Goal: Task Accomplishment & Management: Complete application form

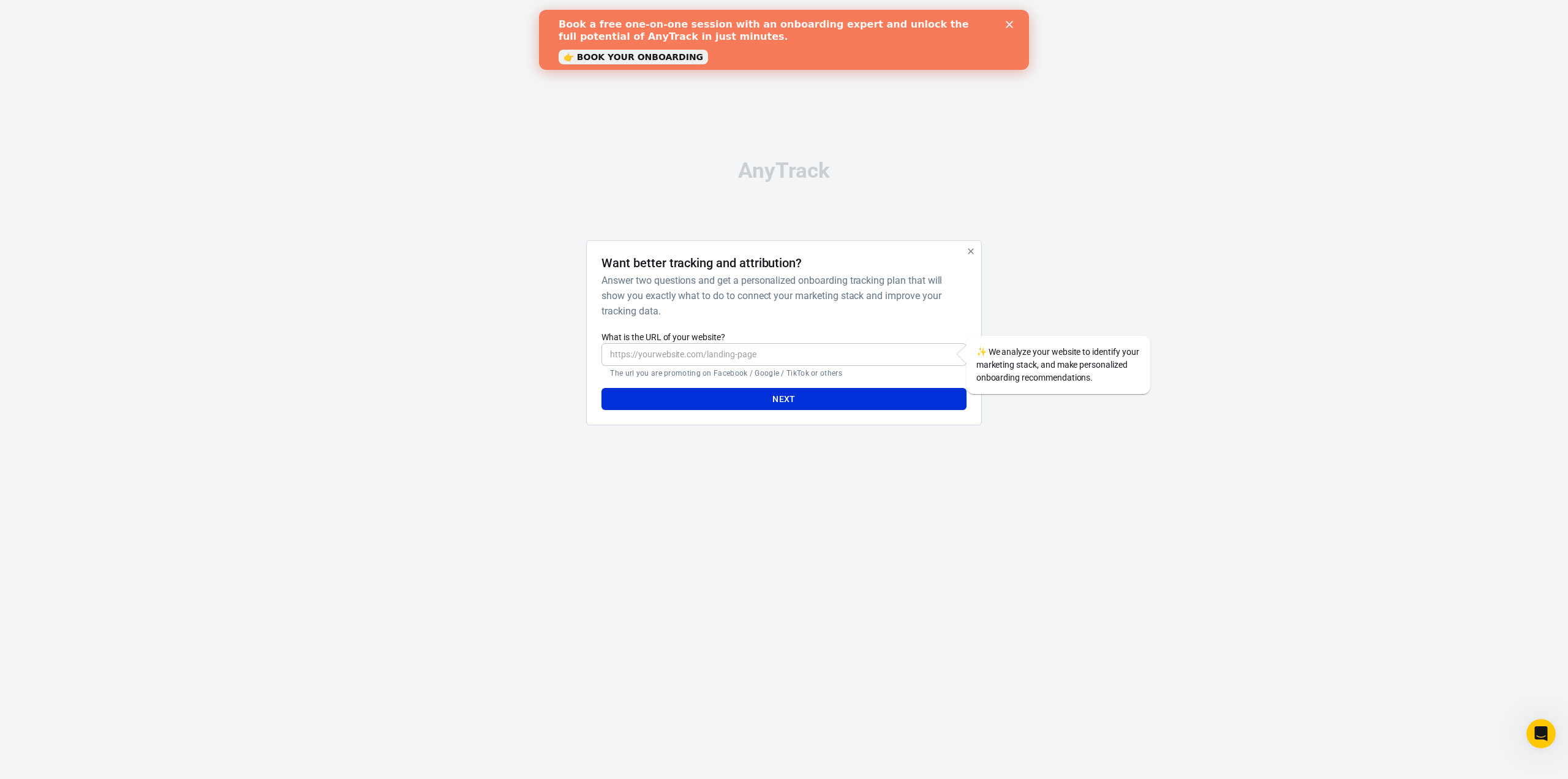
click at [763, 352] on input "What is the URL of your website?" at bounding box center [784, 355] width 364 height 23
click at [778, 392] on button "Next" at bounding box center [784, 399] width 364 height 23
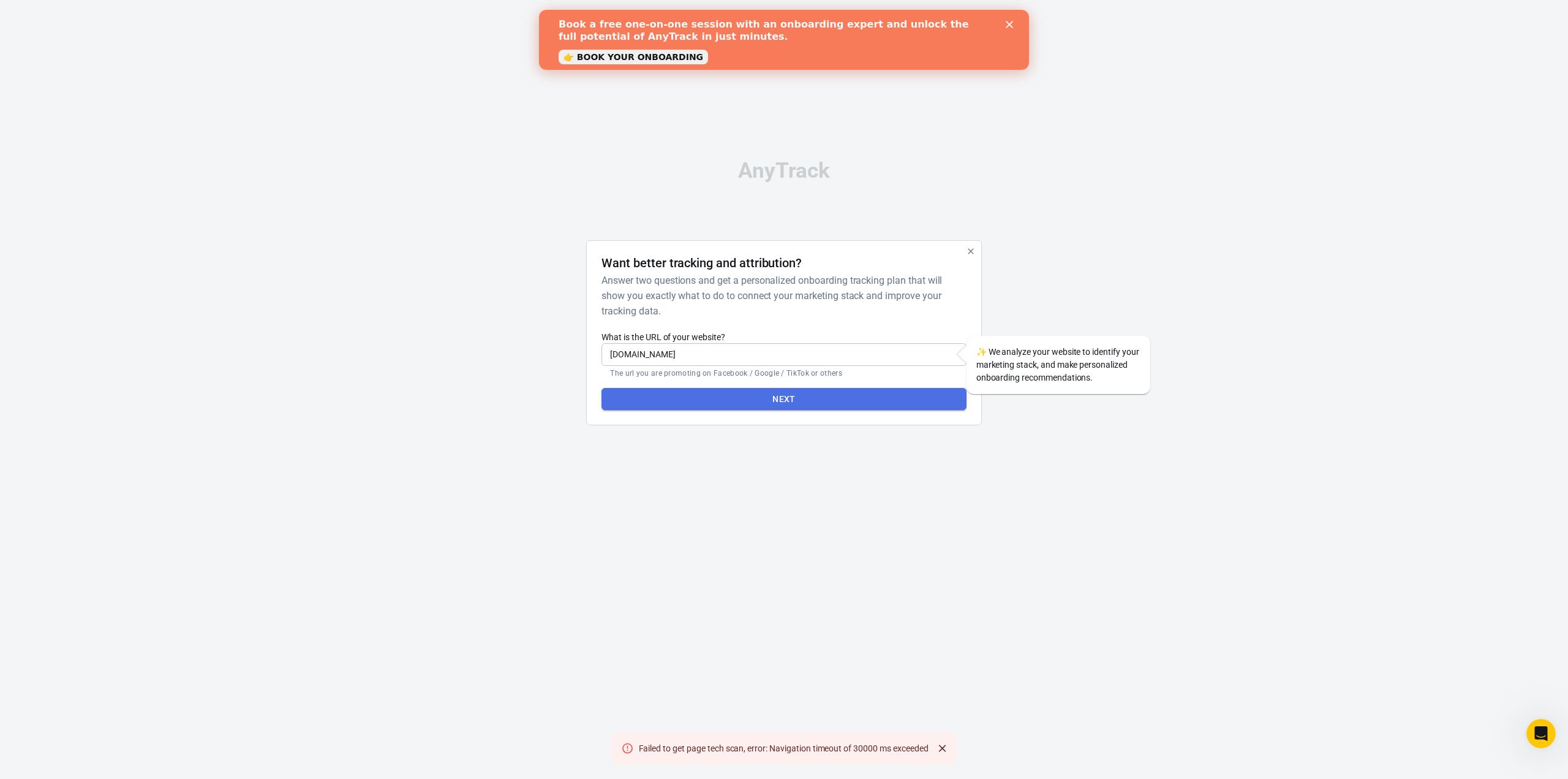
click at [890, 394] on button "Next" at bounding box center [784, 399] width 364 height 23
click at [614, 358] on input "www.diffe-rent.co.il" at bounding box center [784, 355] width 364 height 23
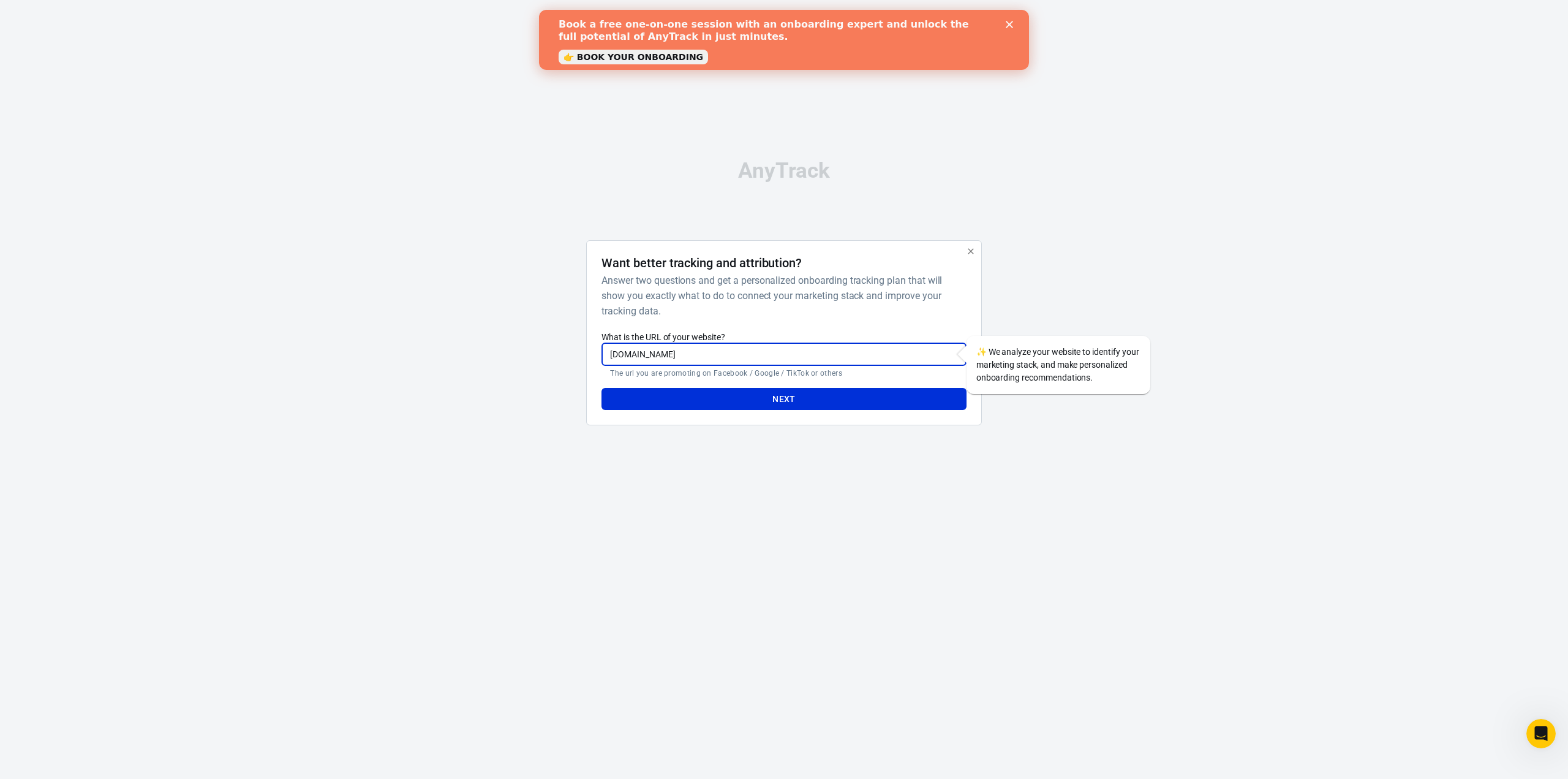
drag, startPoint x: 627, startPoint y: 354, endPoint x: 469, endPoint y: 358, distance: 158.1
click at [469, 358] on div "AnyTrack Want better tracking and attribution? Answer two questions and get a p…" at bounding box center [784, 298] width 1568 height 595
click at [609, 358] on input "www.diffe-rent.co.il" at bounding box center [784, 355] width 364 height 23
click at [602, 388] on button "Next" at bounding box center [784, 399] width 364 height 23
drag, startPoint x: 658, startPoint y: 355, endPoint x: 640, endPoint y: 357, distance: 18.1
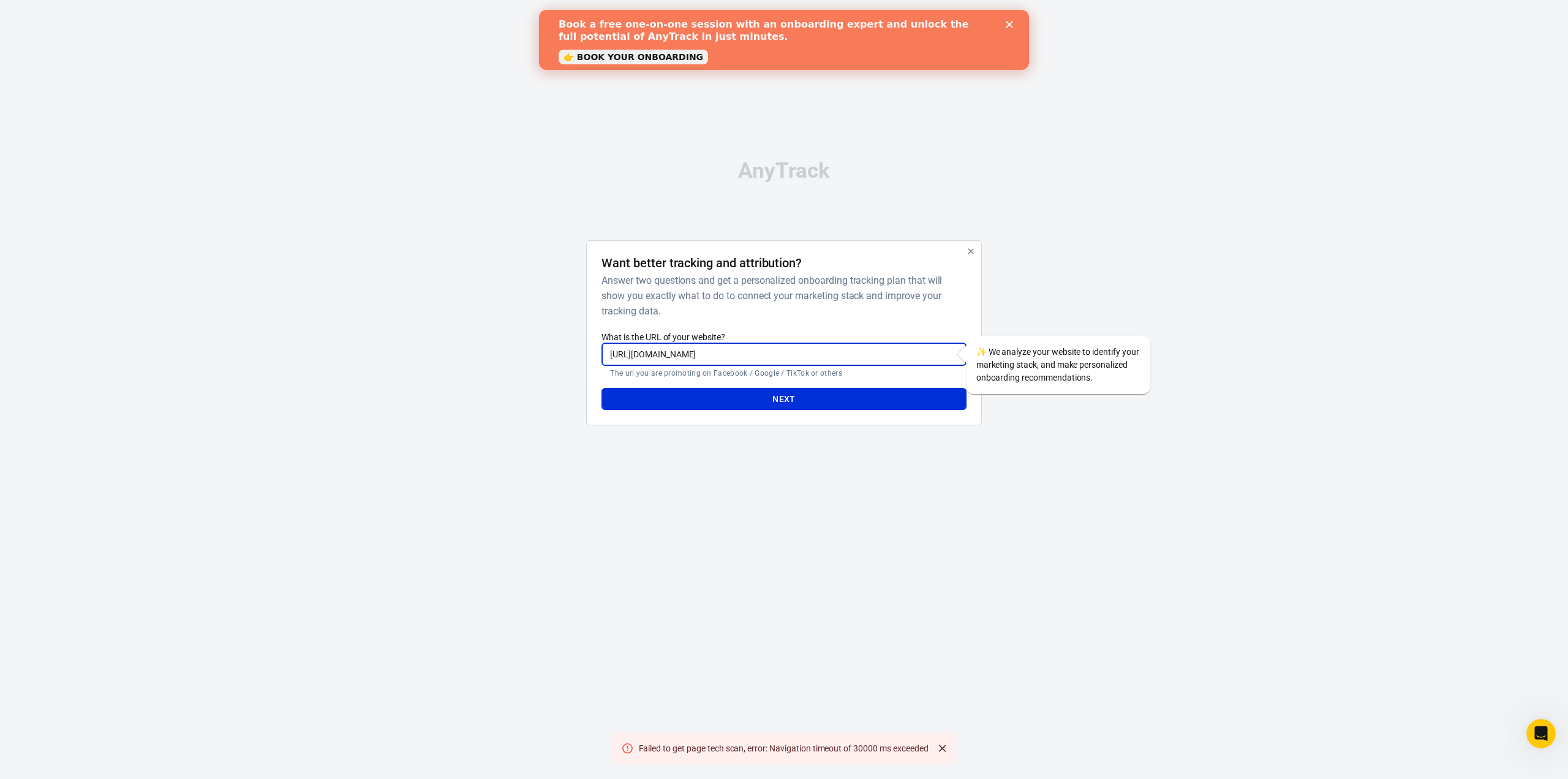
click at [640, 357] on input "https://www.diffe-rent.co.il" at bounding box center [784, 355] width 364 height 23
type input "https://diffe-rent.co.il"
click at [602, 388] on button "Next" at bounding box center [784, 399] width 364 height 23
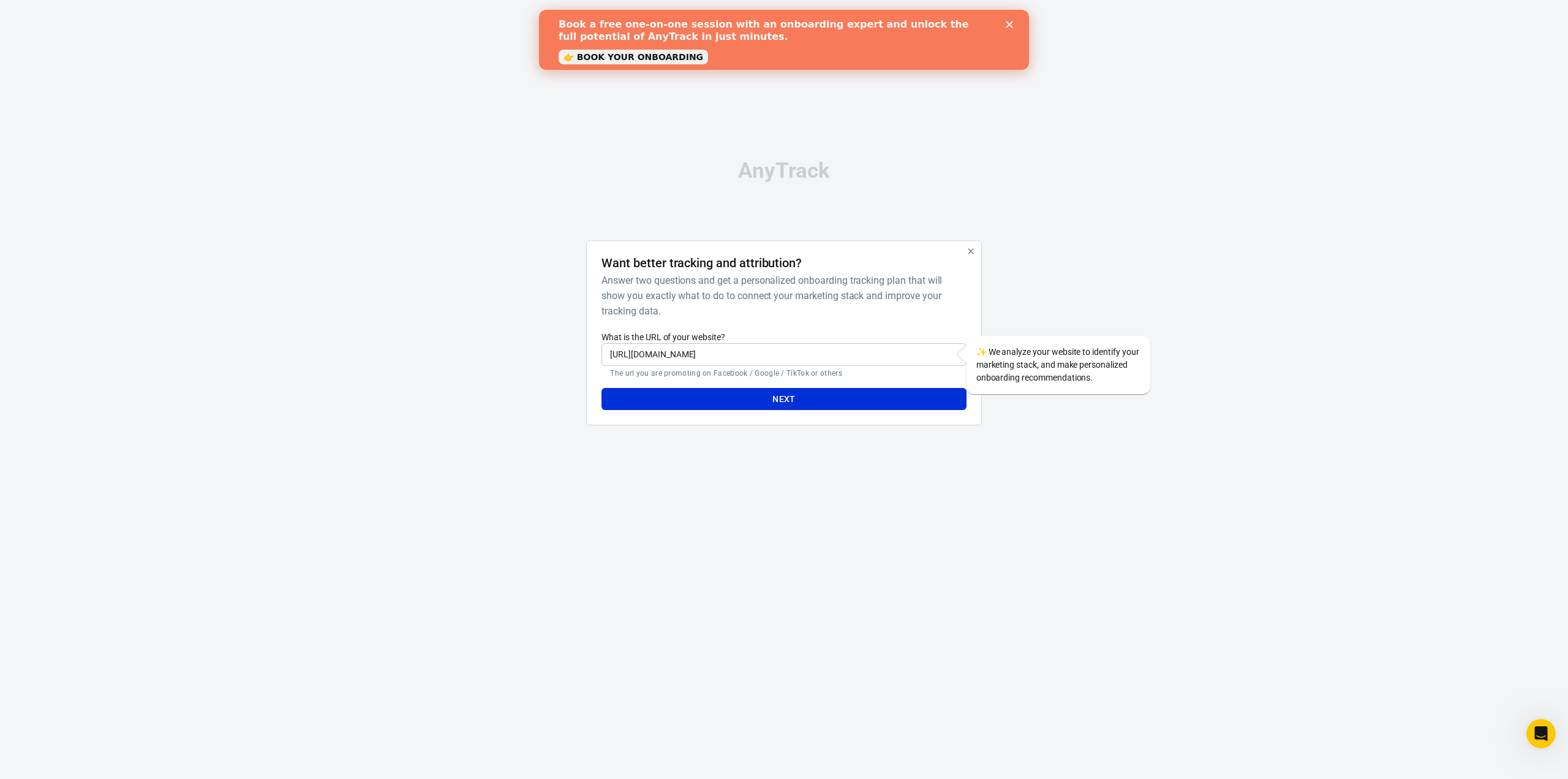
drag, startPoint x: 1044, startPoint y: 374, endPoint x: 1411, endPoint y: 12, distance: 515.5
click at [1050, 372] on div "✨ We analyze your website to identify your marketing stack, and make personaliz…" at bounding box center [1059, 364] width 184 height 58
click at [1016, 23] on div "Close" at bounding box center [1012, 24] width 12 height 8
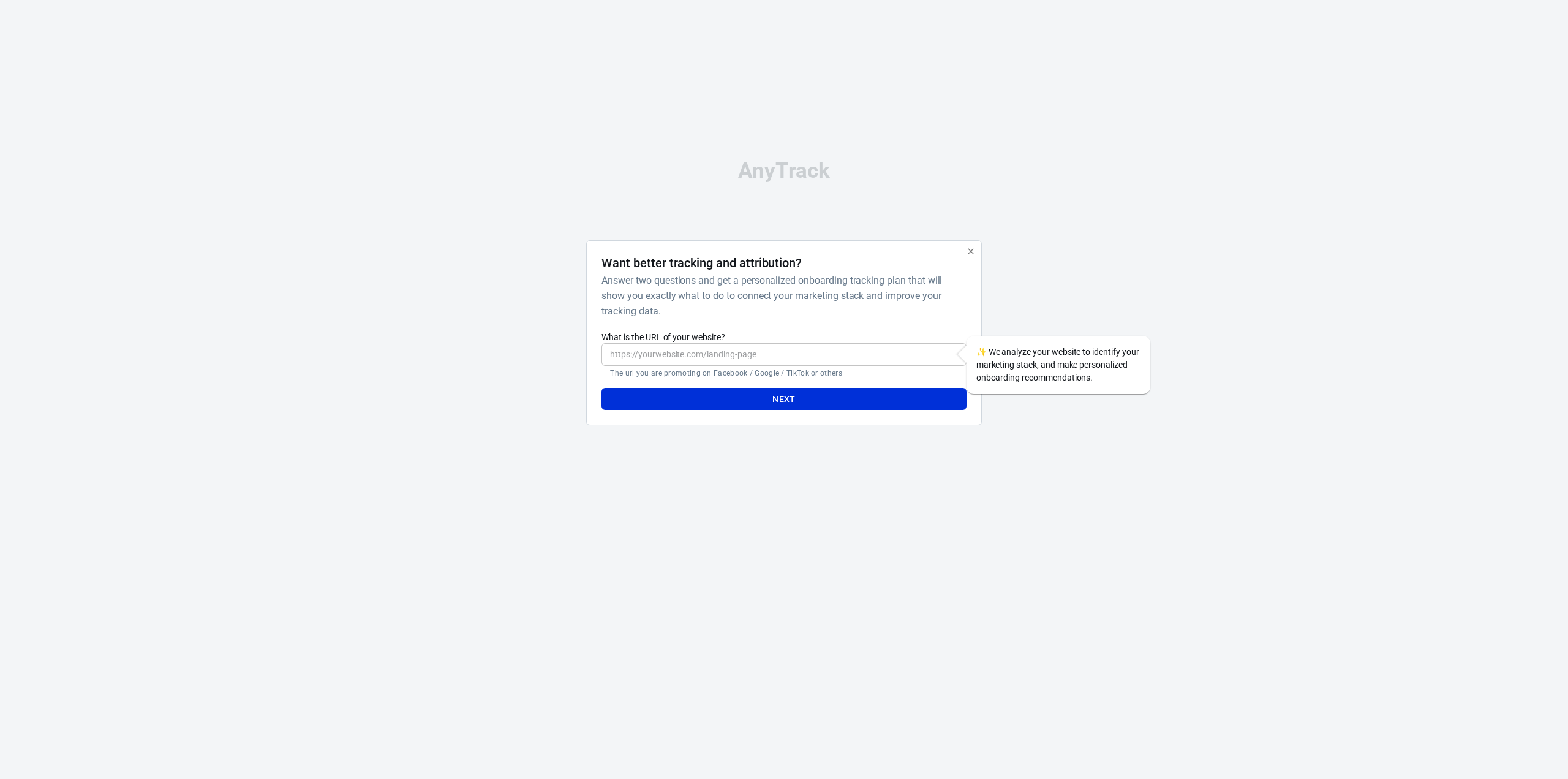
click at [726, 358] on input "What is the URL of your website?" at bounding box center [784, 355] width 364 height 23
click at [746, 402] on button "Next" at bounding box center [784, 399] width 364 height 23
click at [941, 753] on icon "Close" at bounding box center [944, 750] width 12 height 12
drag, startPoint x: 1034, startPoint y: 363, endPoint x: 970, endPoint y: 375, distance: 65.1
click at [1030, 365] on div "✨ We analyze your website to identify your marketing stack, and make personaliz…" at bounding box center [1059, 364] width 184 height 58
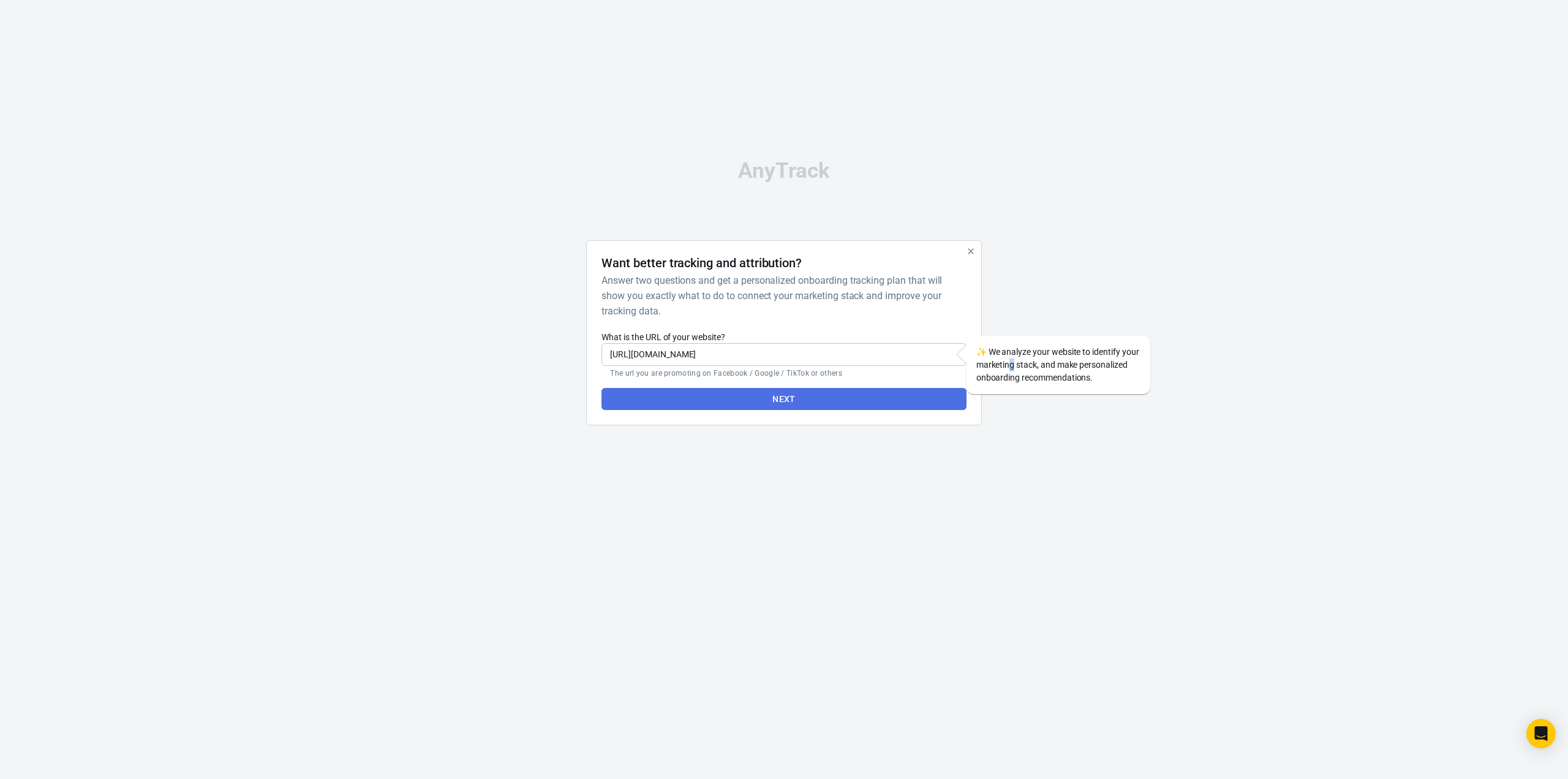
click at [849, 391] on button "Next" at bounding box center [784, 399] width 364 height 23
click at [848, 399] on button "Next" at bounding box center [784, 399] width 364 height 23
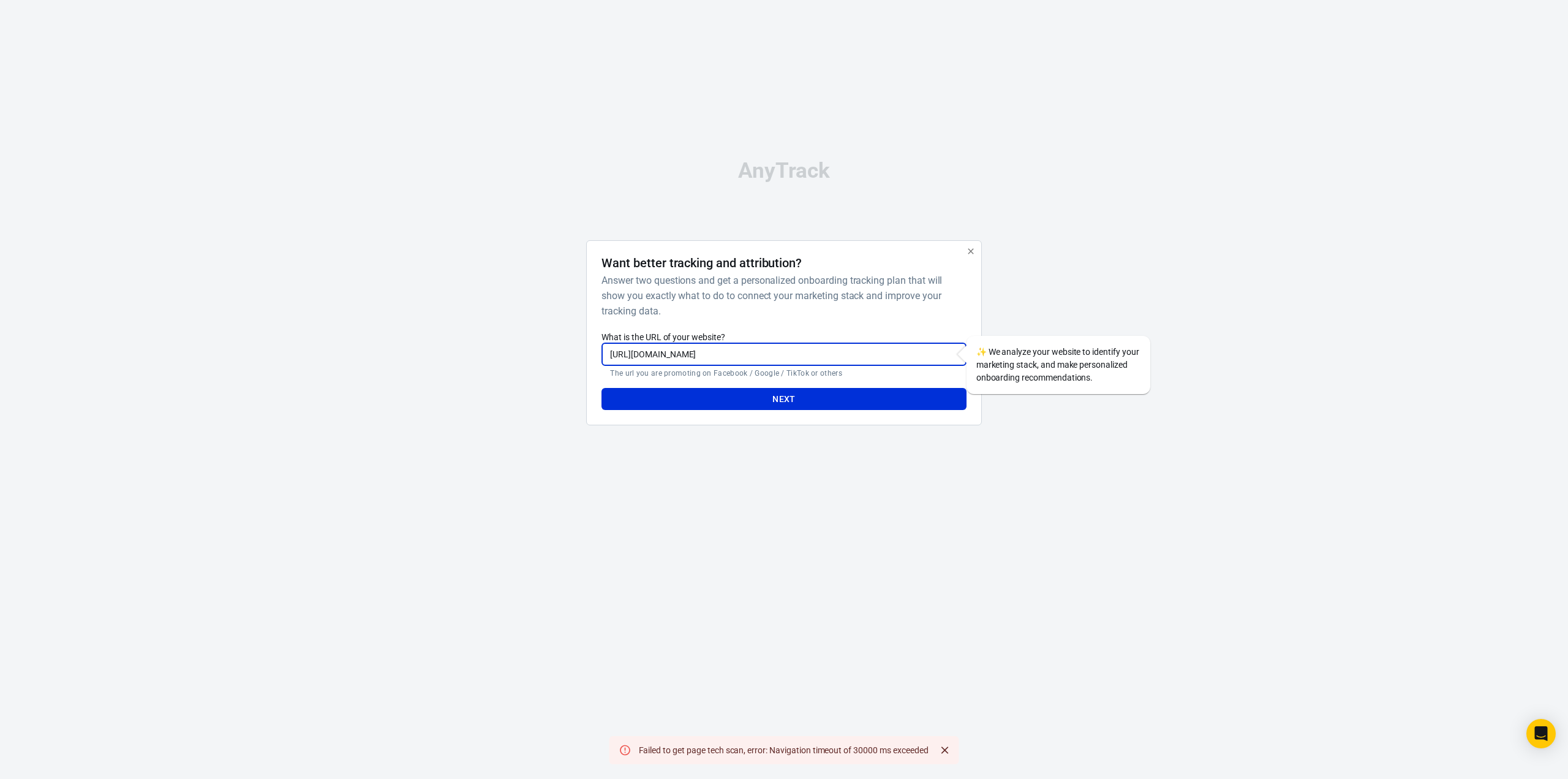
drag, startPoint x: 525, startPoint y: 359, endPoint x: 618, endPoint y: 366, distance: 93.3
click at [618, 366] on div "https://www.diffe-rent.co.il/ ​ The url you are promoting on Facebook / Google …" at bounding box center [784, 361] width 364 height 35
click at [767, 352] on input "https://www.diffe-rent.co.il/" at bounding box center [784, 355] width 364 height 23
click at [770, 360] on input "https://www.diffe-rent.co.il/" at bounding box center [784, 355] width 364 height 23
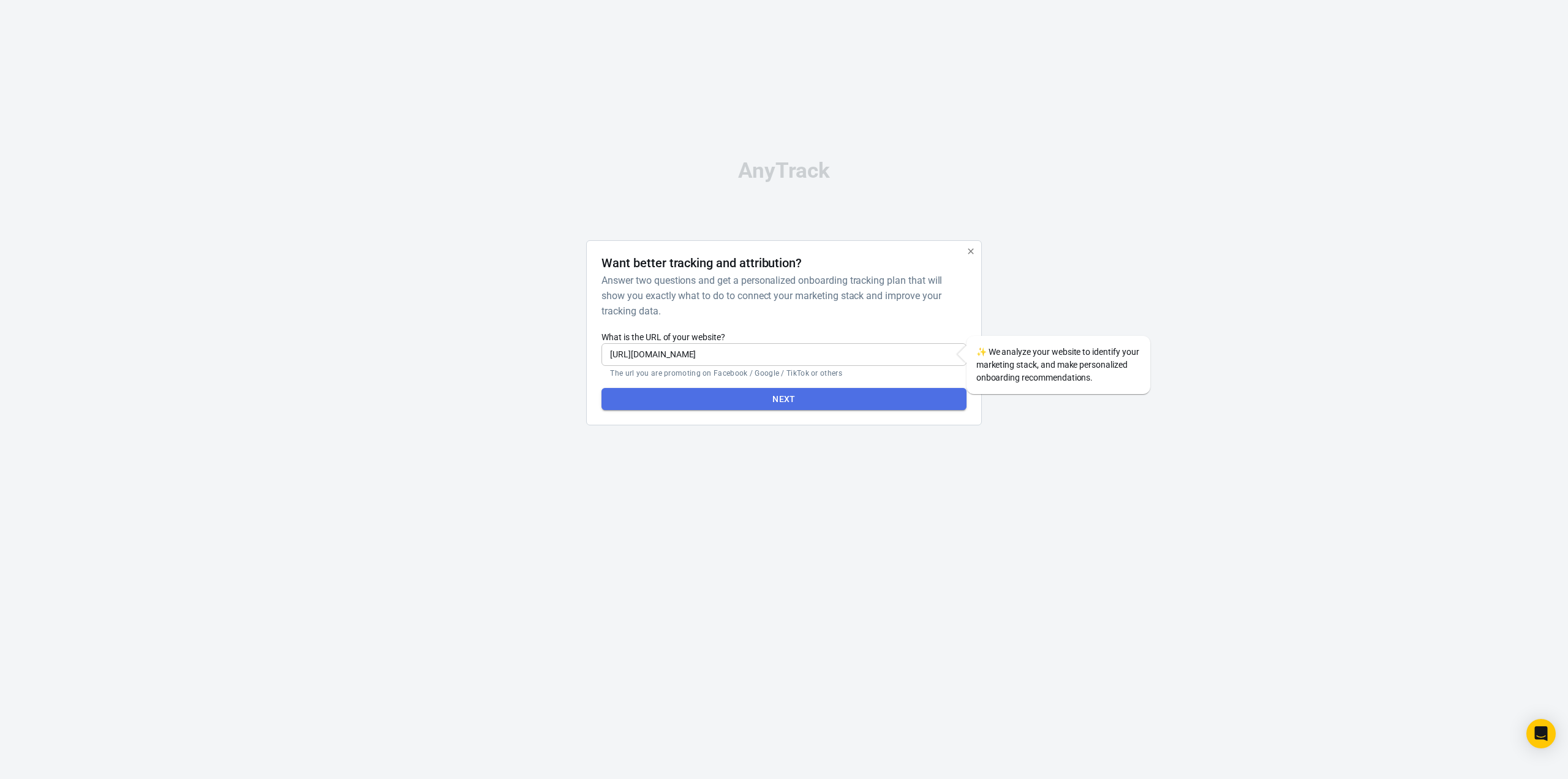
click at [850, 396] on button "Next" at bounding box center [784, 399] width 364 height 23
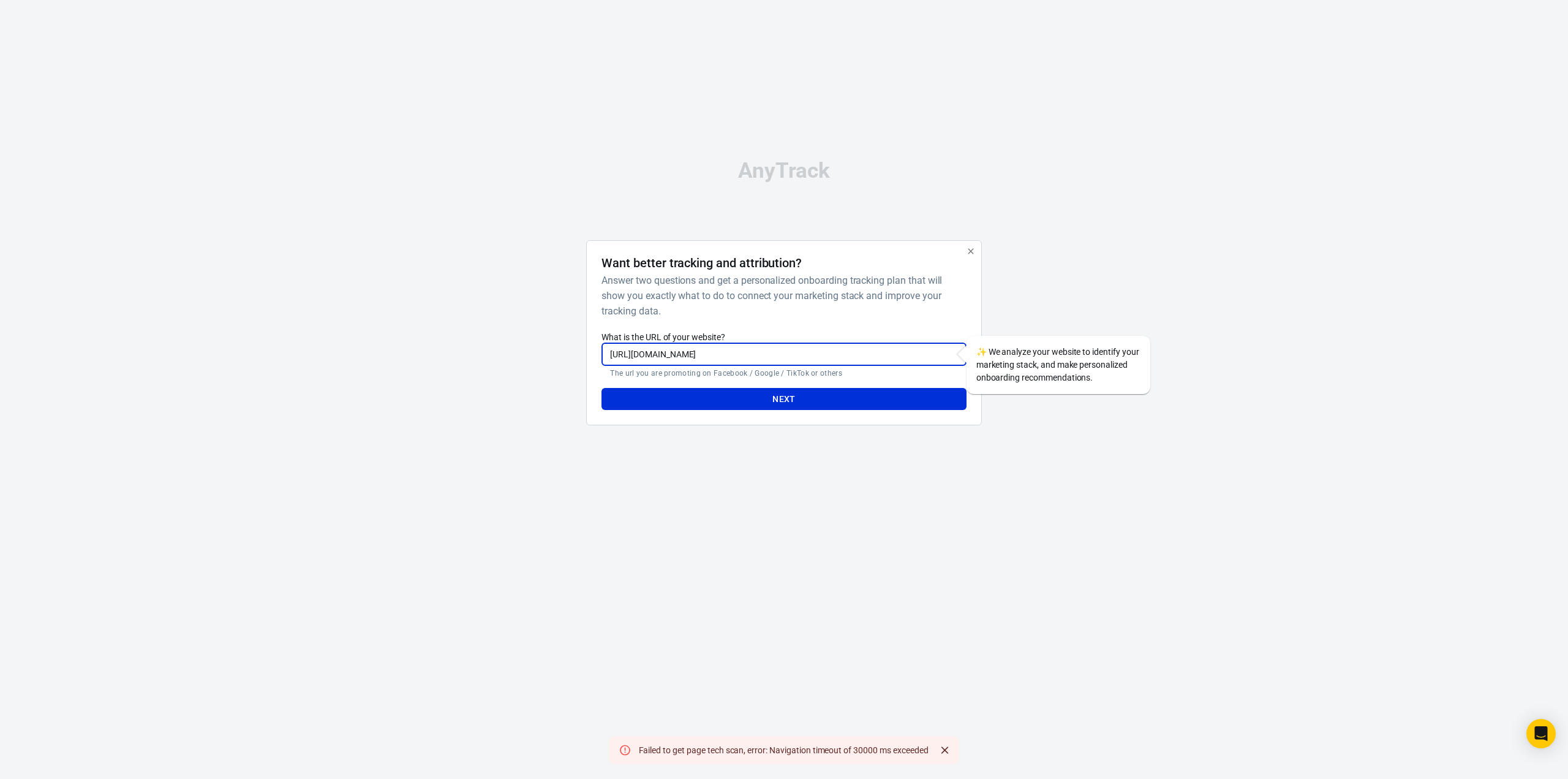
drag, startPoint x: 638, startPoint y: 354, endPoint x: 320, endPoint y: 357, distance: 318.0
click at [321, 356] on div "AnyTrack Want better tracking and attribution? Answer two questions and get a p…" at bounding box center [784, 298] width 1568 height 595
type input "www.diffe-rent.co.il"
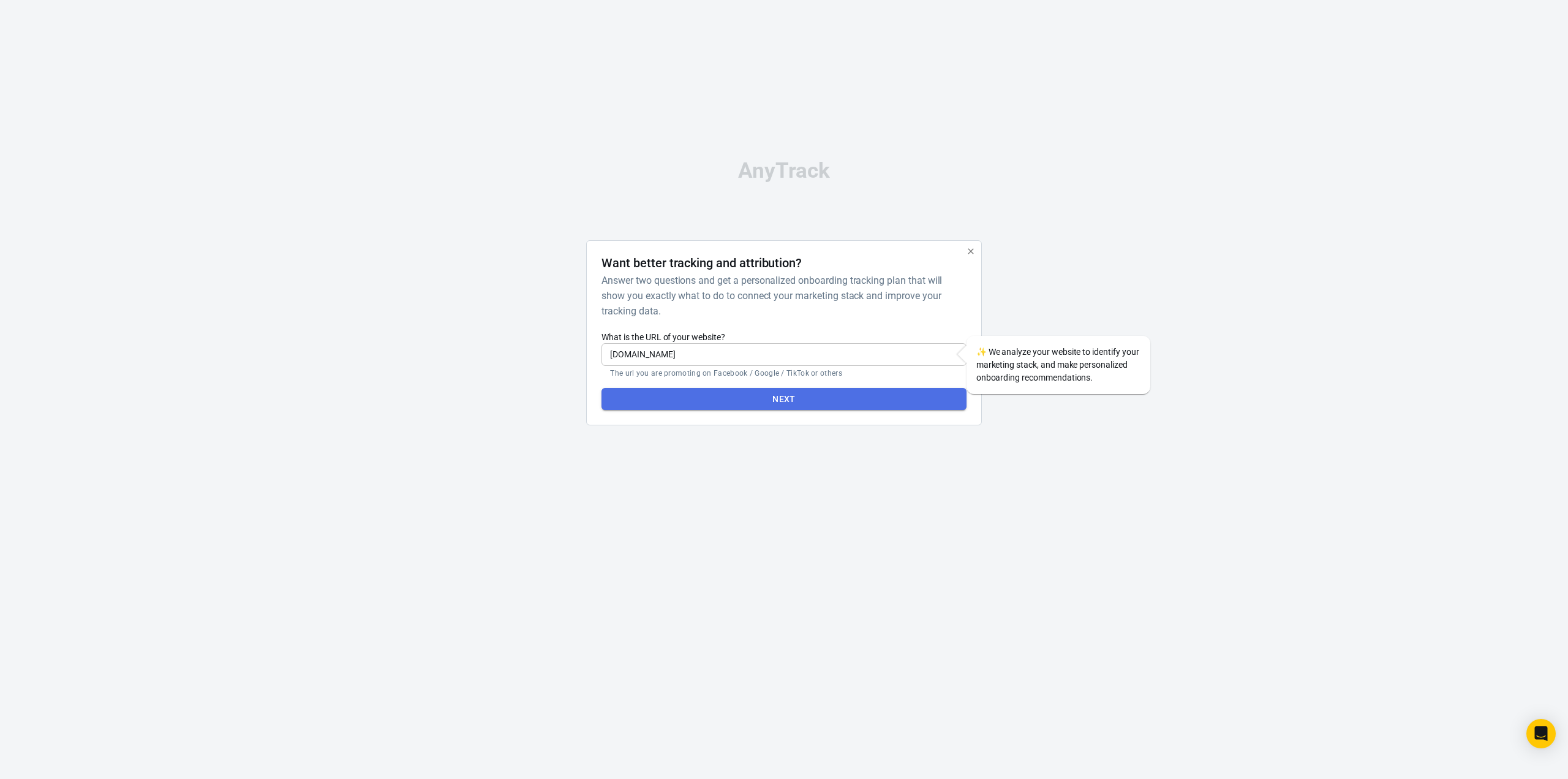
click at [672, 403] on button "Next" at bounding box center [784, 399] width 364 height 23
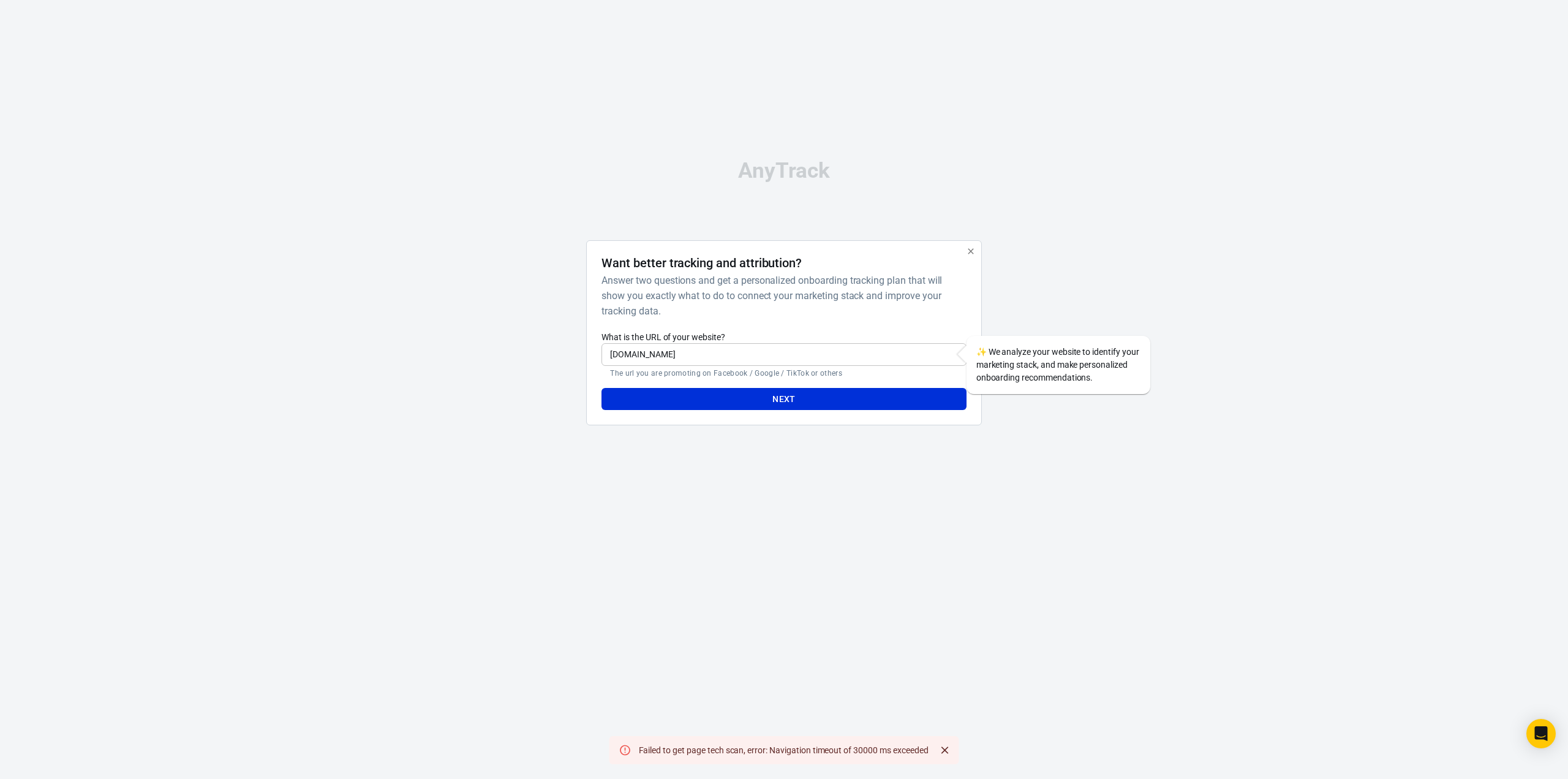
click at [969, 250] on icon "button" at bounding box center [971, 251] width 10 height 10
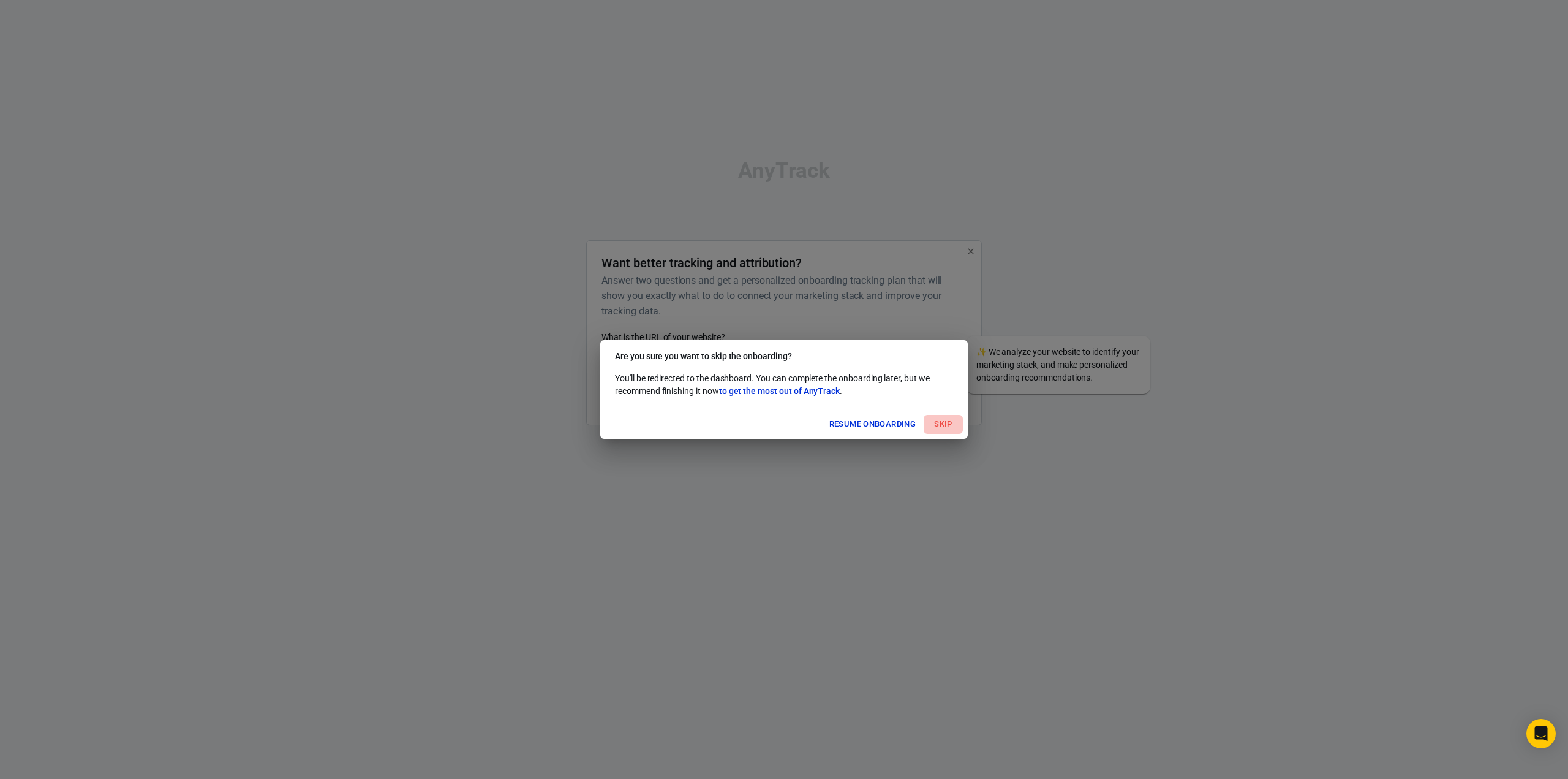
click at [942, 424] on button "Skip" at bounding box center [943, 424] width 39 height 19
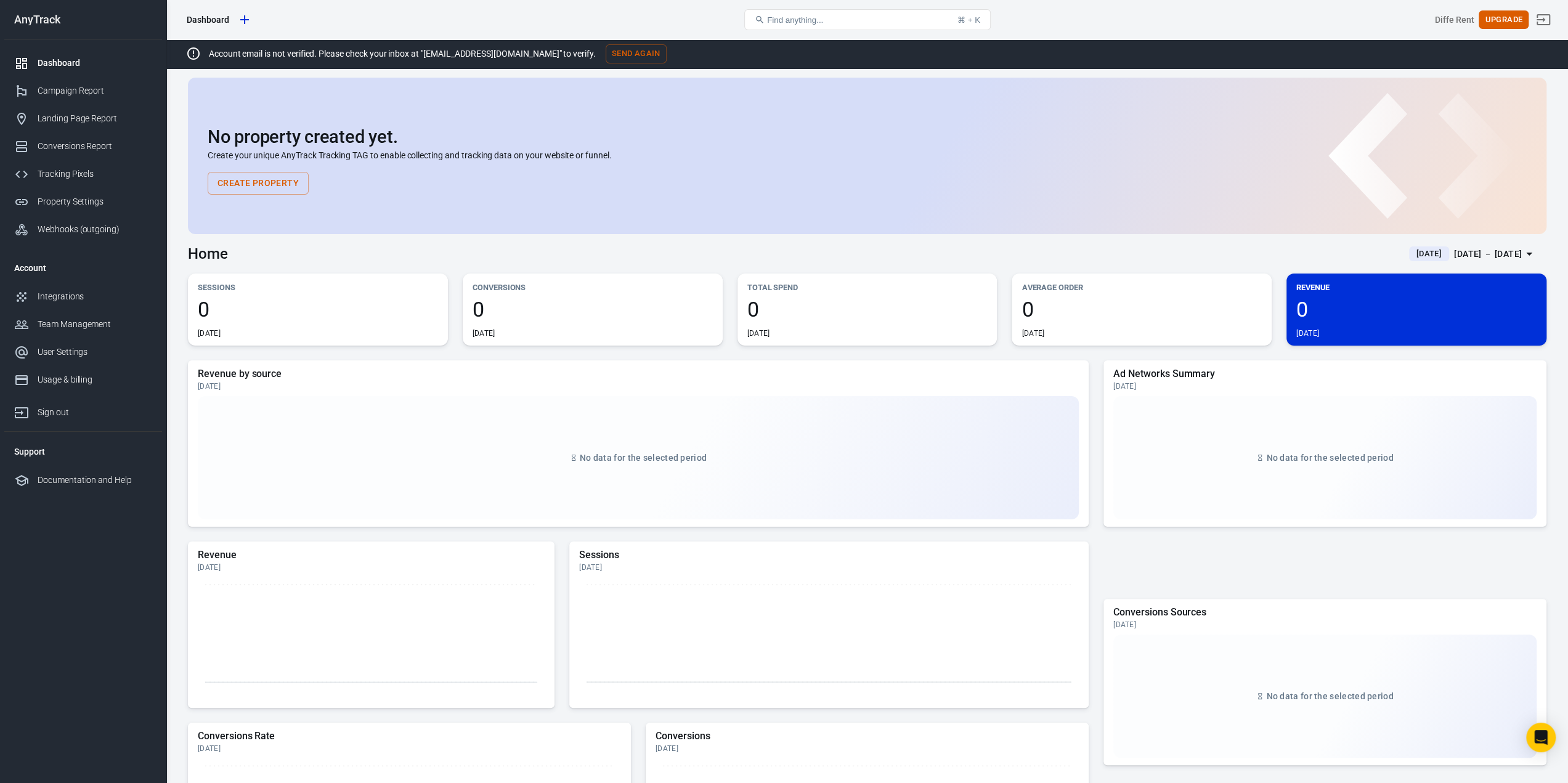
click at [257, 169] on div "No property created yet. Create your unique AnyTrack Tracking TAG to enable col…" at bounding box center [867, 160] width 1319 height 68
click at [264, 180] on button "Create Property" at bounding box center [258, 183] width 101 height 23
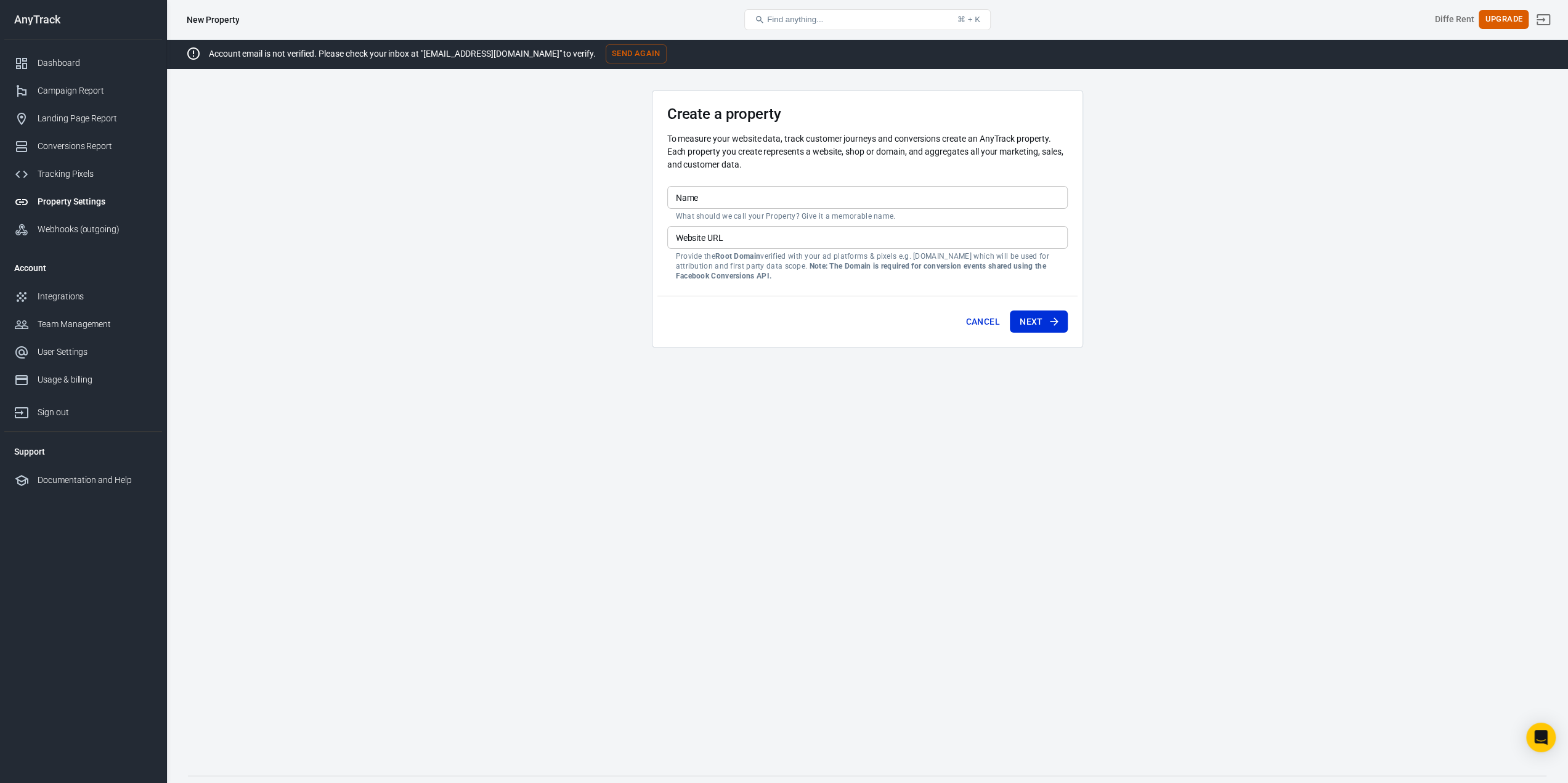
click at [822, 206] on input "Name" at bounding box center [867, 198] width 401 height 23
type input "ג"
type input "S"
type input "D"
type input "DiffeRent"
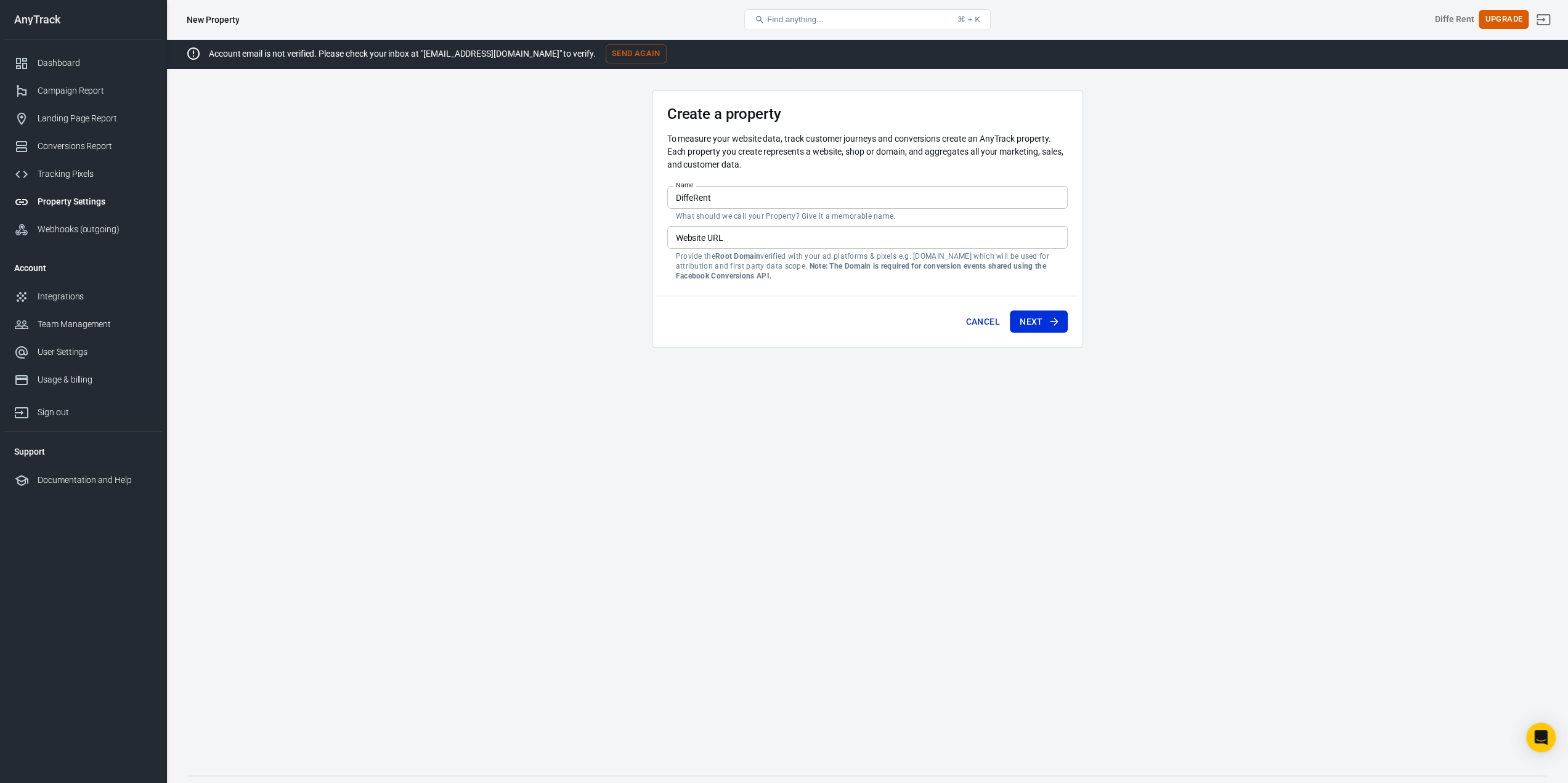
click at [761, 215] on p "What should we call your Property? Give it a memorable name." at bounding box center [867, 216] width 383 height 10
click at [765, 230] on input "Website URL" at bounding box center [867, 237] width 401 height 23
type input "י"
type input "f"
type input "diffe-rent.co.il"
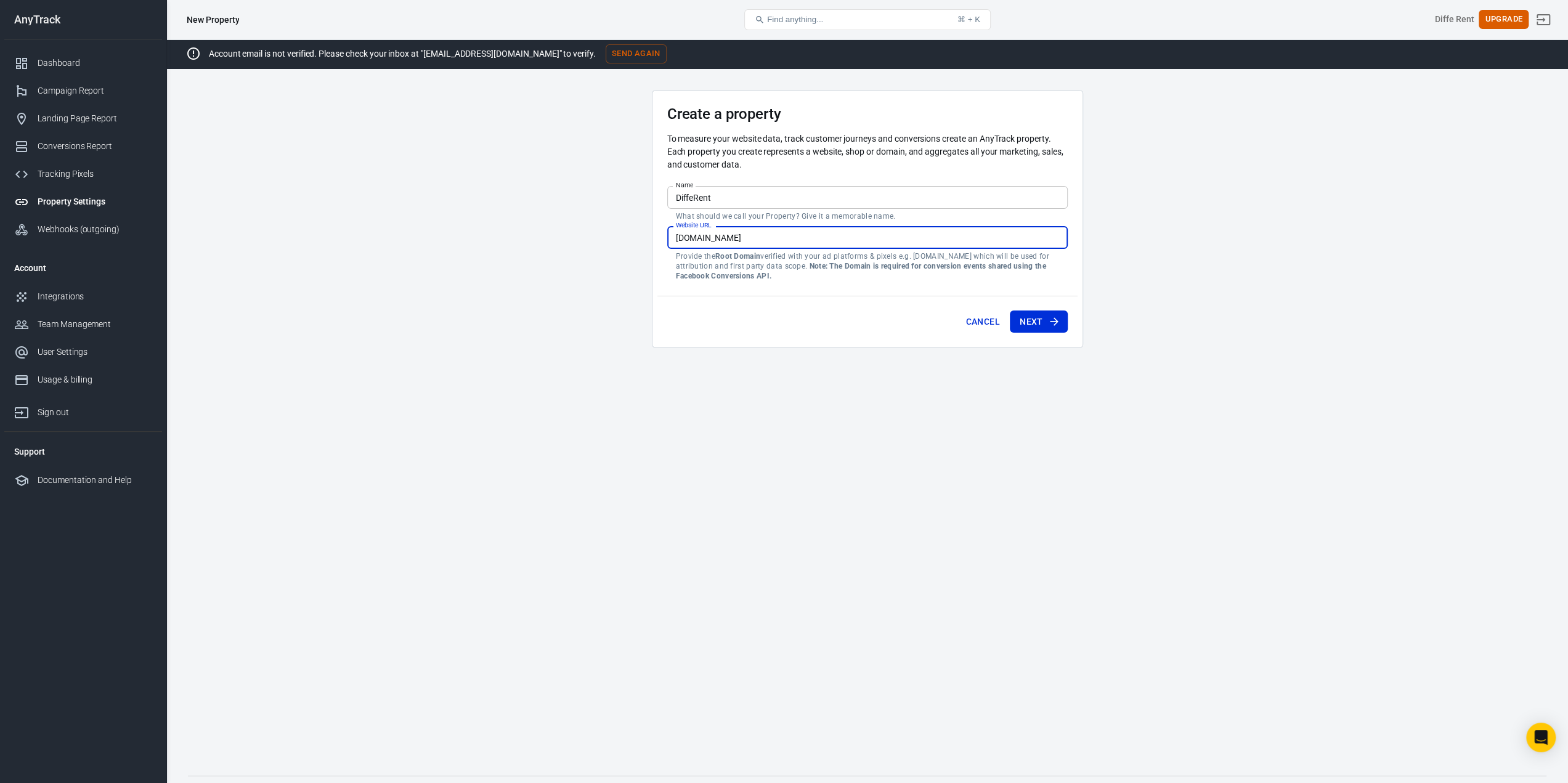
click at [1010, 311] on button "Next" at bounding box center [1039, 322] width 58 height 23
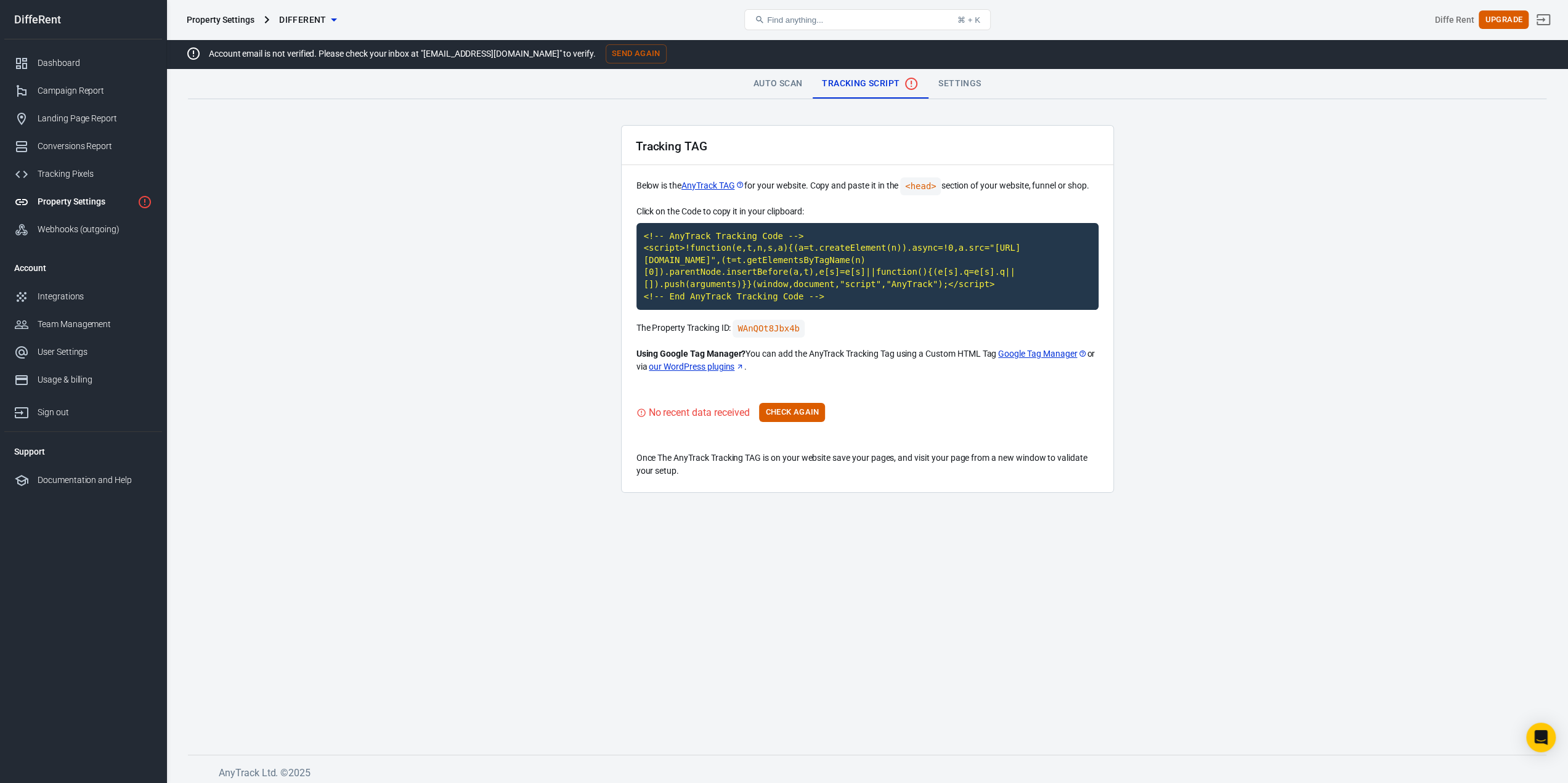
click at [1228, 287] on main "Auto Scan Tracking Script Settings Tracking TAG Below is the AnyTrack TAG for y…" at bounding box center [867, 401] width 1359 height 665
click at [727, 279] on code "<!-- AnyTrack Tracking Code --> <script>!function(e,t,n,s,a){(a=t.createElement…" at bounding box center [867, 266] width 462 height 88
click at [814, 407] on button "Check Again" at bounding box center [792, 412] width 66 height 19
click at [790, 416] on button "Check Again" at bounding box center [792, 412] width 66 height 19
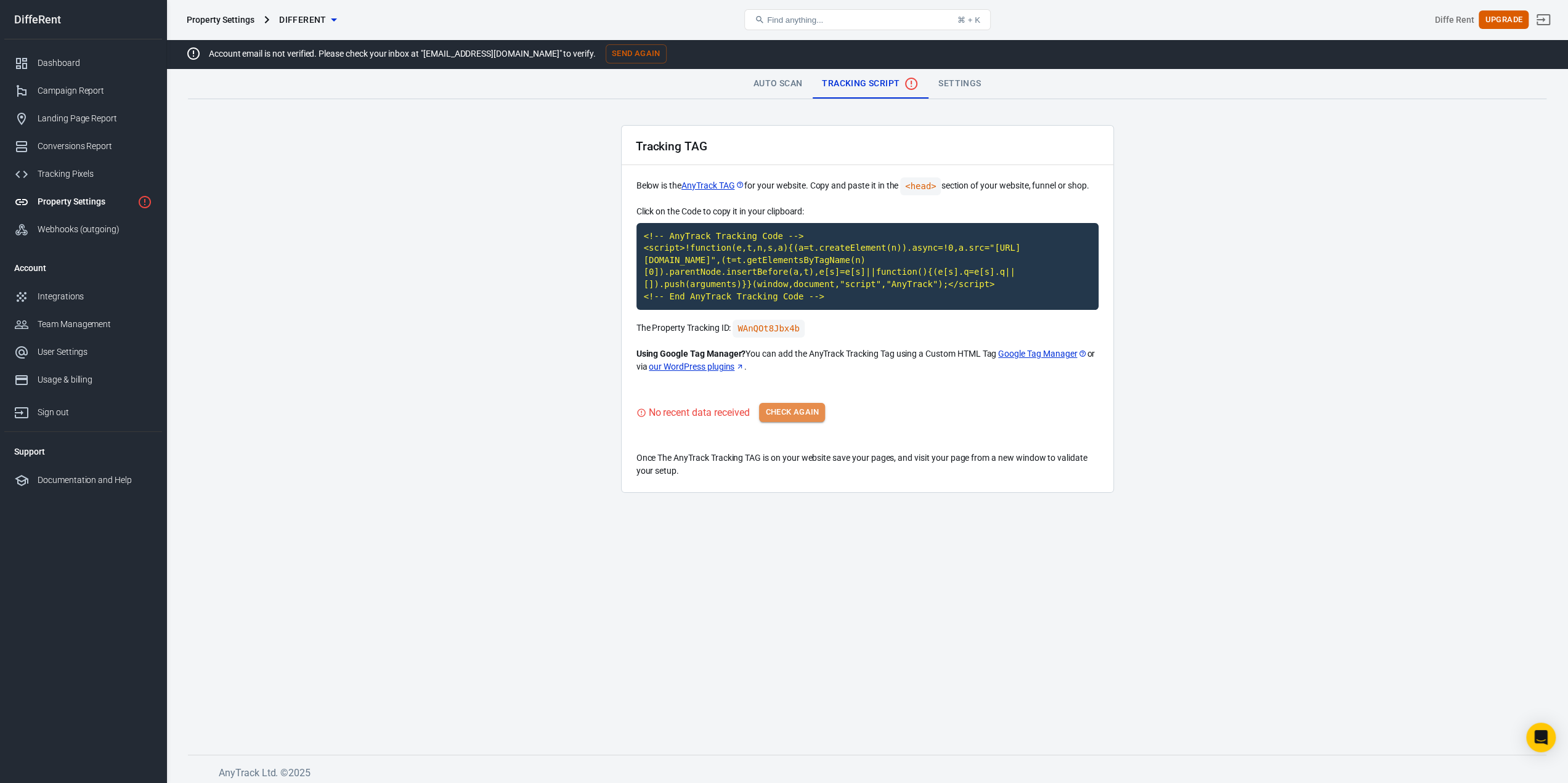
click at [790, 416] on button "Check Again" at bounding box center [792, 412] width 66 height 19
click at [790, 416] on div "No recent data received Check Again" at bounding box center [867, 412] width 462 height 19
click at [790, 416] on button "Check Again" at bounding box center [792, 412] width 66 height 19
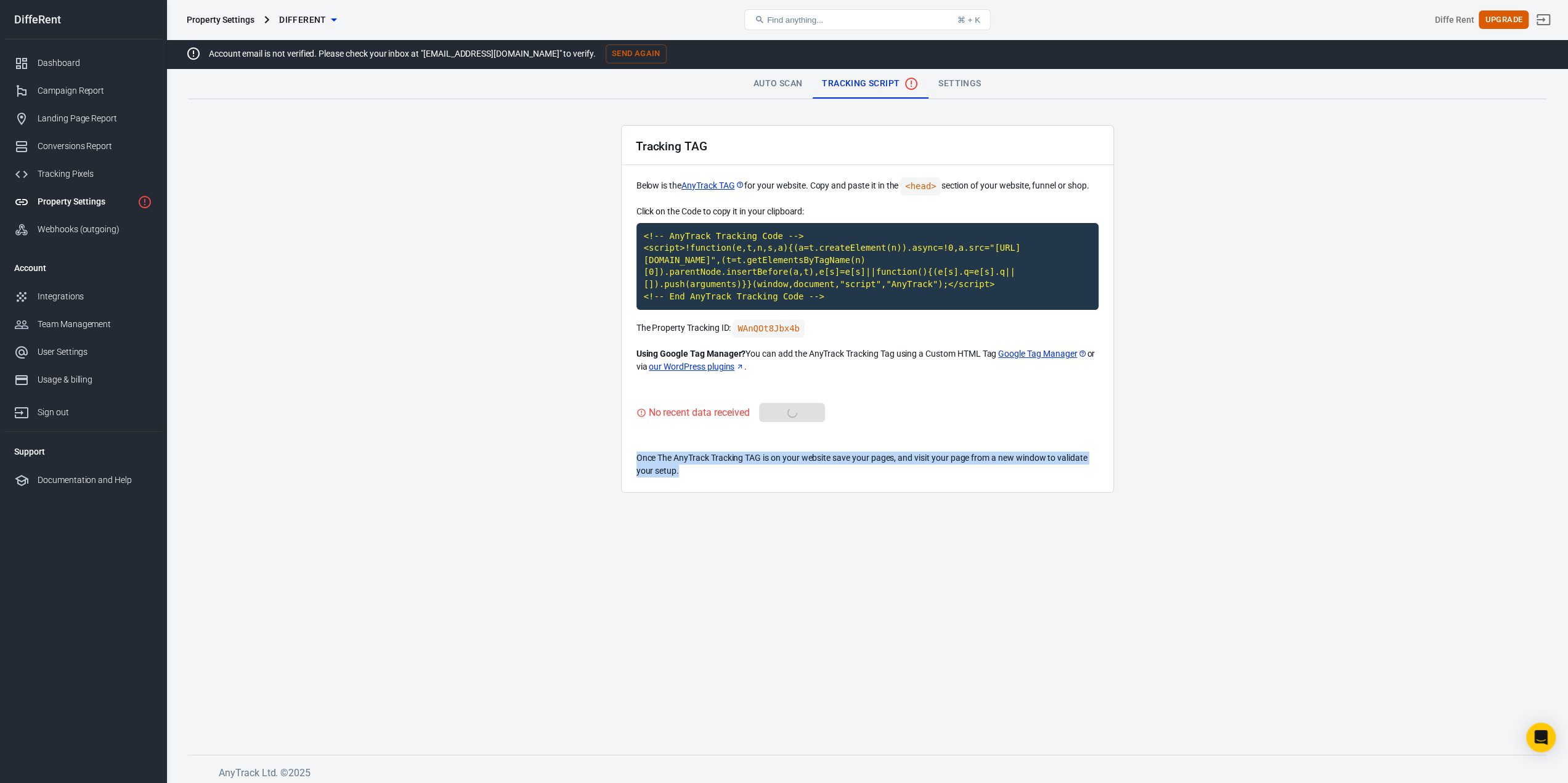
click at [790, 416] on div "No recent data received Check Again" at bounding box center [867, 412] width 462 height 19
click at [790, 416] on button "Check Again" at bounding box center [792, 412] width 66 height 19
click at [944, 439] on div "Tracking TAG Below is the AnyTrack TAG for your website. Copy and paste it in t…" at bounding box center [868, 309] width 493 height 368
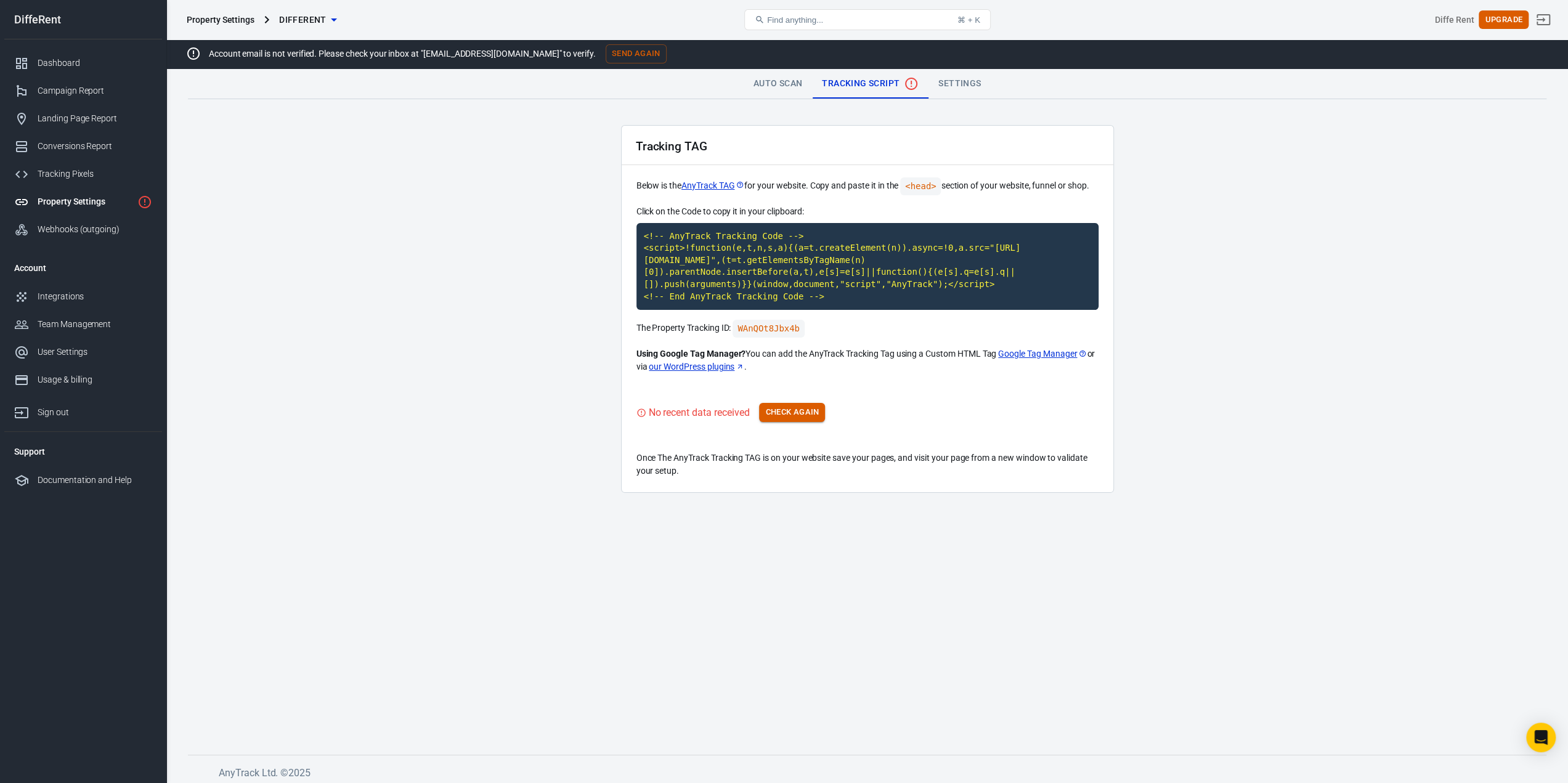
click at [809, 417] on button "Check Again" at bounding box center [792, 412] width 66 height 19
click at [704, 369] on link "our WordPress plugins" at bounding box center [696, 366] width 95 height 13
click at [782, 411] on button "Check Again" at bounding box center [792, 412] width 66 height 19
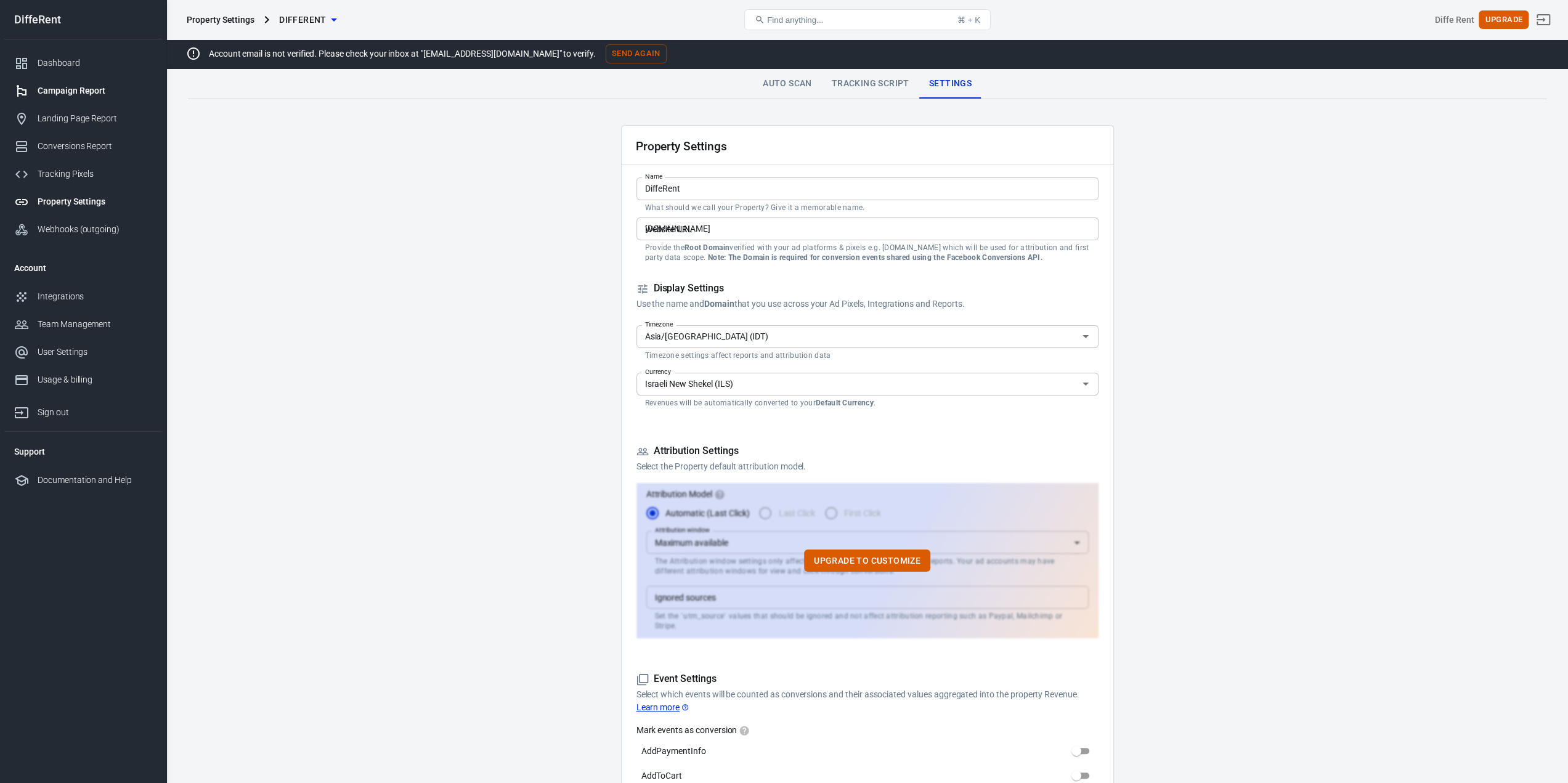
click at [83, 92] on div "Campaign Report" at bounding box center [95, 91] width 115 height 13
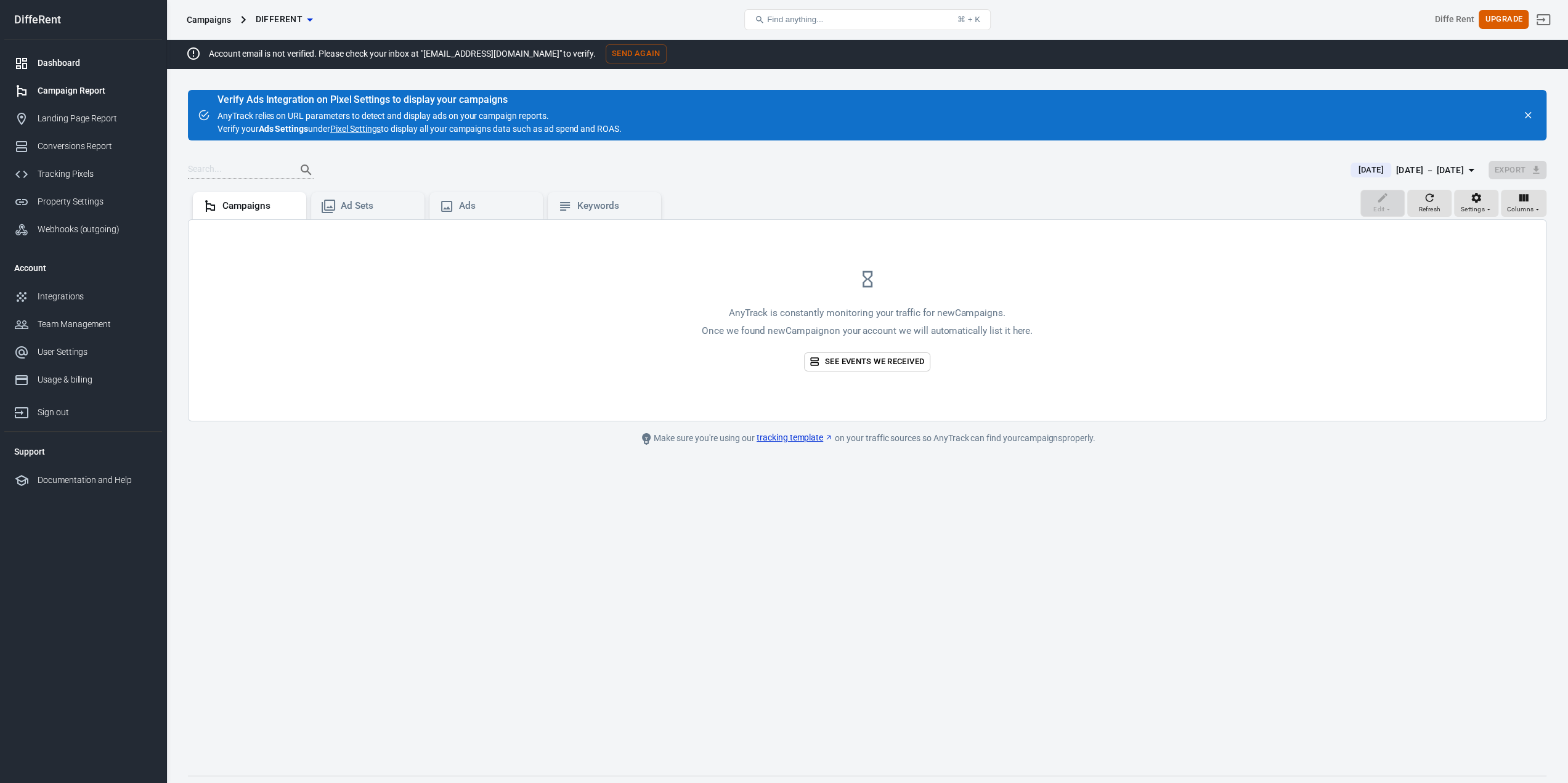
click at [70, 72] on link "Dashboard" at bounding box center [83, 63] width 158 height 27
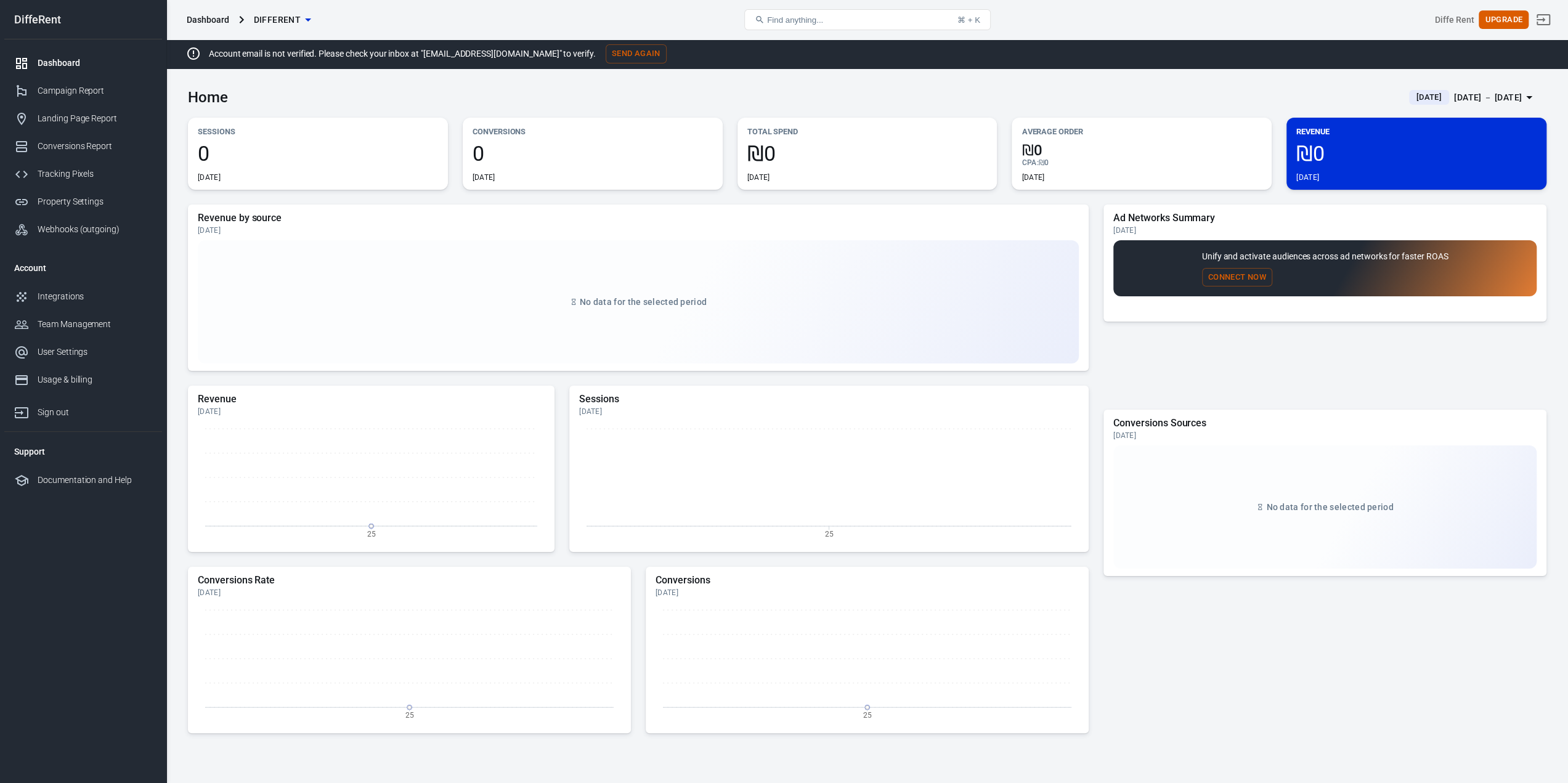
drag, startPoint x: 575, startPoint y: 51, endPoint x: 1570, endPoint y: 27, distance: 995.3
click at [1426, 67] on div "Account email is not verified. Please check your inbox at "aviv@diffe-rent.co.i…" at bounding box center [950, 54] width 1568 height 29
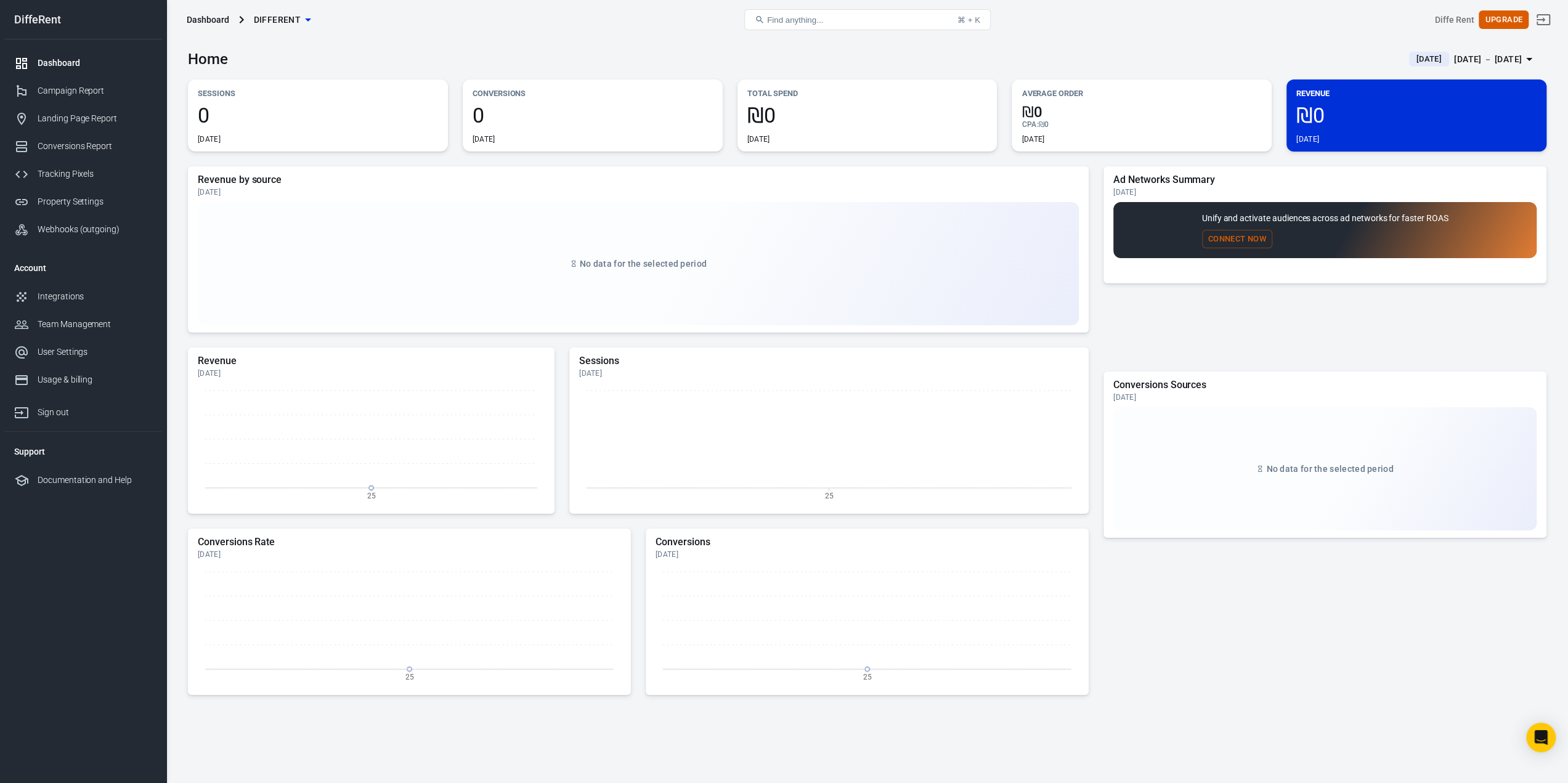
click at [1270, 252] on div "Unify and activate audiences across ad networks for faster ROAS Connect Now" at bounding box center [1324, 230] width 423 height 56
click at [1249, 238] on button "Connect Now" at bounding box center [1237, 239] width 70 height 19
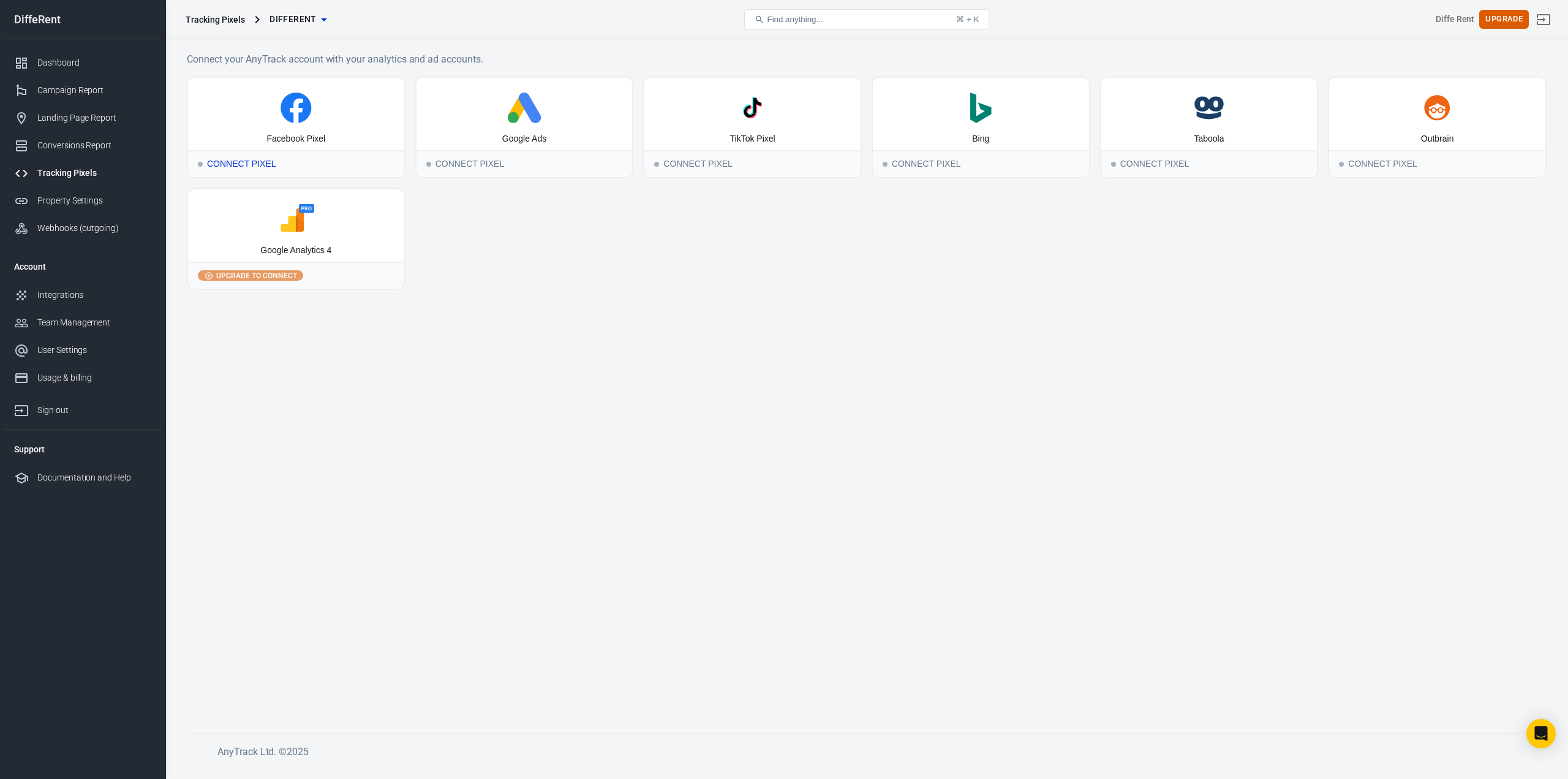
click at [249, 167] on div "Connect Pixel" at bounding box center [296, 164] width 216 height 27
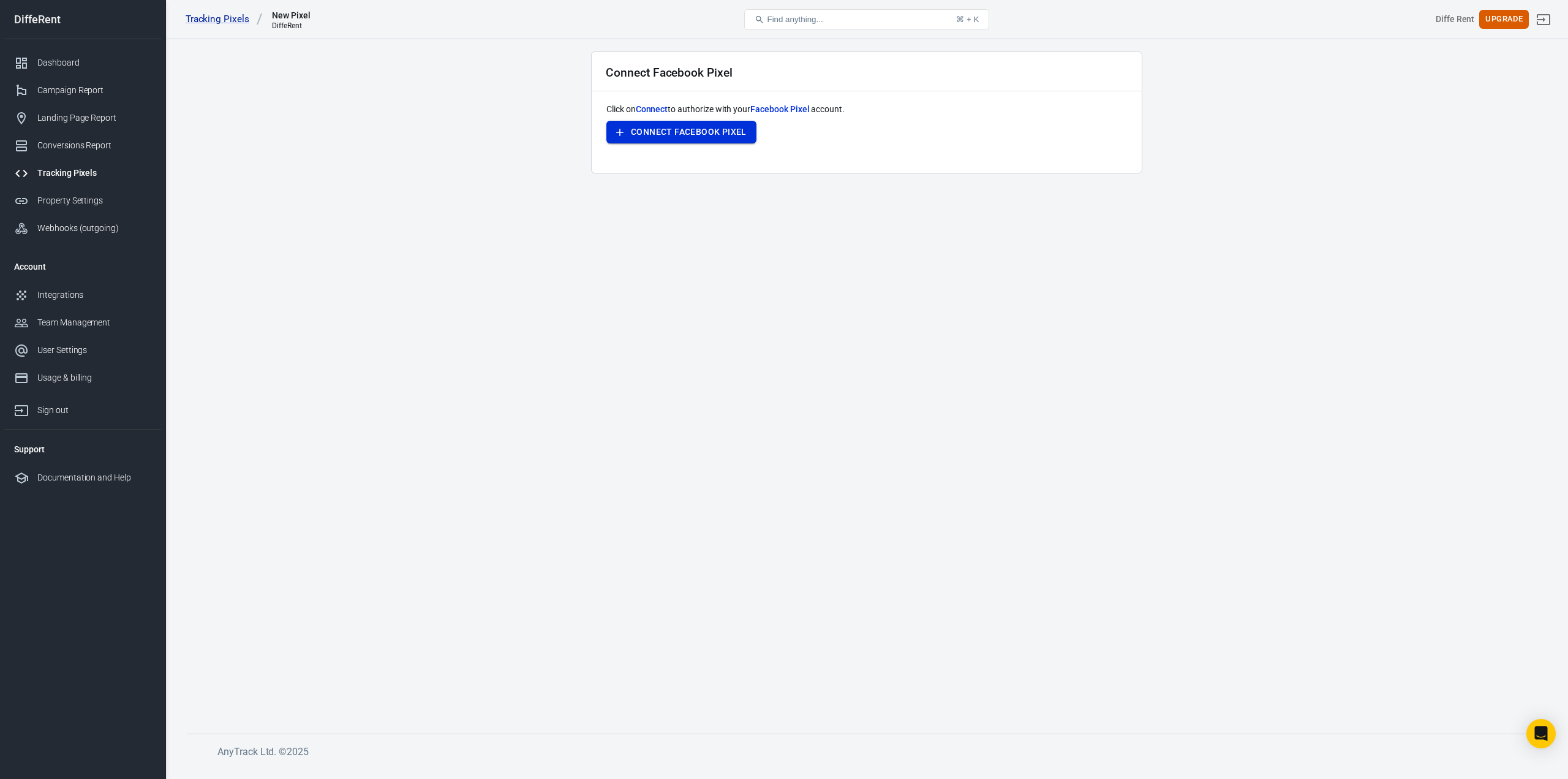
click at [725, 132] on button "Connect Facebook Pixel" at bounding box center [682, 132] width 150 height 23
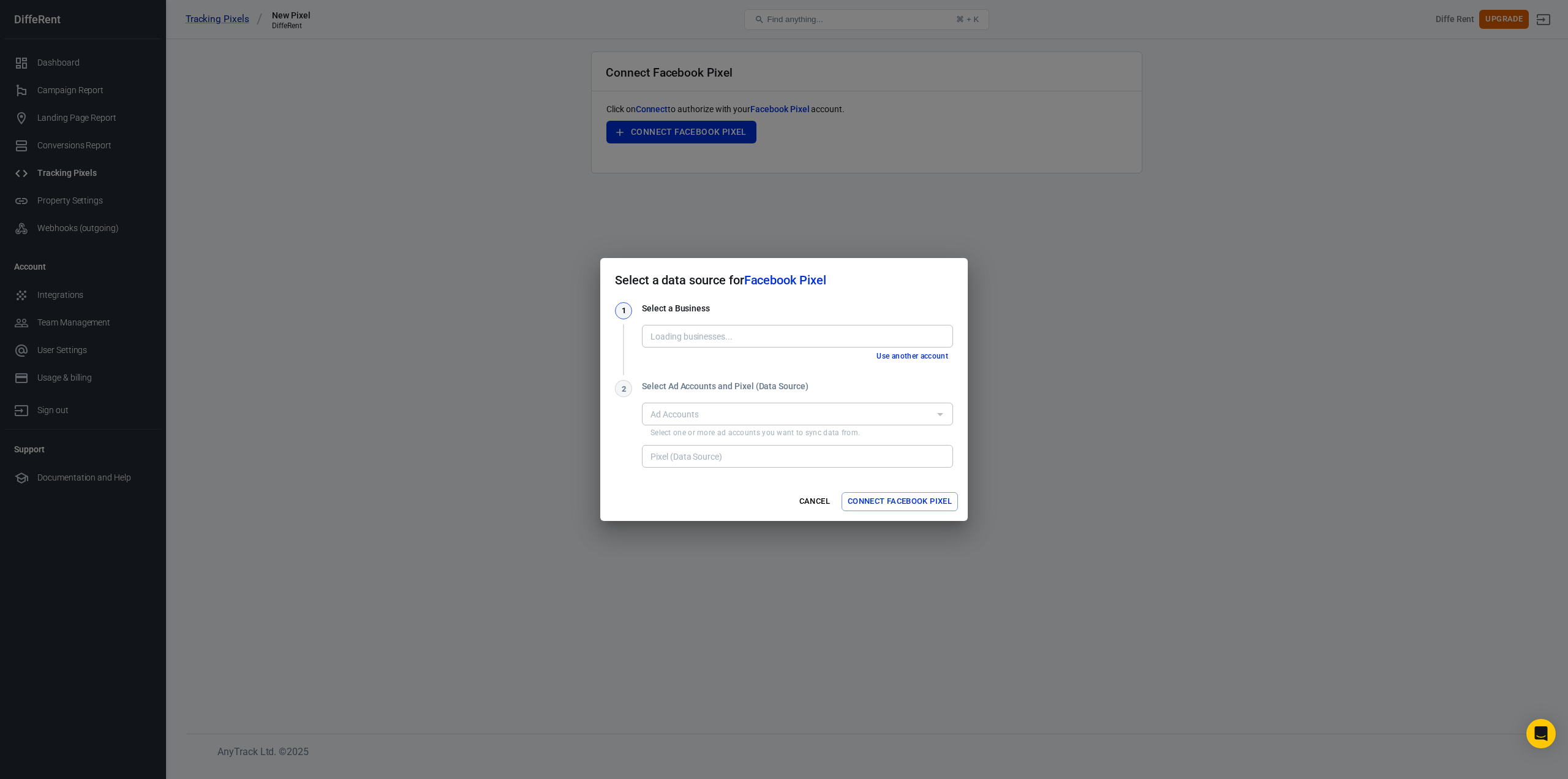
type input "DiffeRent LTD [351729512072466]"
type input "Different Pixel [2372535006335019]"
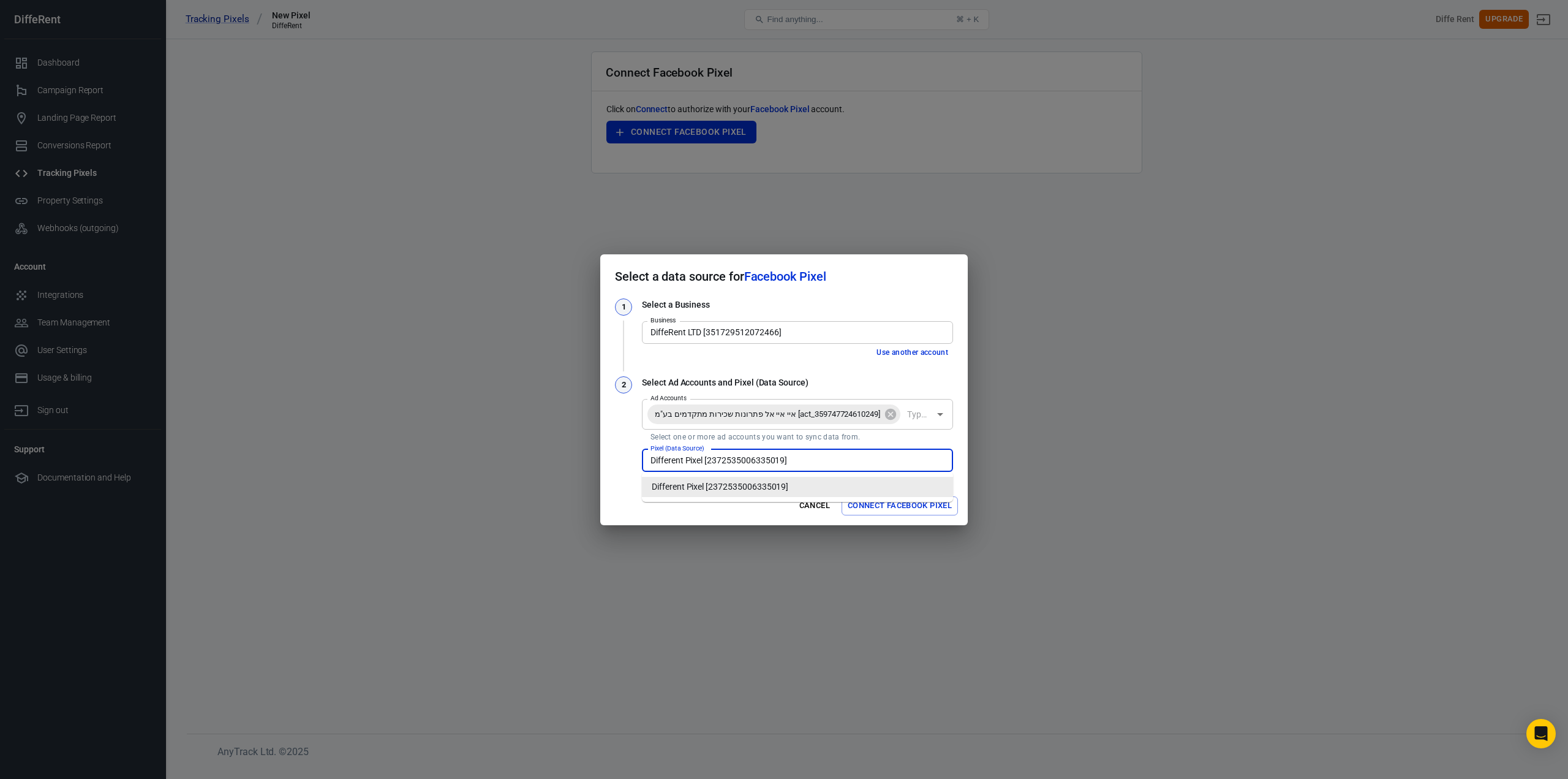
click at [872, 465] on input "Different Pixel [2372535006335019]" at bounding box center [797, 460] width 302 height 15
click at [864, 492] on li "Different Pixel [2372535006335019]" at bounding box center [798, 487] width 311 height 20
click at [886, 506] on button "Connect Facebook Pixel" at bounding box center [899, 506] width 116 height 19
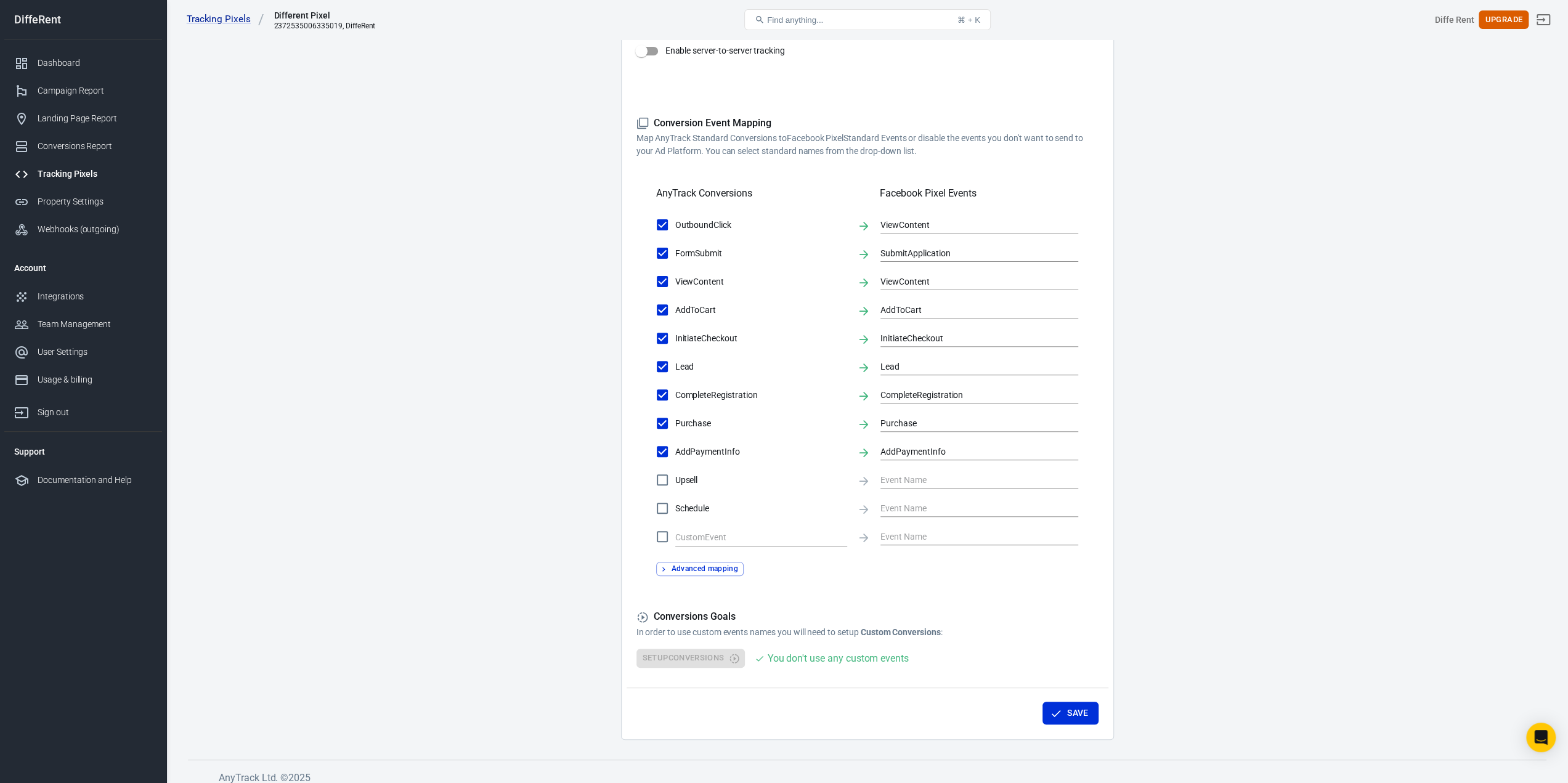
scroll to position [302, 0]
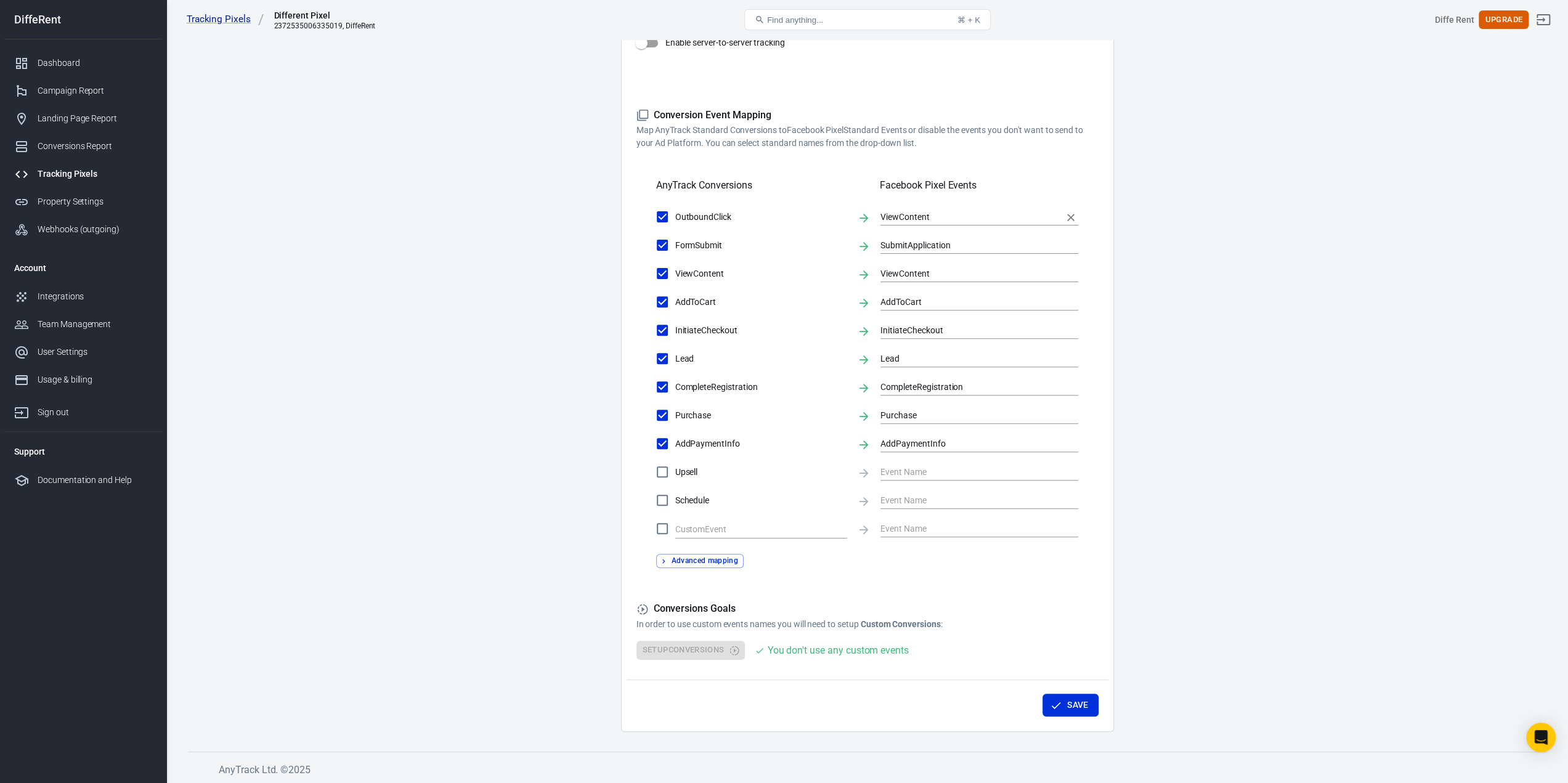
click at [995, 207] on div "ViewContent" at bounding box center [979, 215] width 198 height 24
click at [995, 219] on input "ViewContent" at bounding box center [970, 217] width 179 height 15
click at [717, 214] on span "OutboundClick" at bounding box center [761, 217] width 172 height 13
click at [676, 214] on input "OutboundClick" at bounding box center [663, 217] width 26 height 26
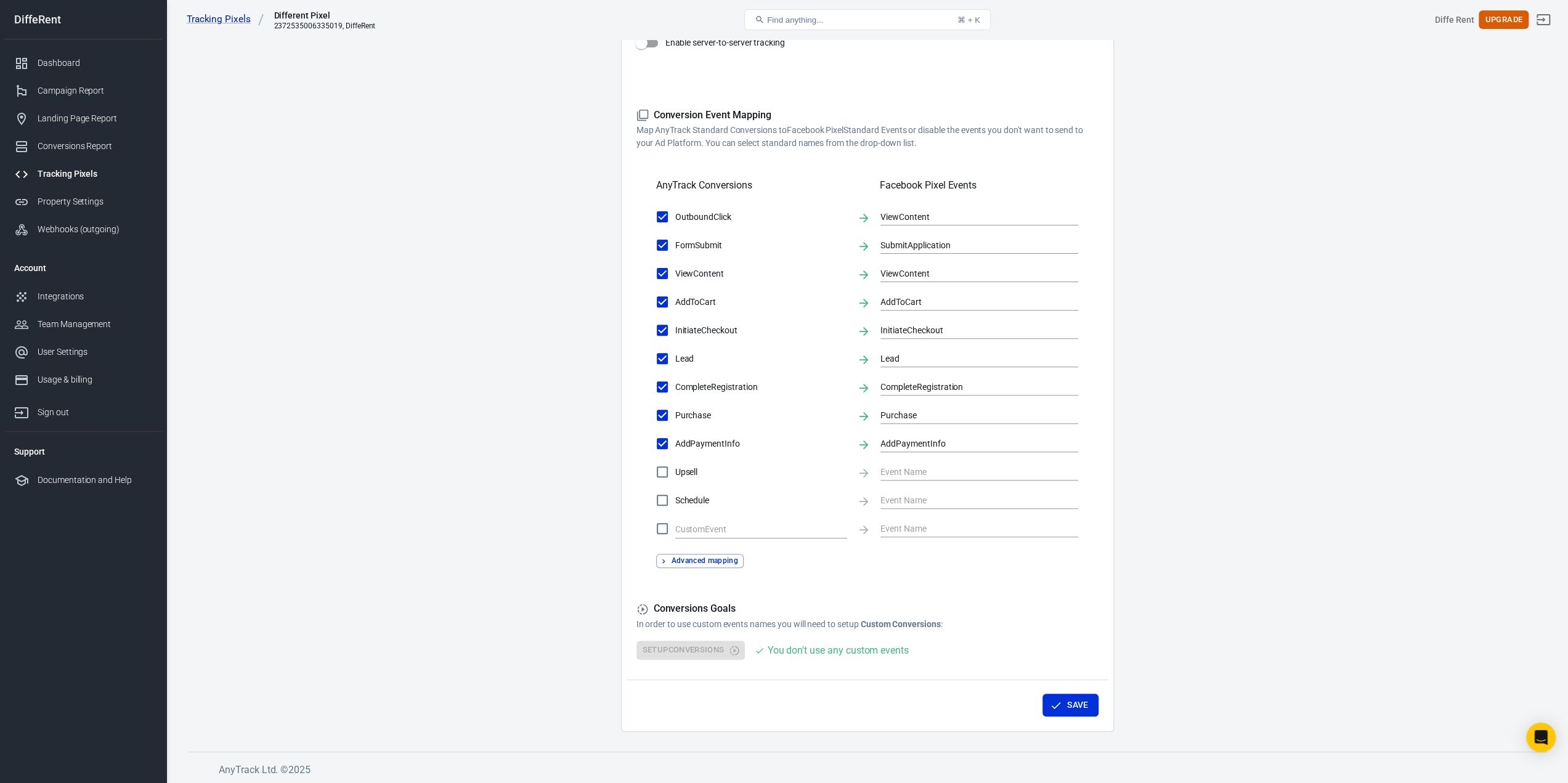
checkbox input "false"
click at [972, 243] on input "SubmitApplication" at bounding box center [970, 245] width 179 height 15
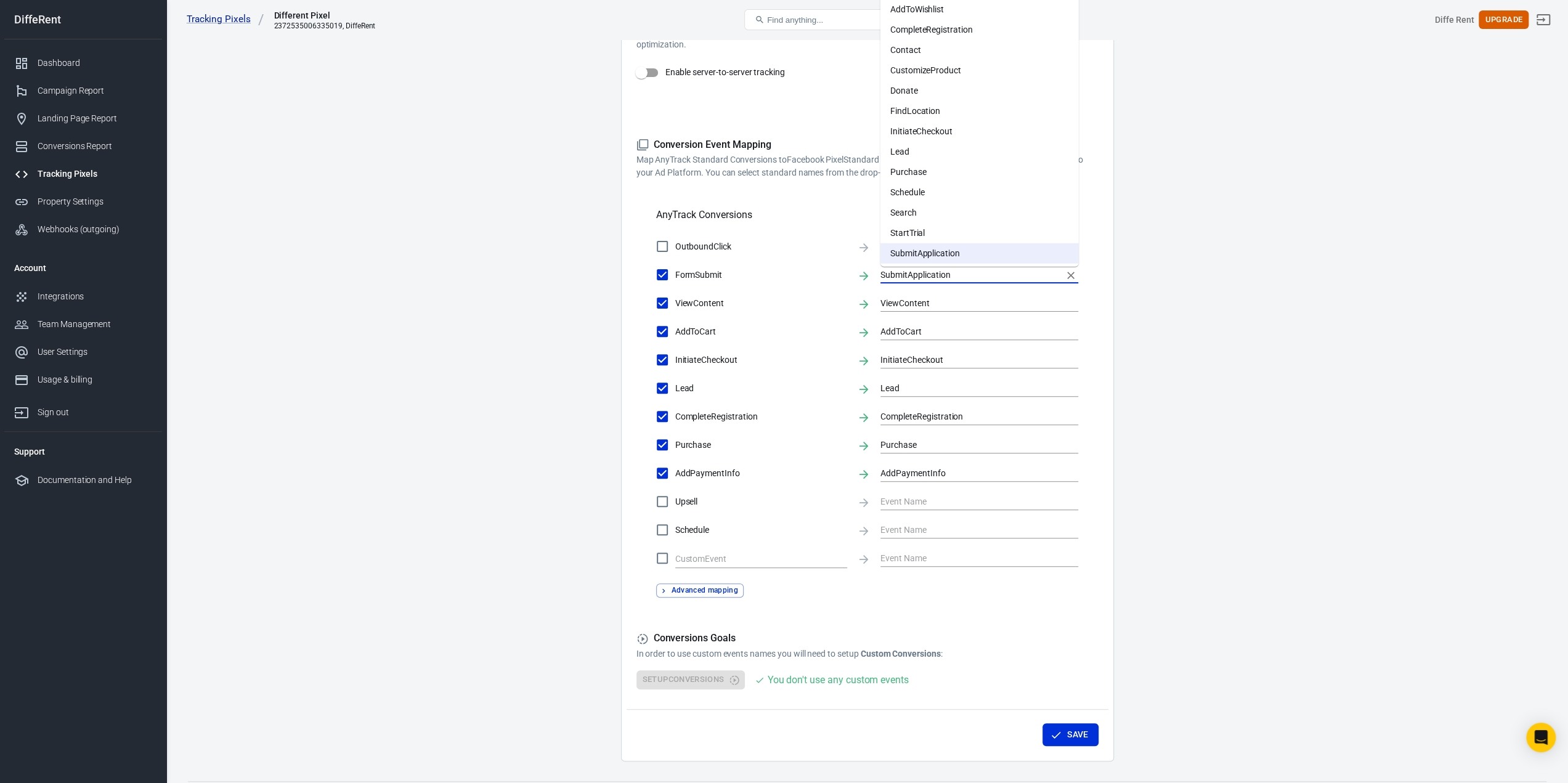
scroll to position [302, 0]
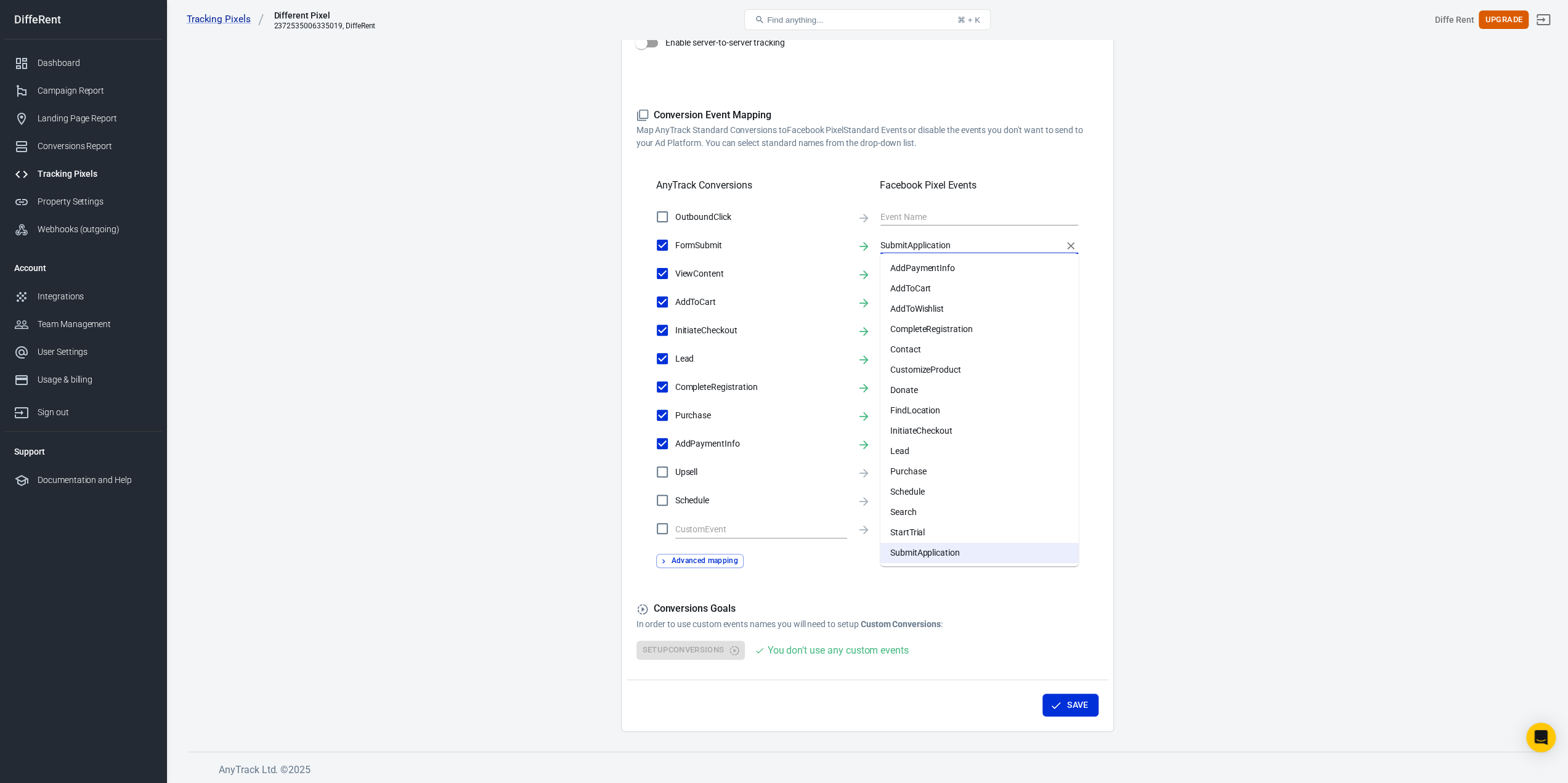
click at [1011, 460] on li "Lead" at bounding box center [979, 451] width 198 height 21
type input "Lead"
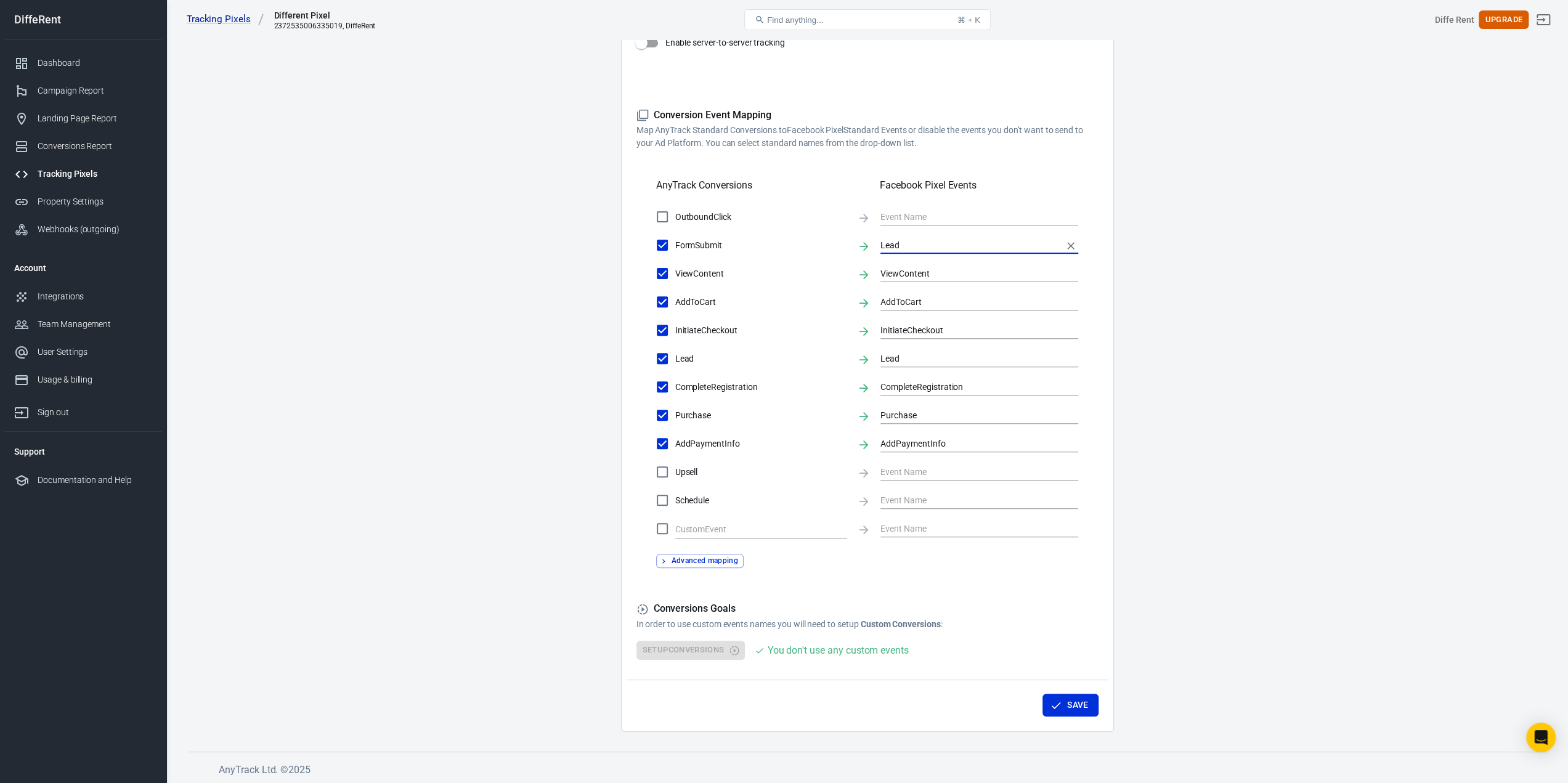
click at [673, 306] on input "AddToCart" at bounding box center [663, 302] width 26 height 26
checkbox input "false"
click at [702, 330] on span "InitiateCheckout" at bounding box center [761, 330] width 172 height 13
click at [676, 330] on input "InitiateCheckout" at bounding box center [663, 330] width 26 height 26
checkbox input "false"
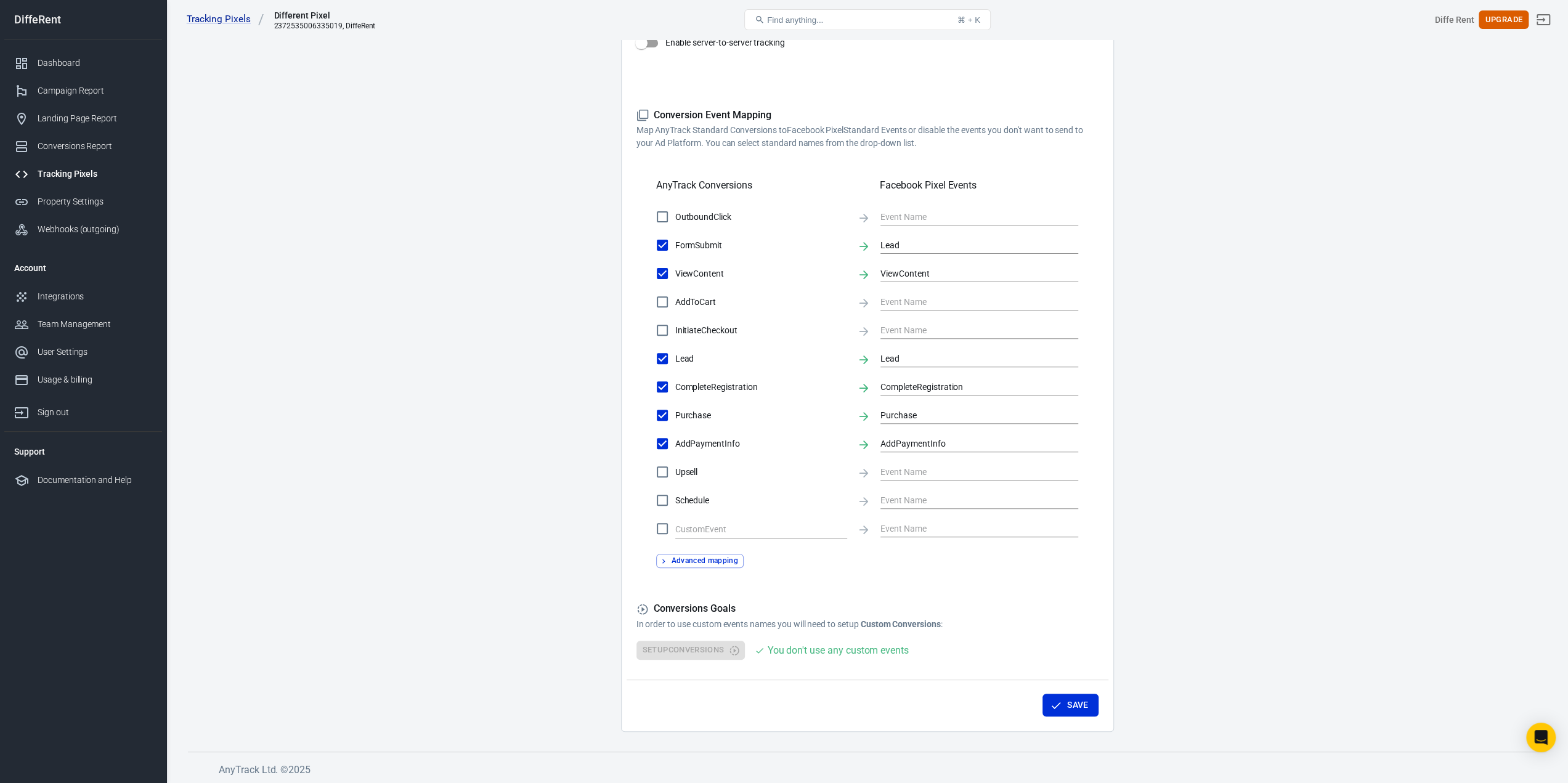
click at [711, 391] on span "CompleteRegistration" at bounding box center [761, 387] width 172 height 13
click at [676, 391] on input "CompleteRegistration" at bounding box center [663, 387] width 26 height 26
checkbox input "false"
click at [699, 395] on label "CompleteRegistration" at bounding box center [748, 387] width 198 height 26
click at [676, 395] on input "CompleteRegistration" at bounding box center [663, 387] width 26 height 26
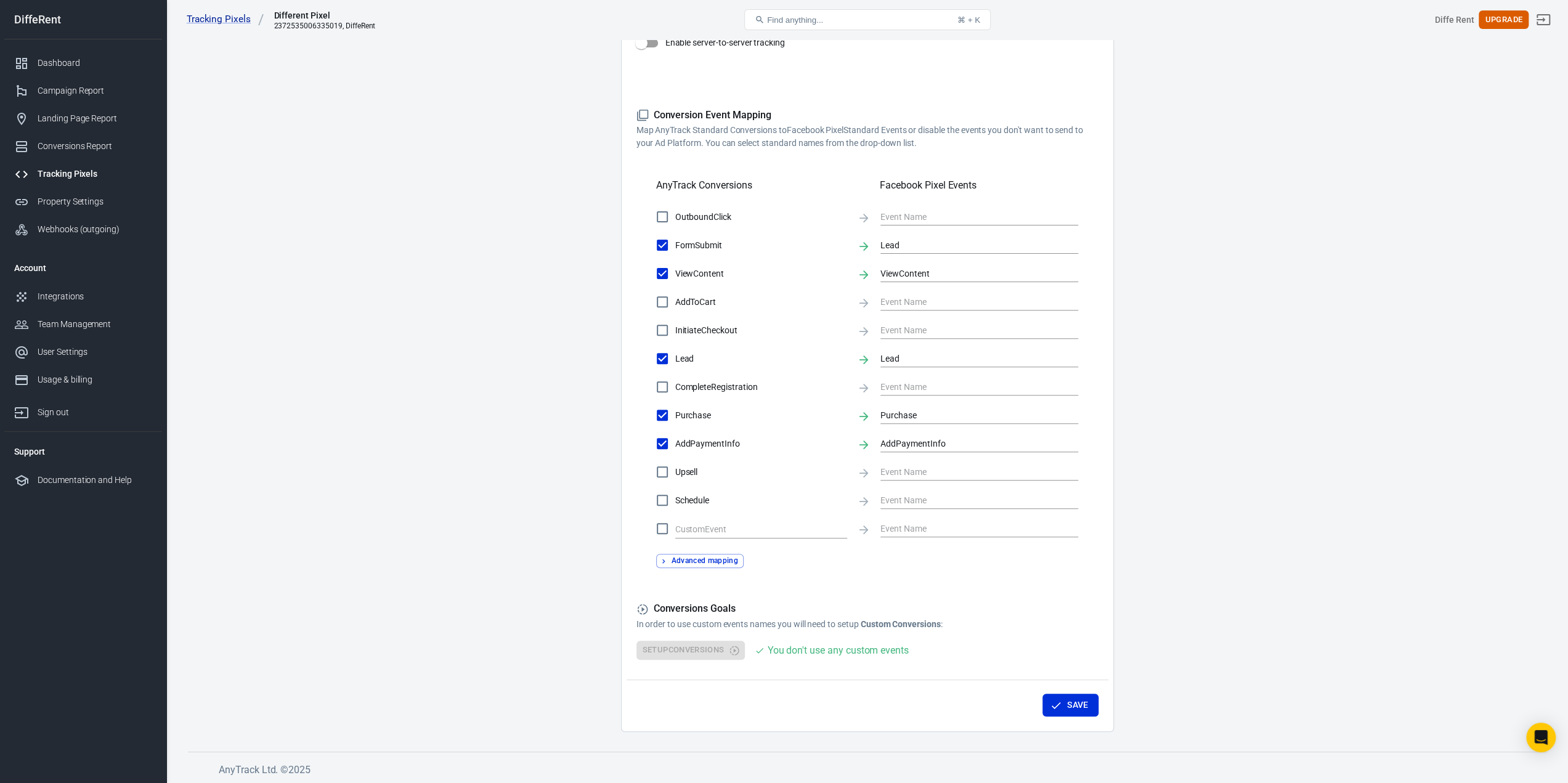
checkbox input "true"
type input "CompleteRegistration"
click at [701, 391] on span "CompleteRegistration" at bounding box center [761, 387] width 172 height 13
click at [676, 391] on input "CompleteRegistration" at bounding box center [663, 387] width 26 height 26
checkbox input "false"
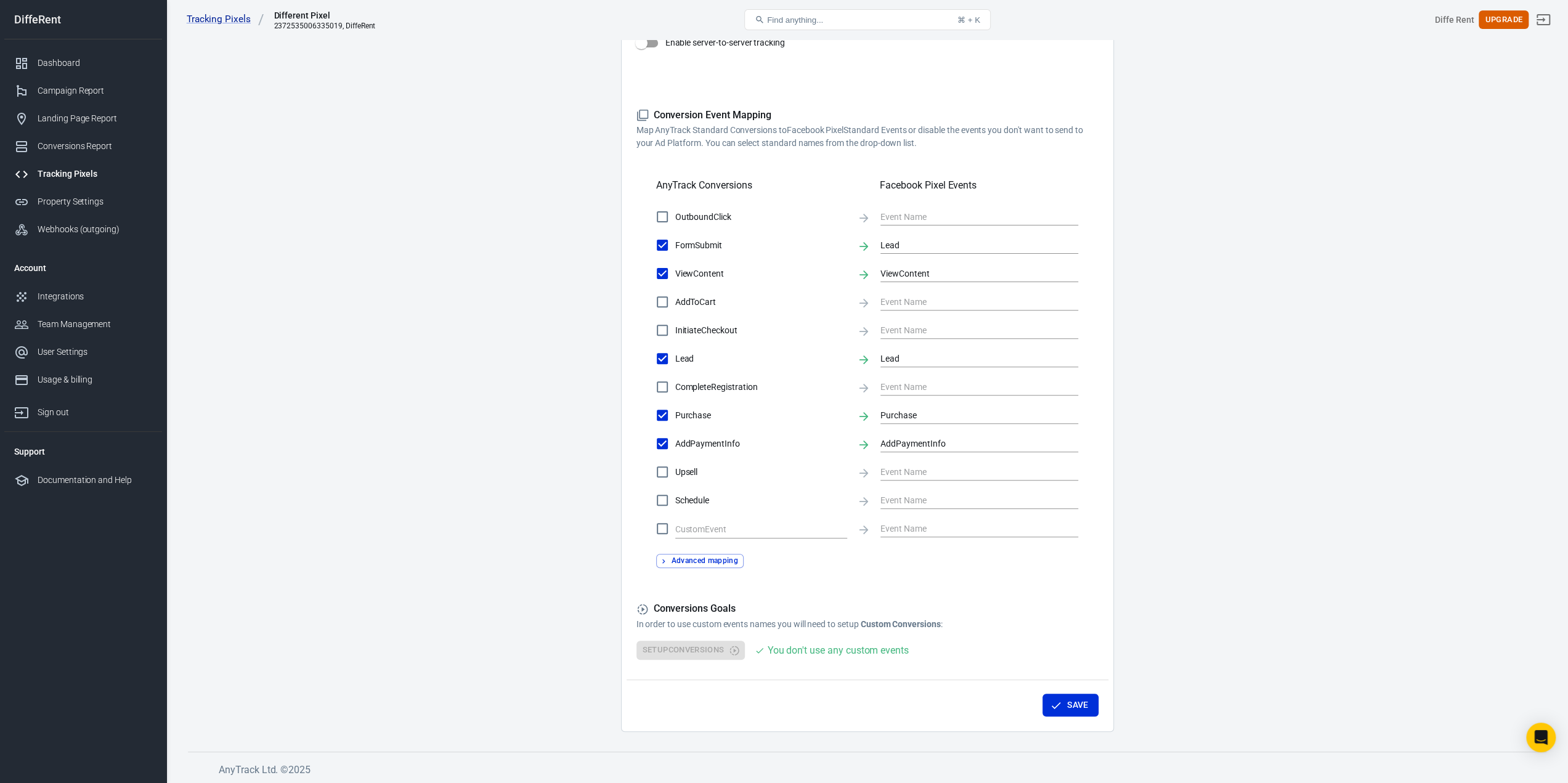
click at [693, 420] on span "Purchase" at bounding box center [761, 415] width 172 height 13
click at [676, 420] on input "Purchase" at bounding box center [663, 415] width 26 height 26
checkbox input "false"
click at [683, 446] on span "AddPaymentInfo" at bounding box center [761, 443] width 172 height 13
click at [676, 446] on input "AddPaymentInfo" at bounding box center [663, 443] width 26 height 26
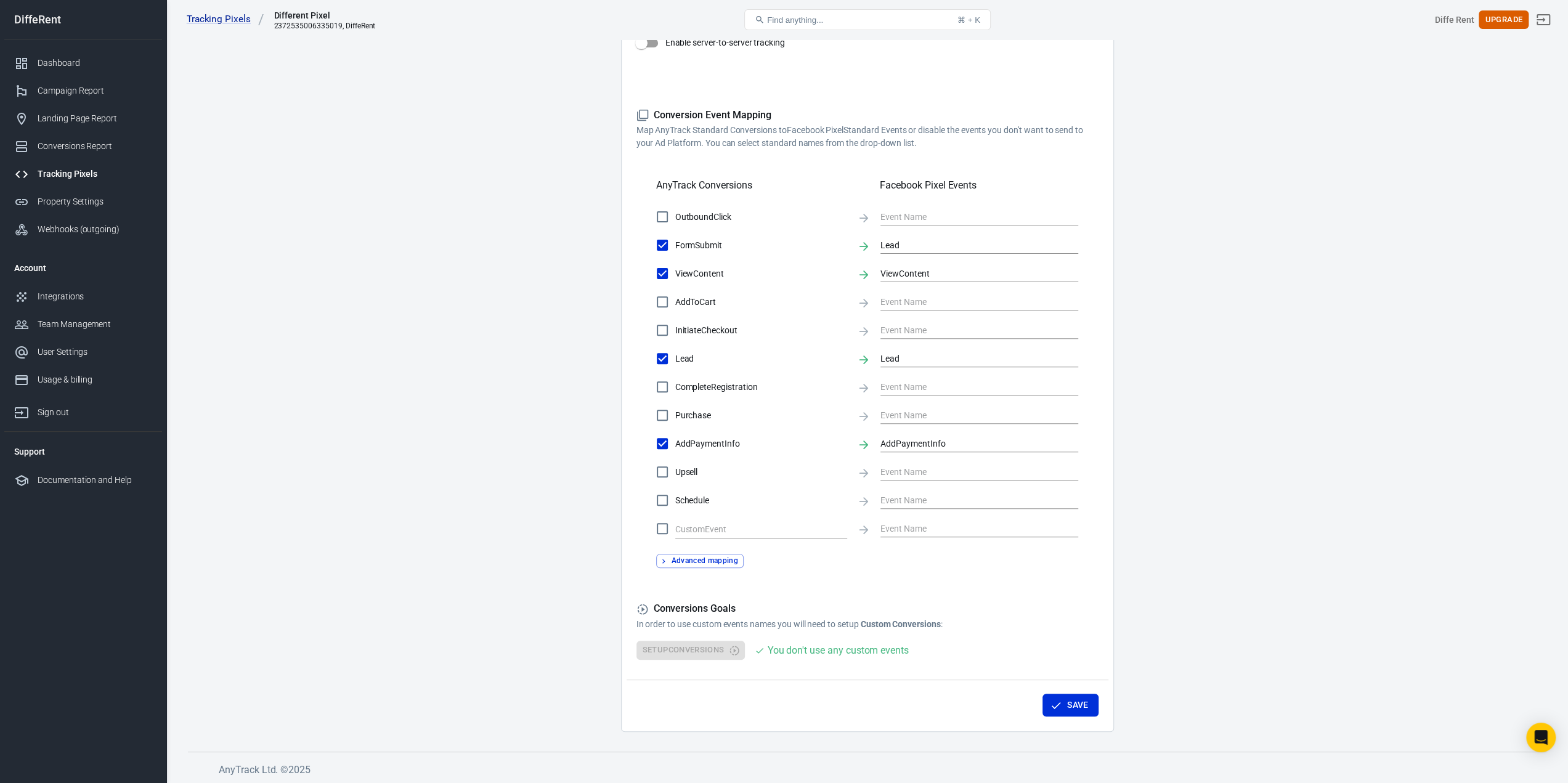
checkbox input "false"
click at [1063, 709] on button "Save" at bounding box center [1070, 705] width 56 height 23
click at [1004, 709] on div "Save" at bounding box center [867, 702] width 482 height 47
click at [763, 653] on icon at bounding box center [760, 650] width 10 height 10
drag, startPoint x: 794, startPoint y: 645, endPoint x: 669, endPoint y: 641, distance: 125.1
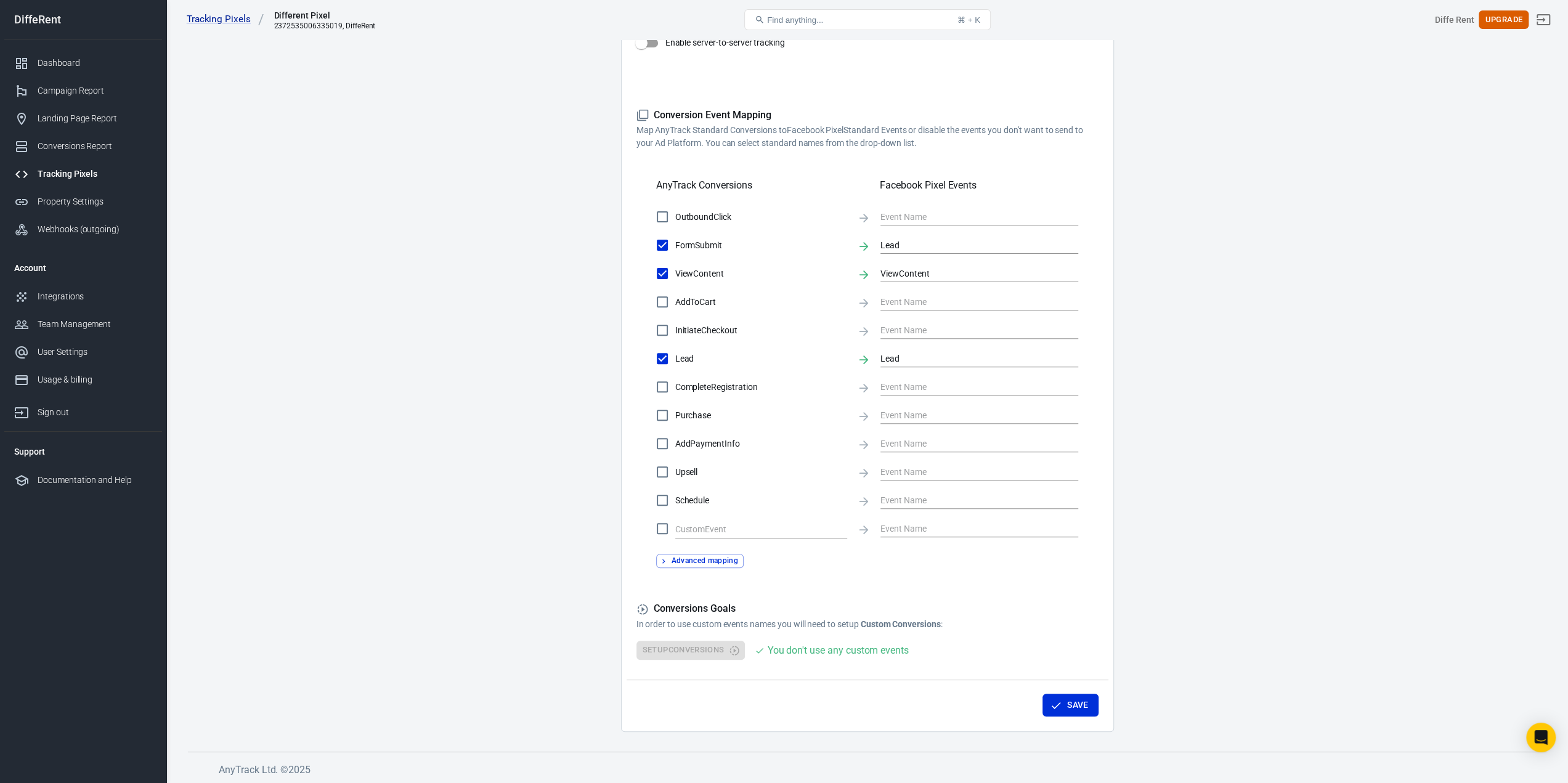
click at [776, 649] on div "You don't use any custom events" at bounding box center [837, 650] width 141 height 15
click at [668, 640] on div "Setup Conversions You don't use any custom events" at bounding box center [867, 649] width 462 height 19
click at [886, 622] on strong "Custom Conversions" at bounding box center [900, 624] width 80 height 10
click at [953, 279] on input "ViewContent" at bounding box center [970, 273] width 179 height 15
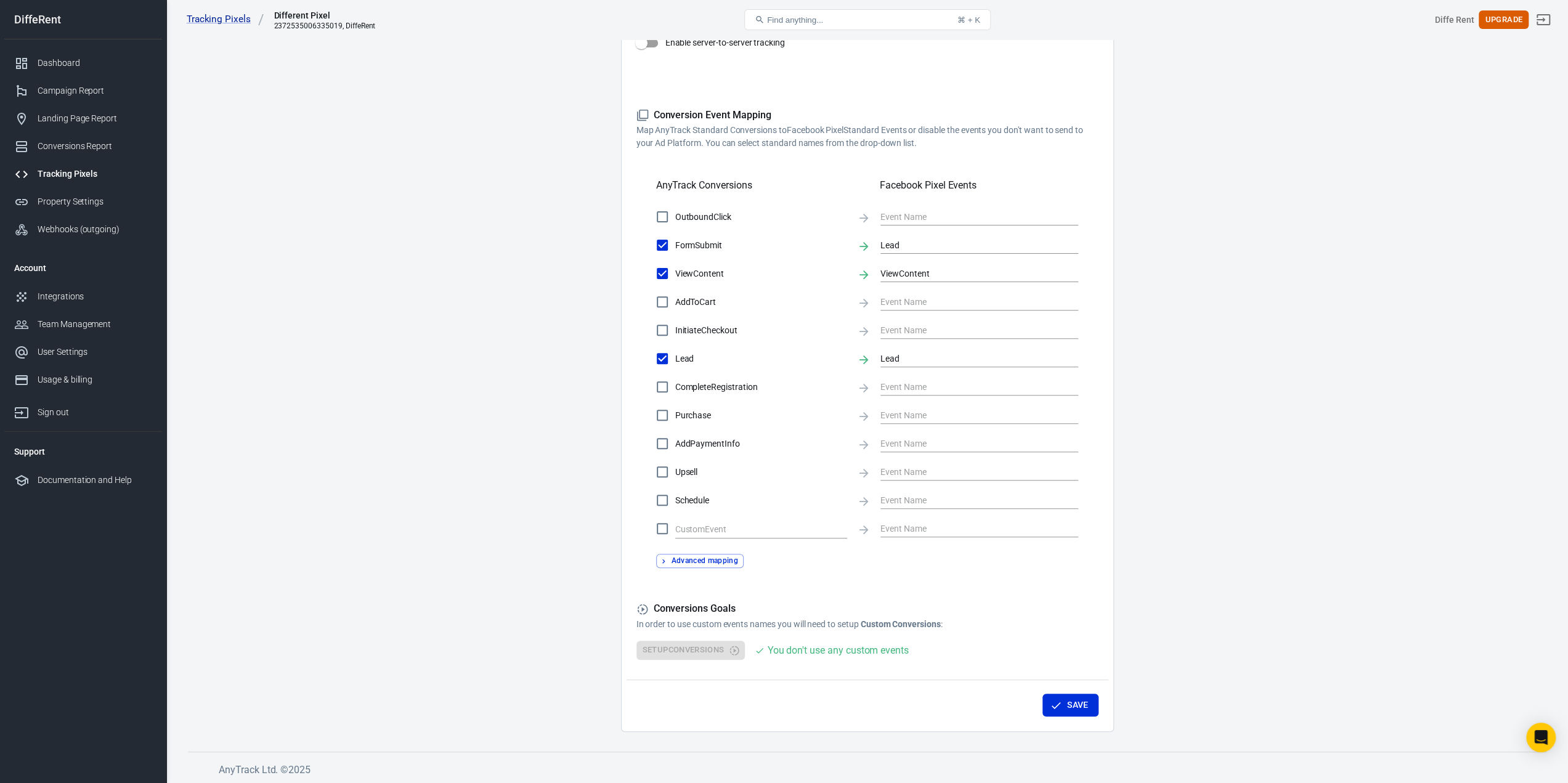
drag, startPoint x: 1247, startPoint y: 418, endPoint x: 1073, endPoint y: 579, distance: 237.1
click at [1247, 419] on main "Conversions Ads Integration Settings Conversions Settings Account Connection Co…" at bounding box center [867, 230] width 1359 height 1004
click at [1082, 714] on button "Save" at bounding box center [1070, 705] width 56 height 23
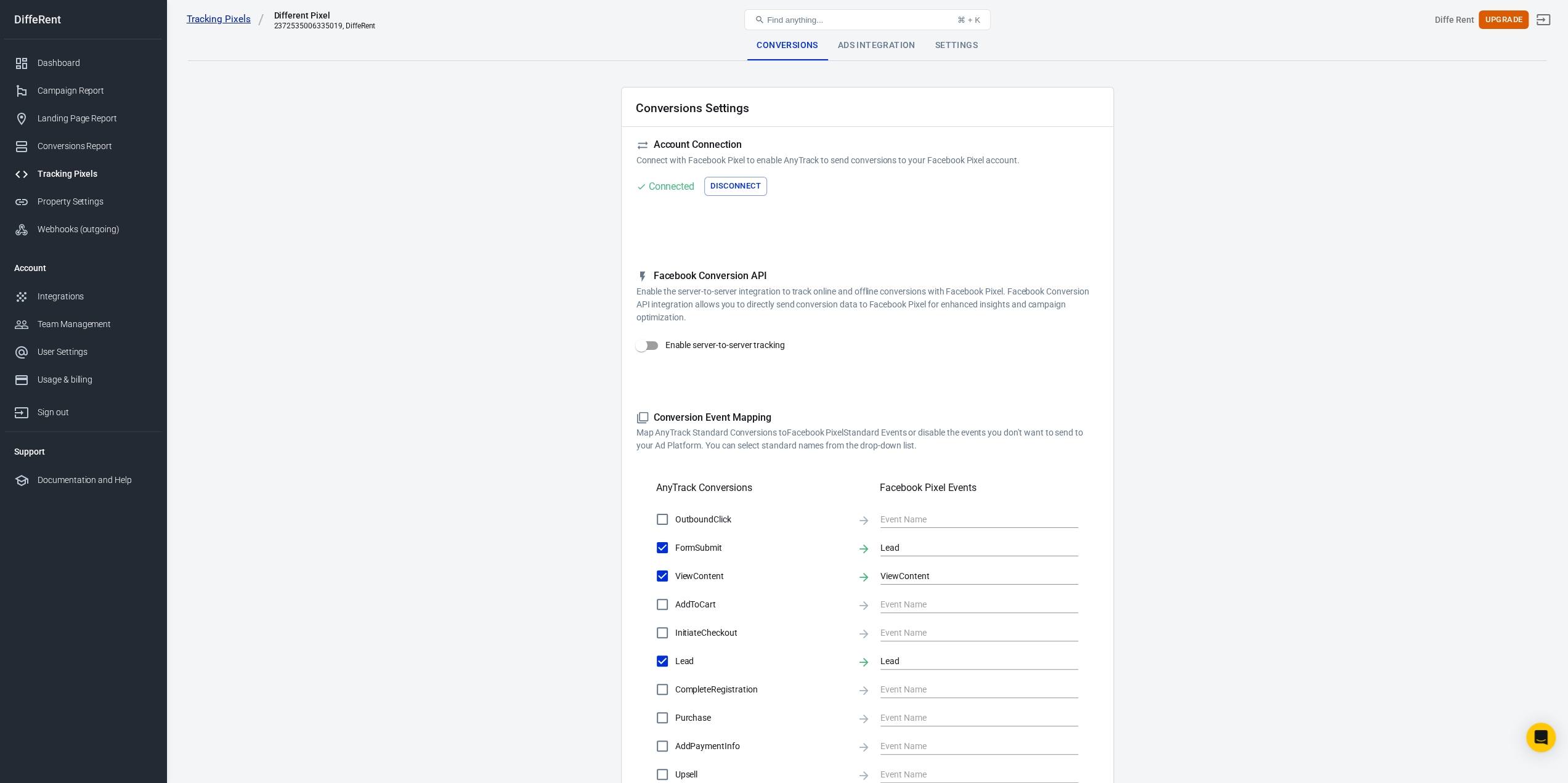
click at [231, 23] on link "Tracking Pixels" at bounding box center [226, 19] width 78 height 13
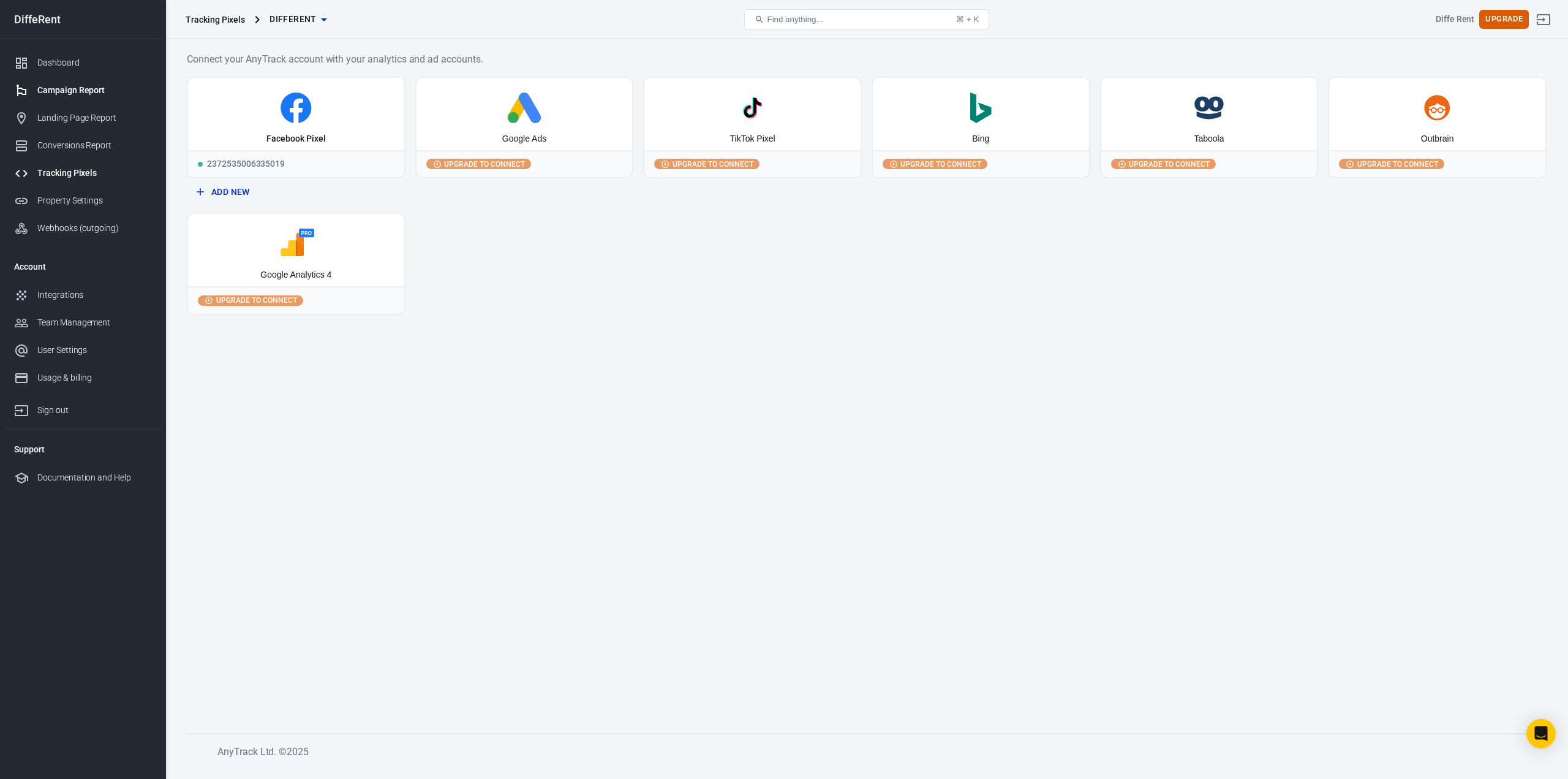
click at [74, 90] on div "Campaign Report" at bounding box center [94, 90] width 114 height 13
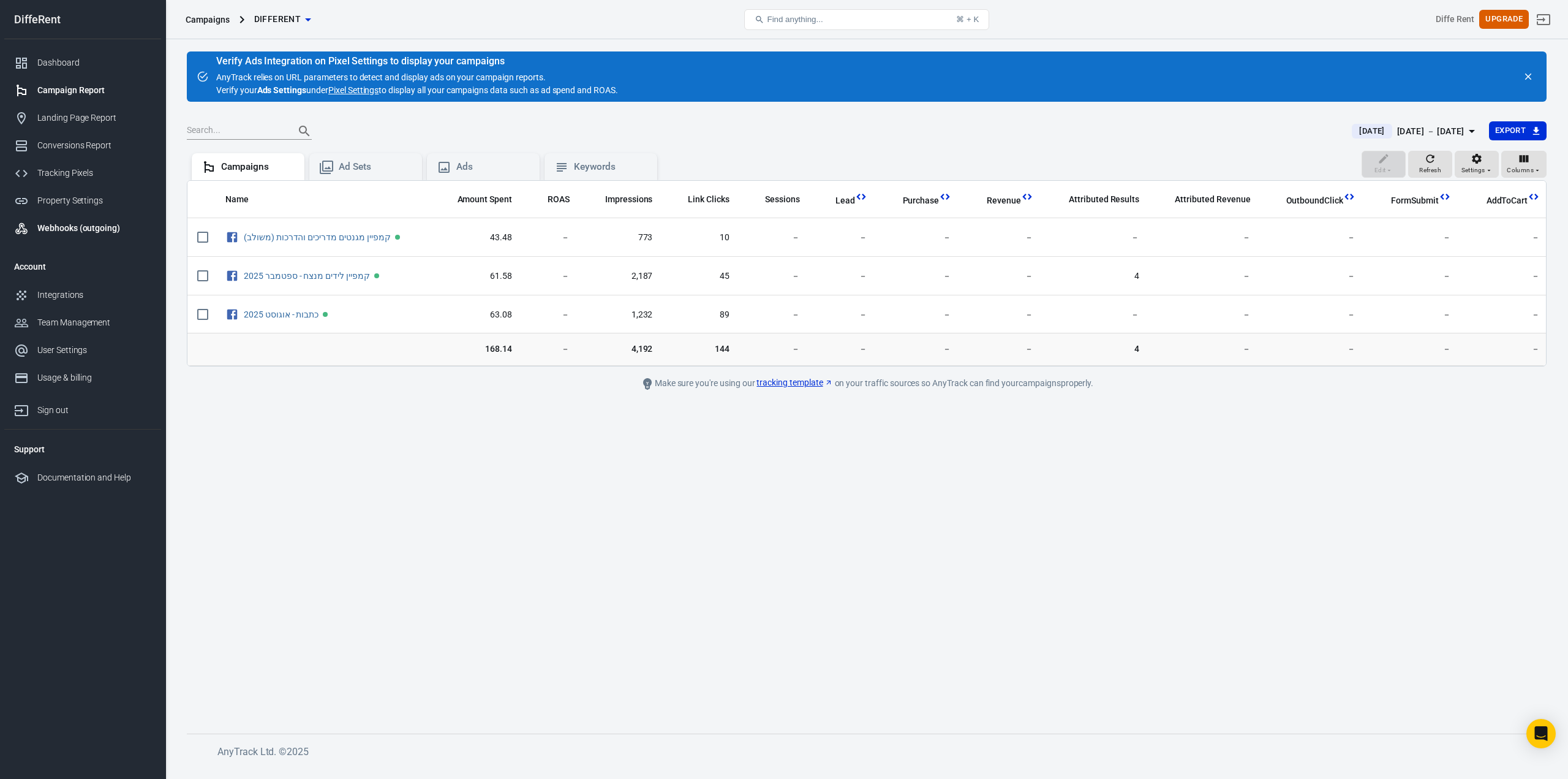
click at [81, 221] on link "Webhooks (outgoing)" at bounding box center [83, 228] width 157 height 27
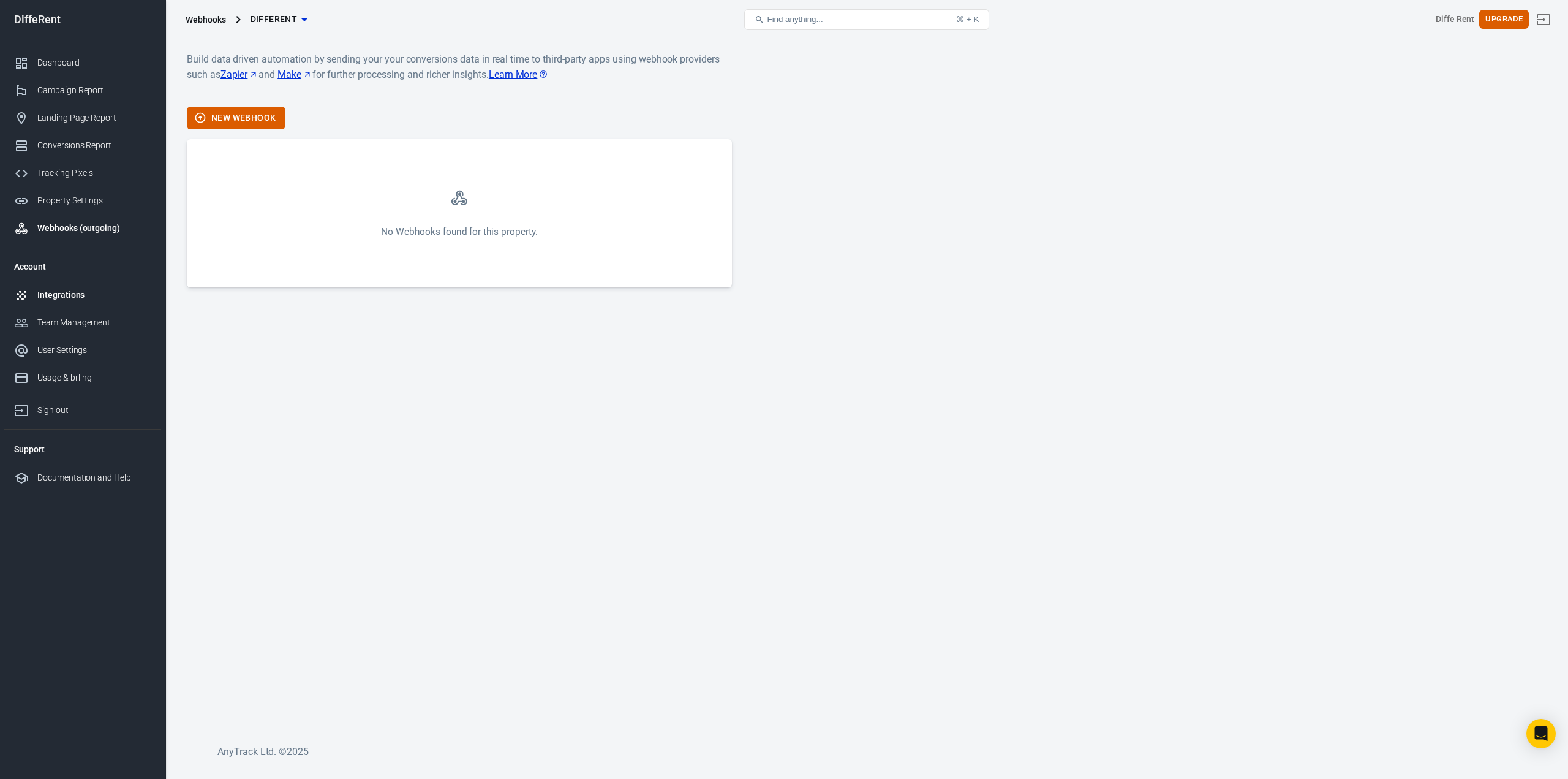
click at [76, 291] on div "Integrations" at bounding box center [94, 295] width 114 height 13
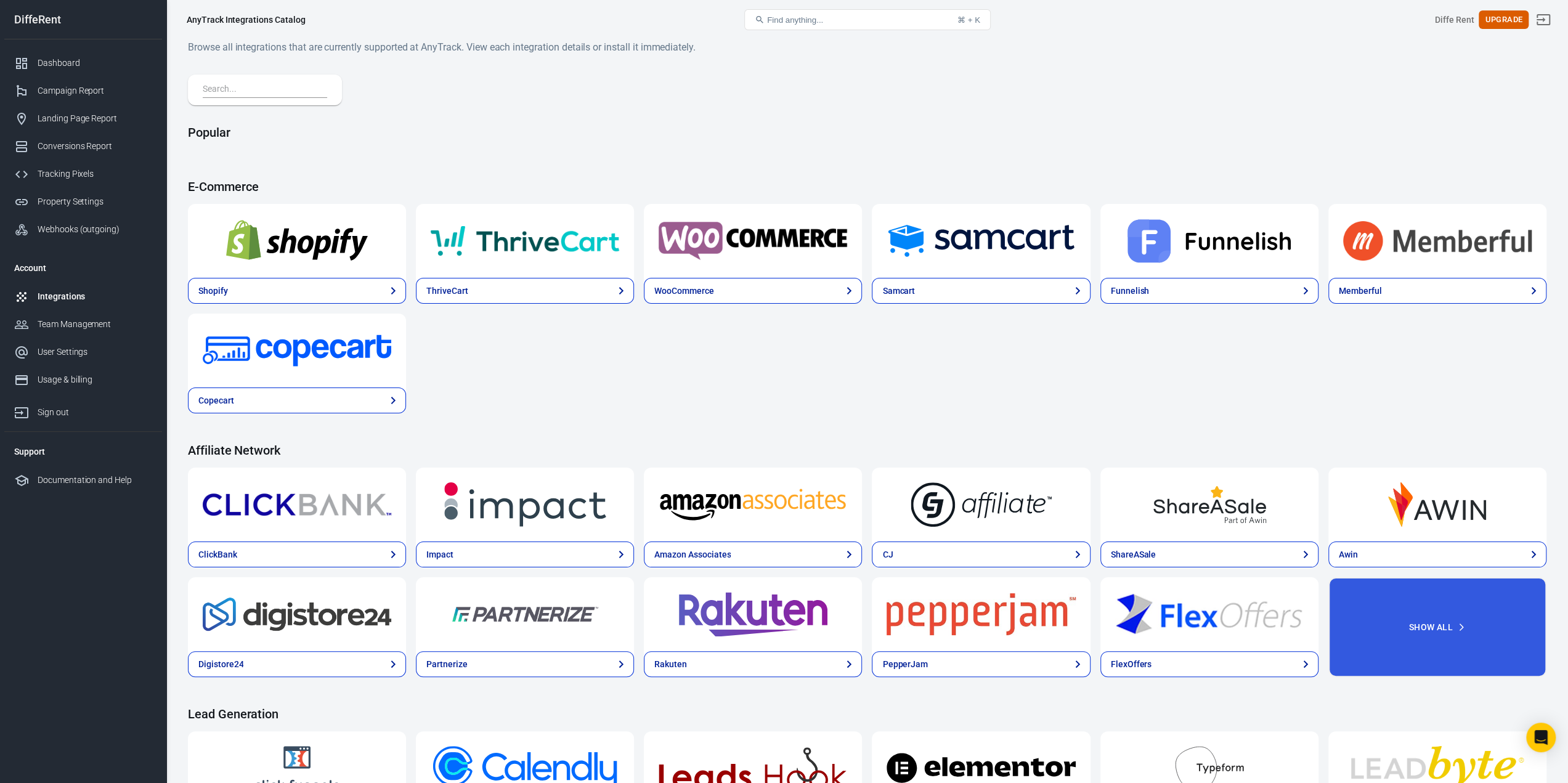
click at [247, 82] on div at bounding box center [265, 90] width 154 height 31
click at [250, 92] on input "text" at bounding box center [263, 89] width 120 height 16
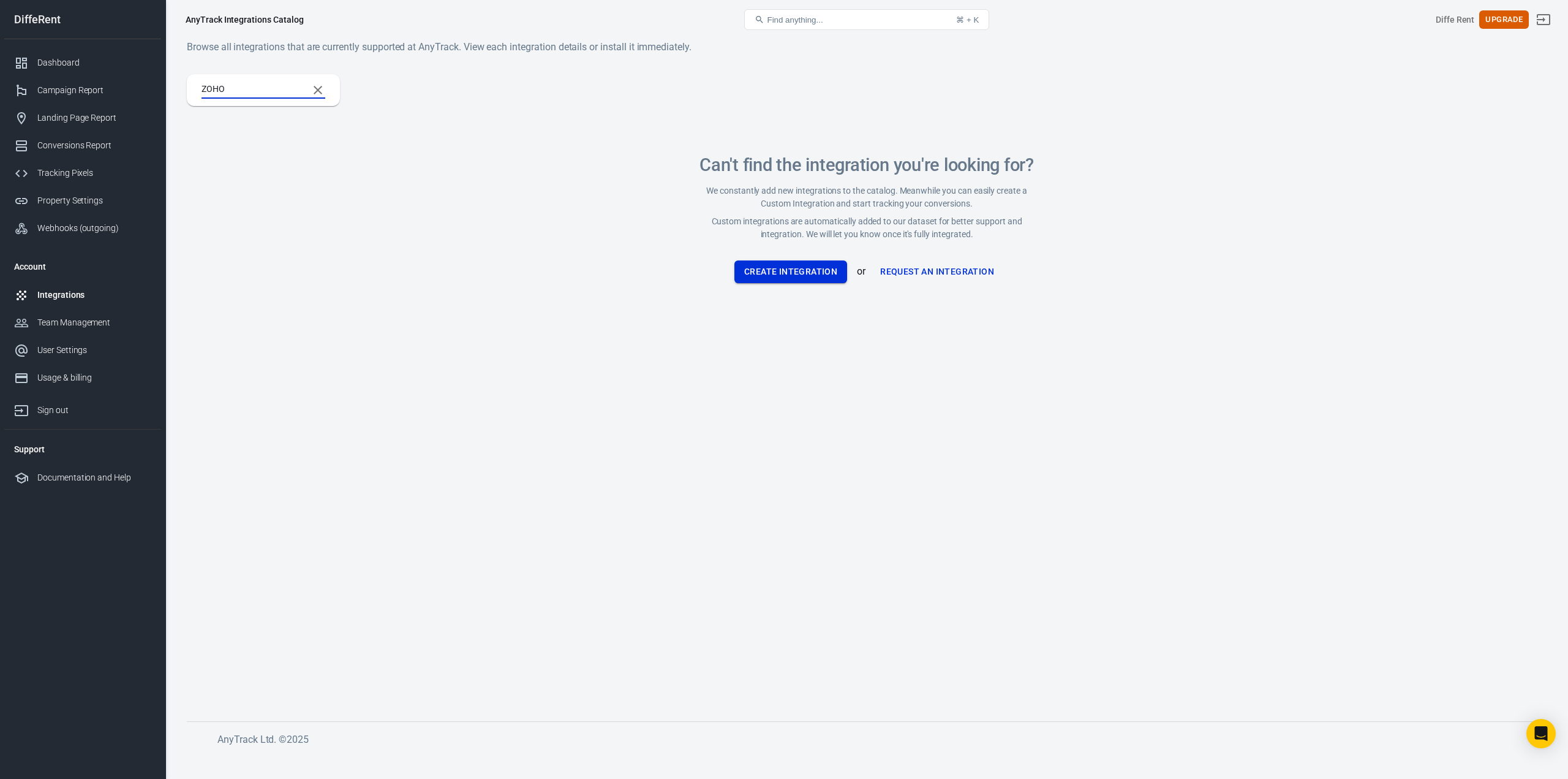
type input "ZOHO"
click at [777, 273] on button "Create Integration" at bounding box center [791, 272] width 112 height 23
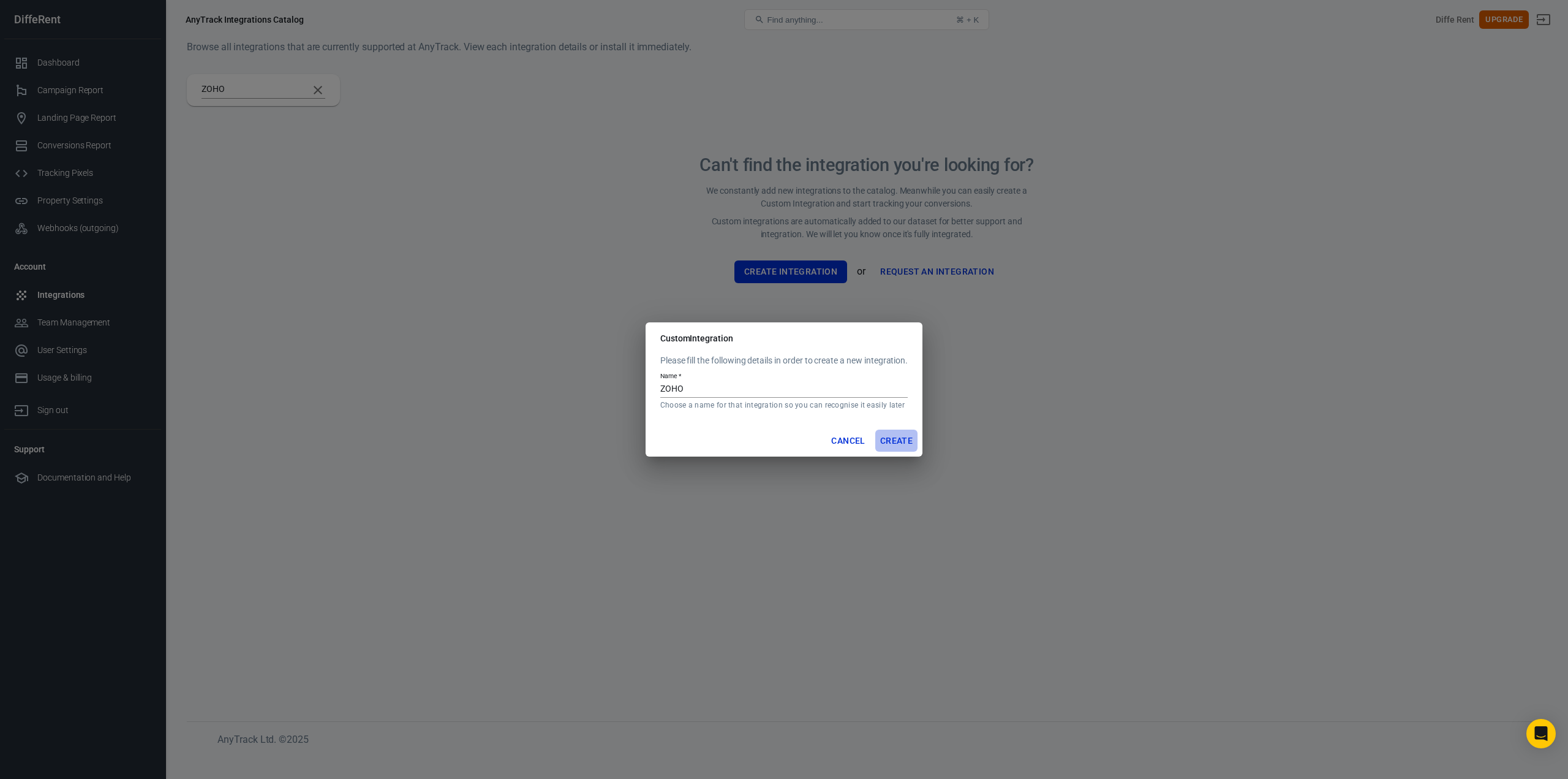
click at [882, 437] on button "Create" at bounding box center [896, 441] width 43 height 23
click at [849, 444] on button "Cancel" at bounding box center [848, 441] width 43 height 23
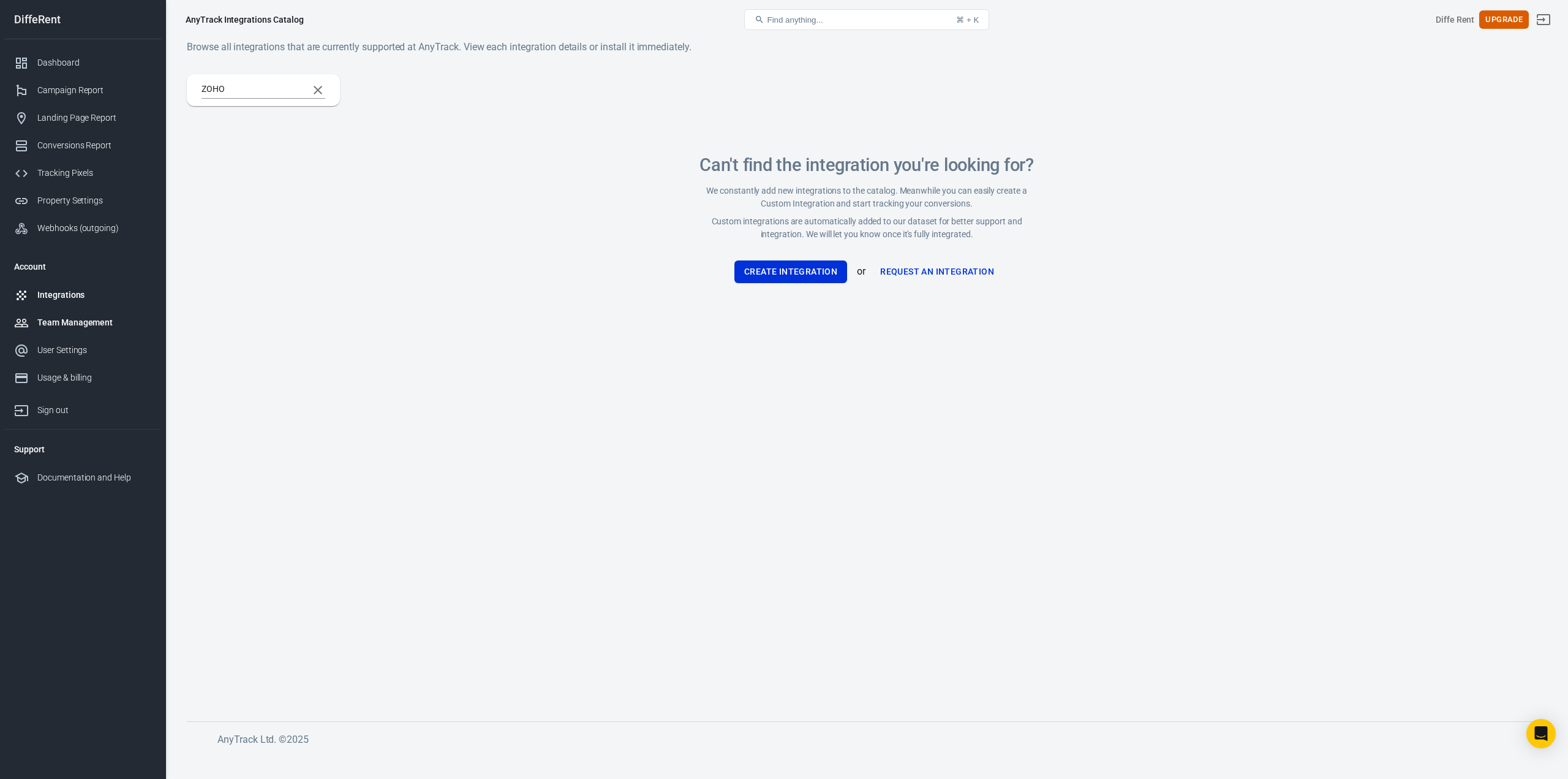
click at [72, 319] on div "Team Management" at bounding box center [94, 322] width 114 height 13
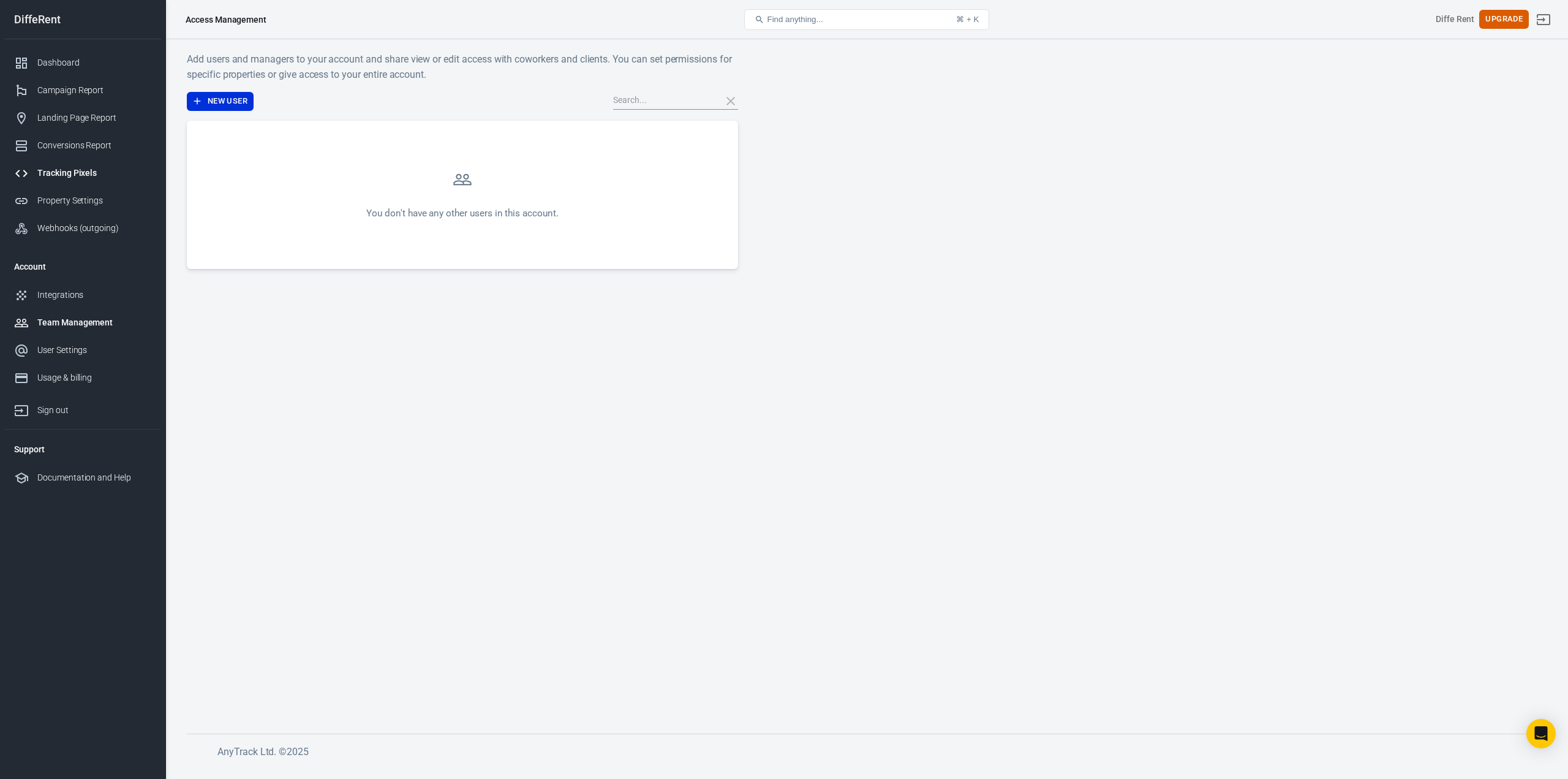
click at [58, 165] on link "Tracking Pixels" at bounding box center [83, 173] width 157 height 27
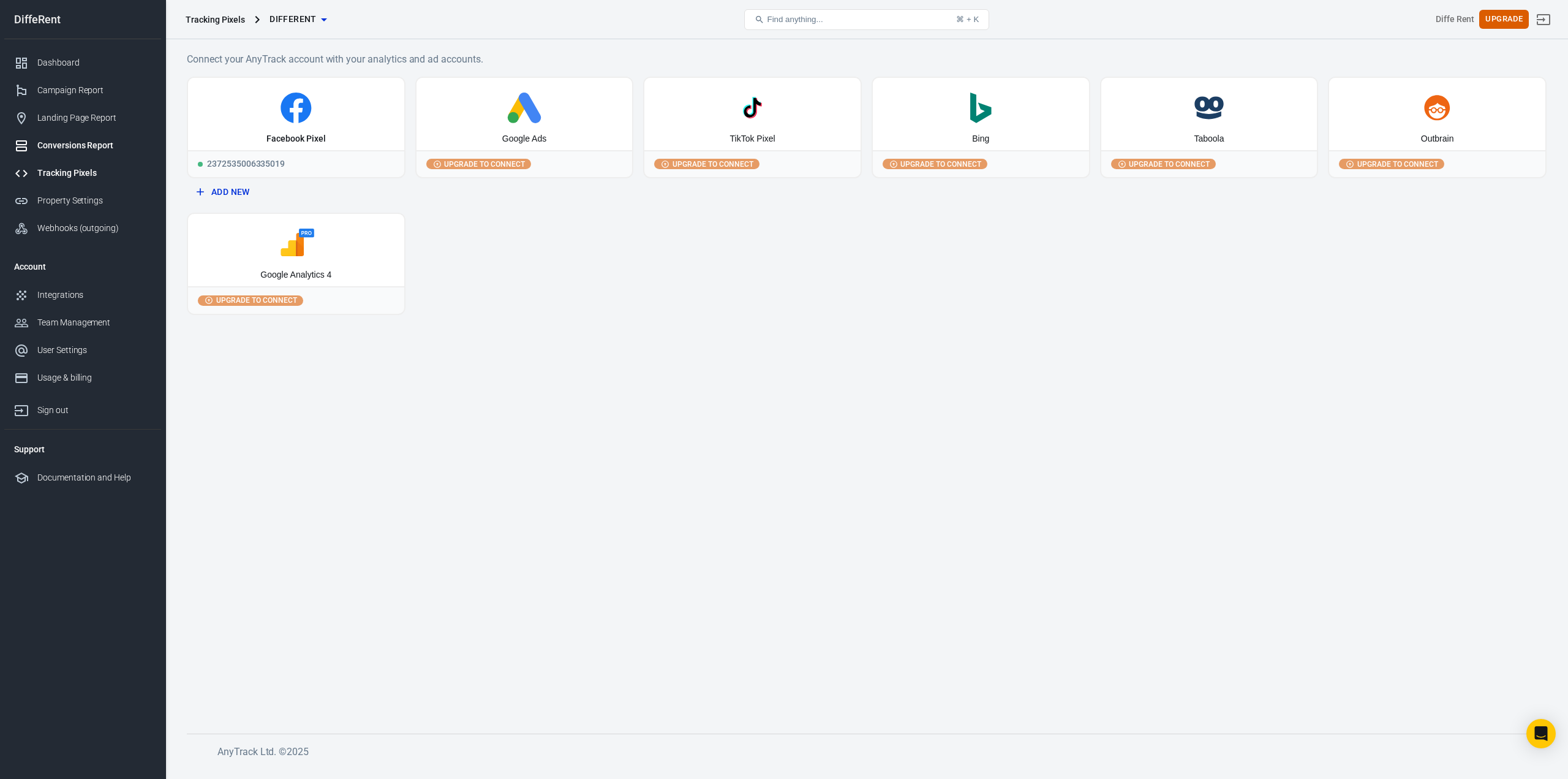
click at [76, 138] on link "Conversions Report" at bounding box center [83, 146] width 157 height 27
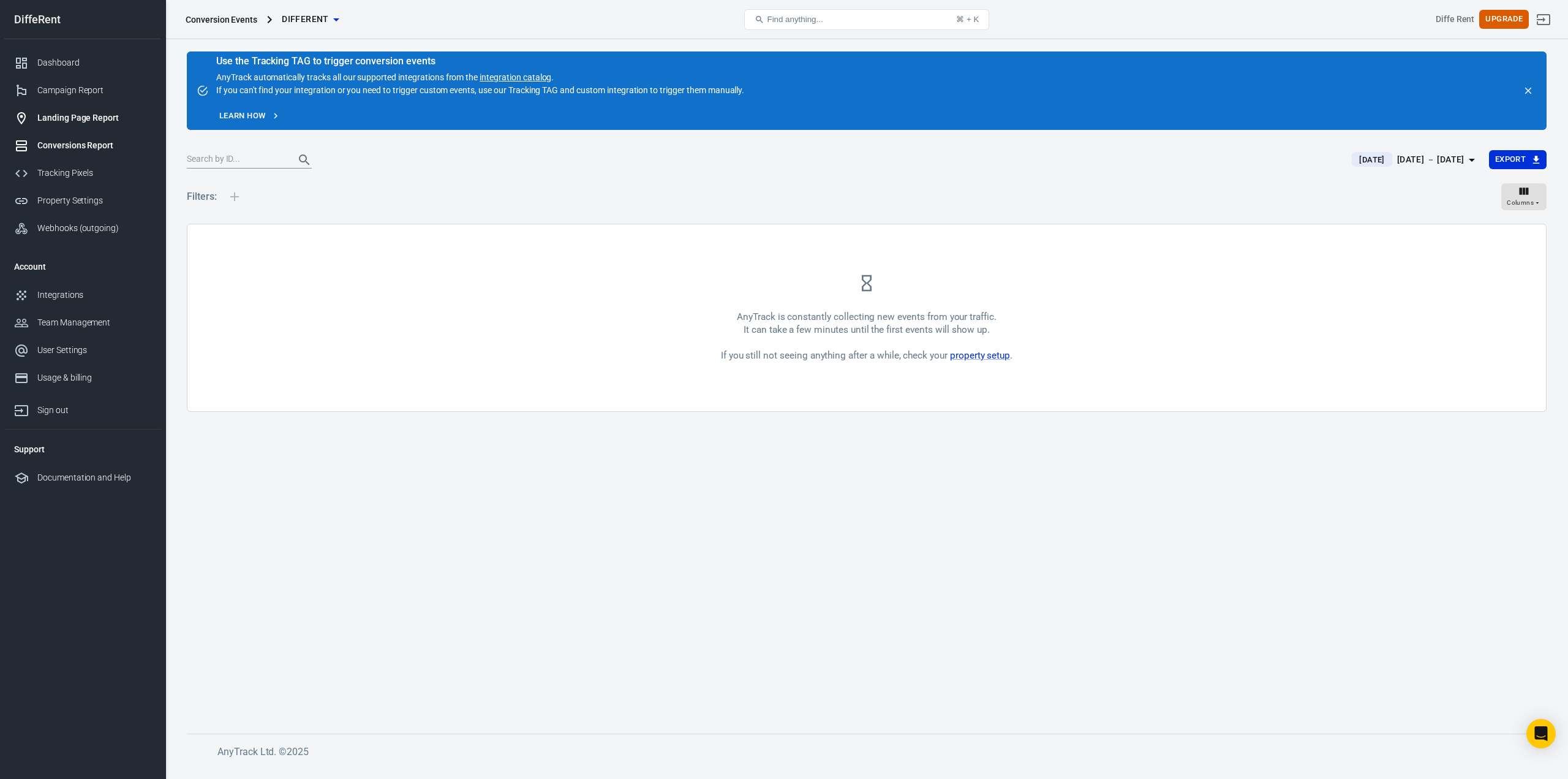
click at [76, 119] on div "Landing Page Report" at bounding box center [94, 118] width 114 height 13
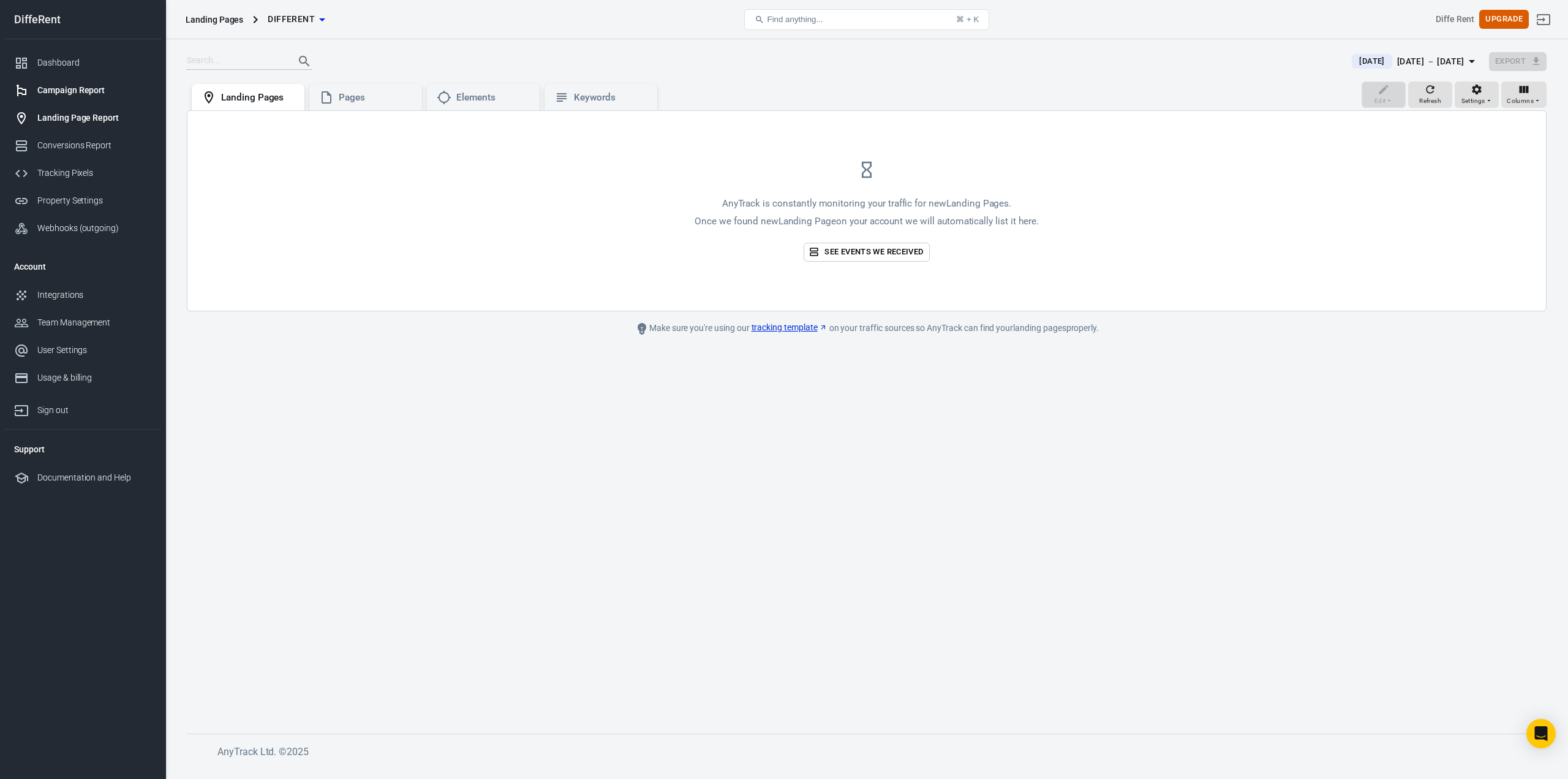
click at [62, 95] on div "Campaign Report" at bounding box center [94, 90] width 114 height 13
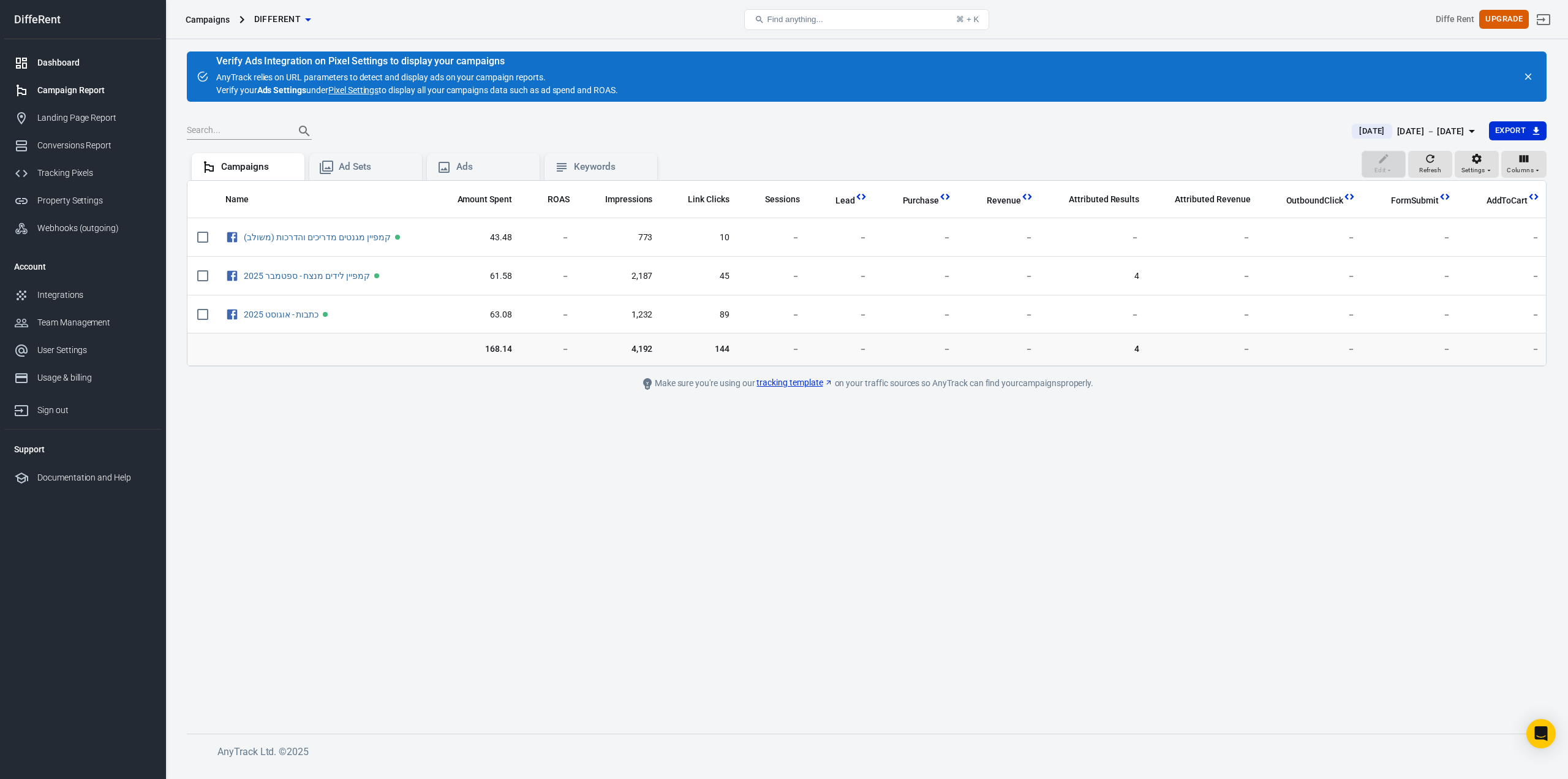
click at [55, 73] on link "Dashboard" at bounding box center [83, 63] width 157 height 27
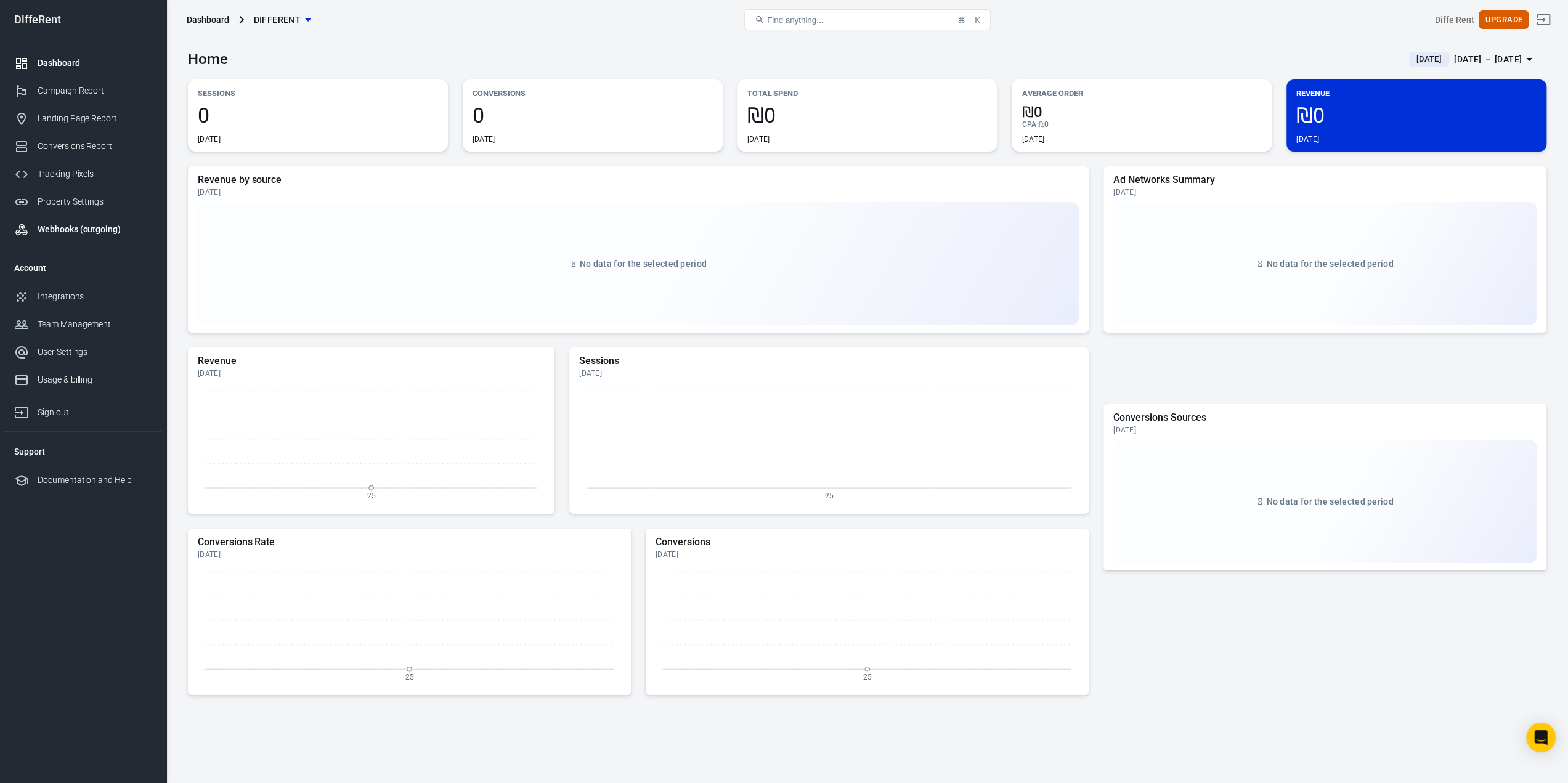
click at [82, 224] on div "Webhooks (outgoing)" at bounding box center [95, 229] width 115 height 13
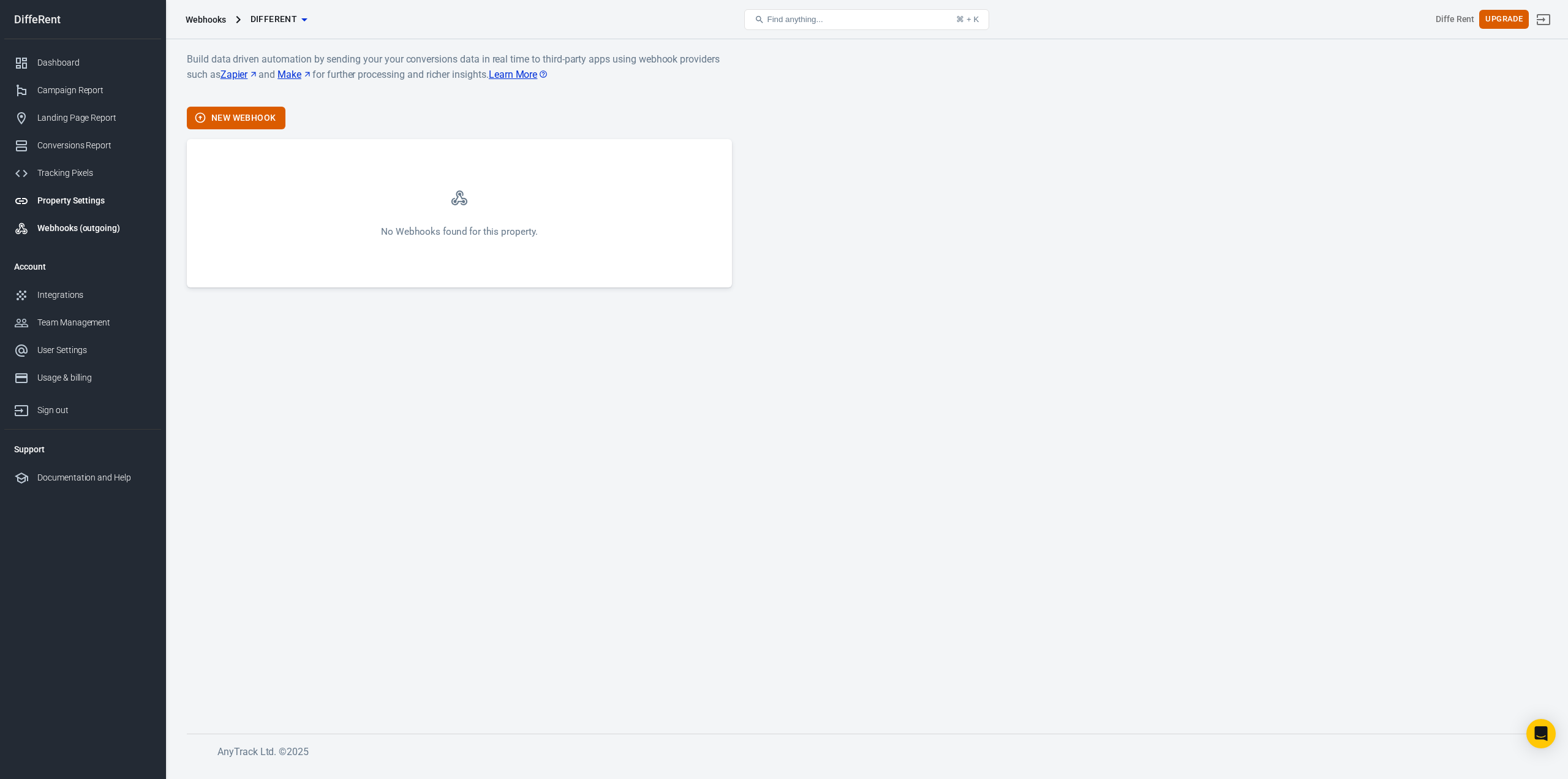
click at [80, 197] on div "Property Settings" at bounding box center [94, 200] width 114 height 13
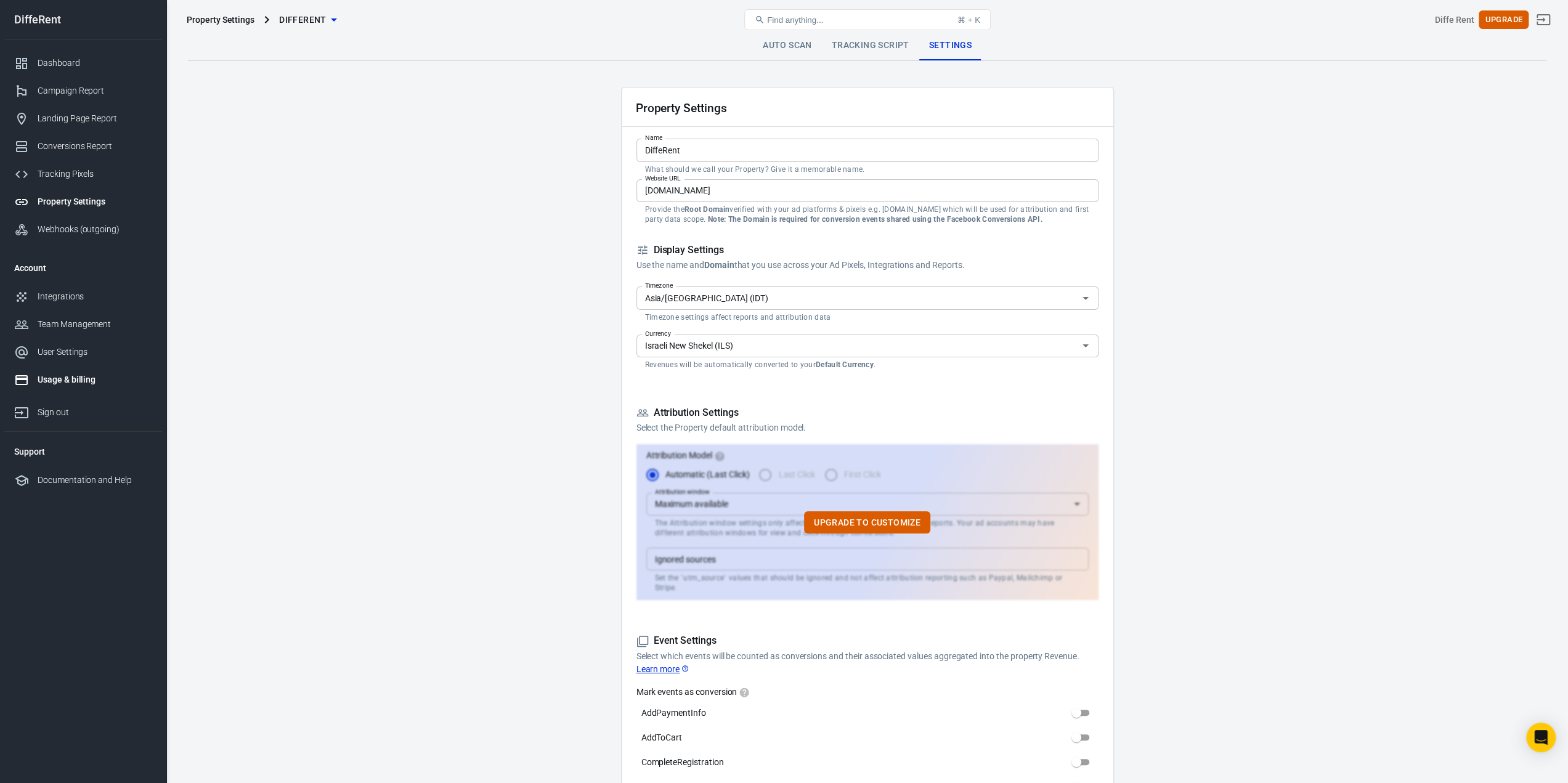
click at [82, 388] on link "Usage & billing" at bounding box center [83, 379] width 158 height 27
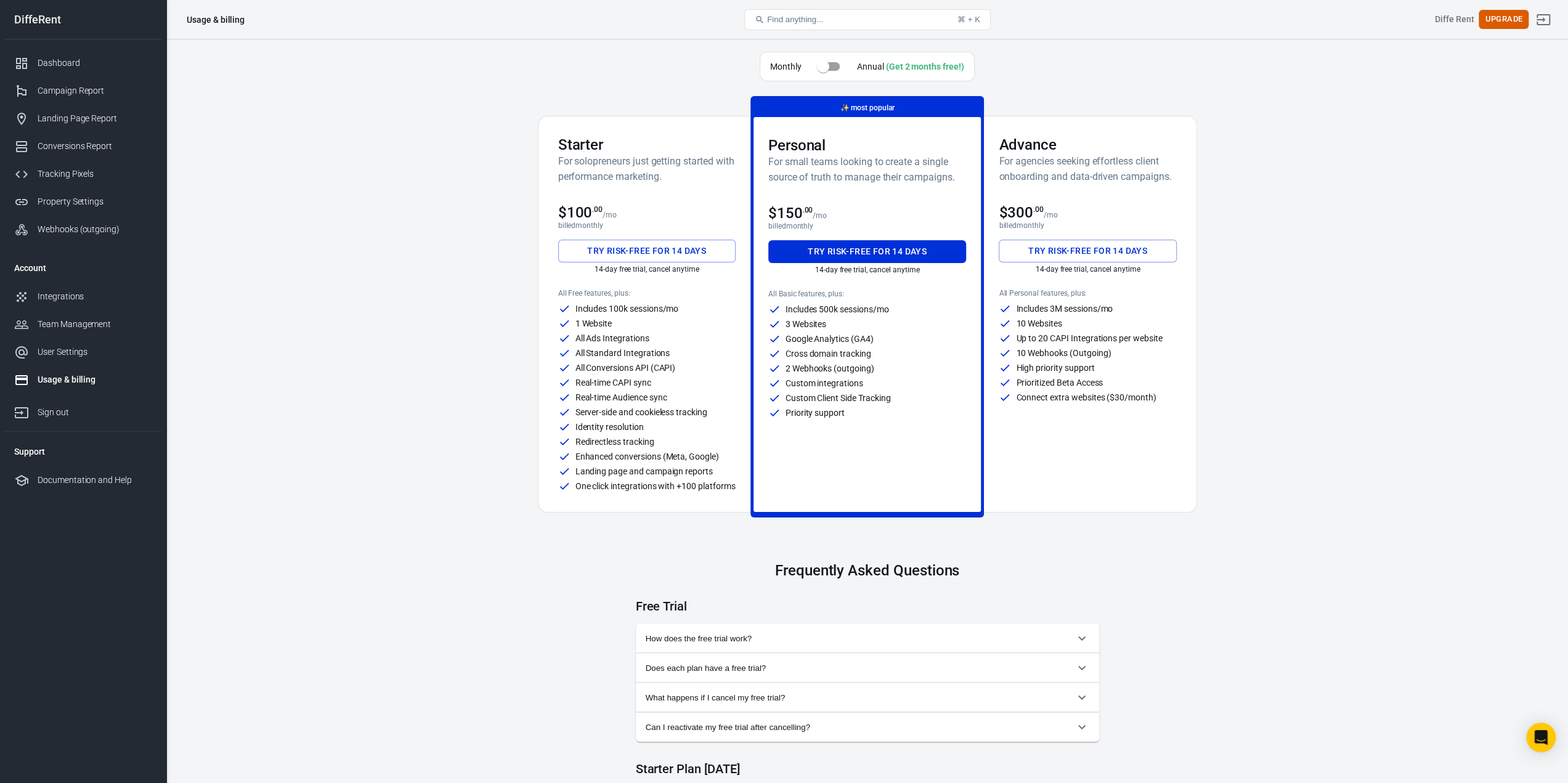
click at [642, 273] on div "Try risk-free for 14 days 14-day free trial, cancel anytime" at bounding box center [647, 259] width 177 height 40
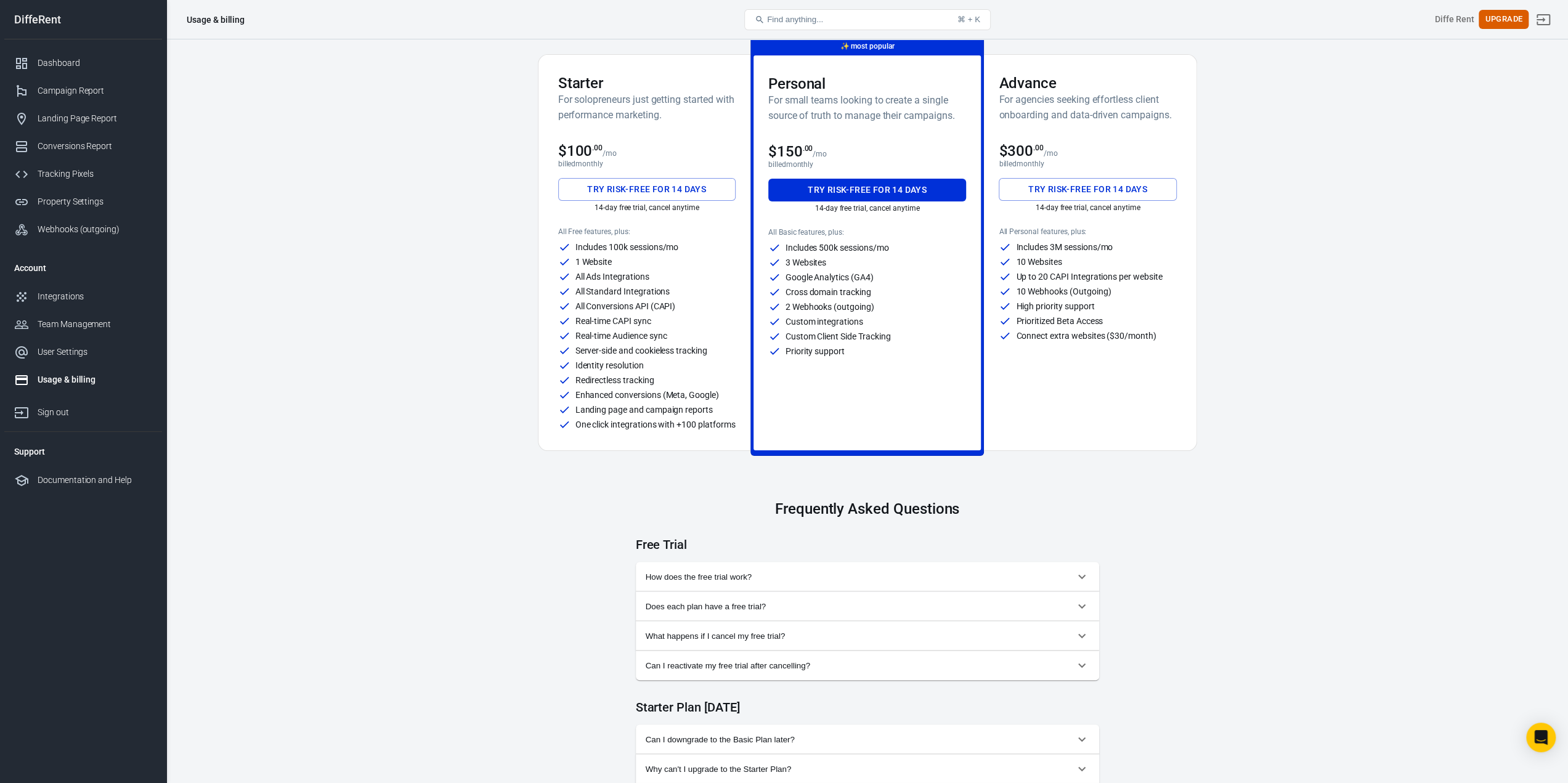
click at [741, 575] on button "How does the free trial work?" at bounding box center [867, 576] width 463 height 30
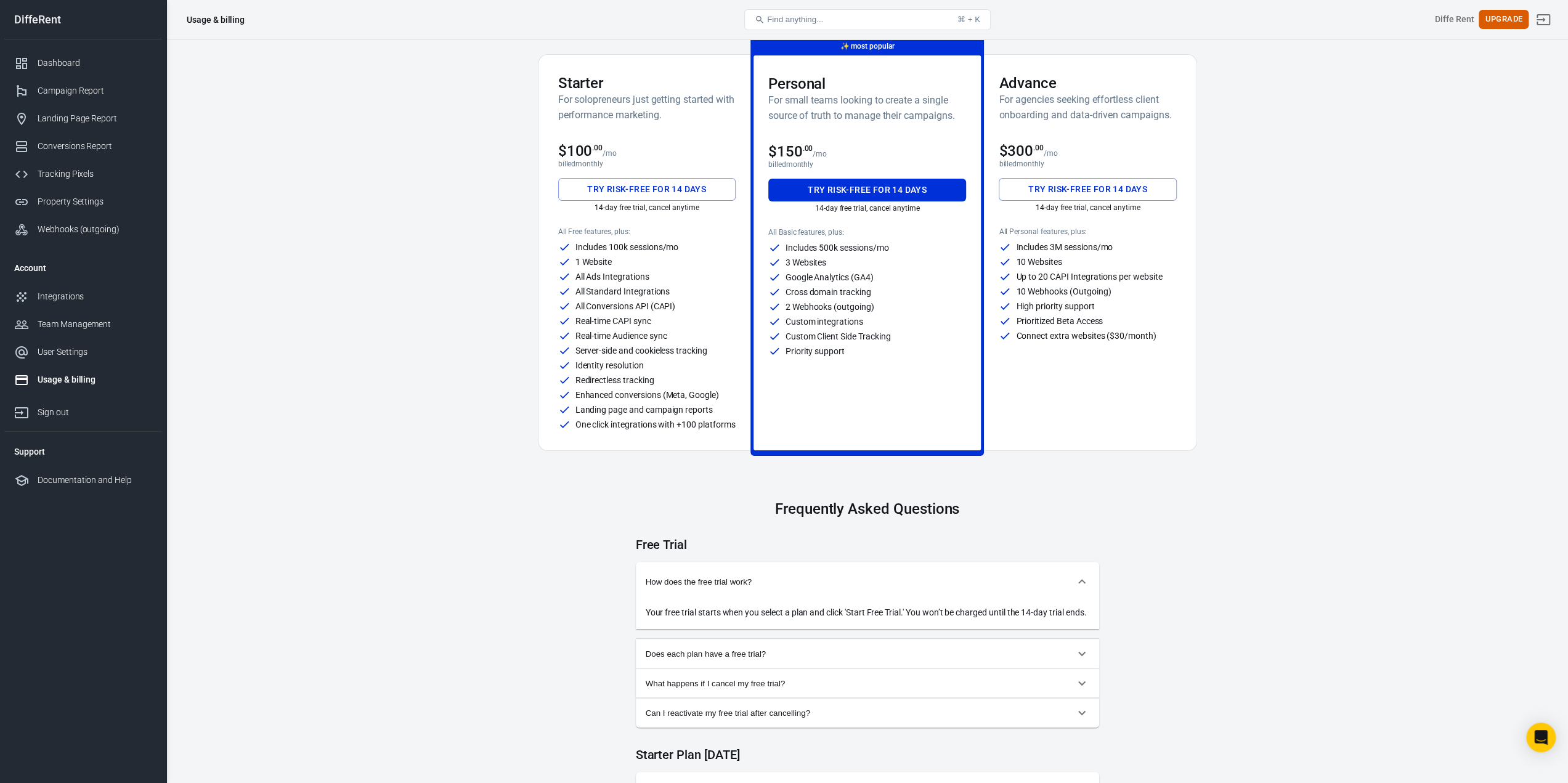
click at [738, 659] on span "Does each plan have a free trial?" at bounding box center [860, 654] width 429 height 9
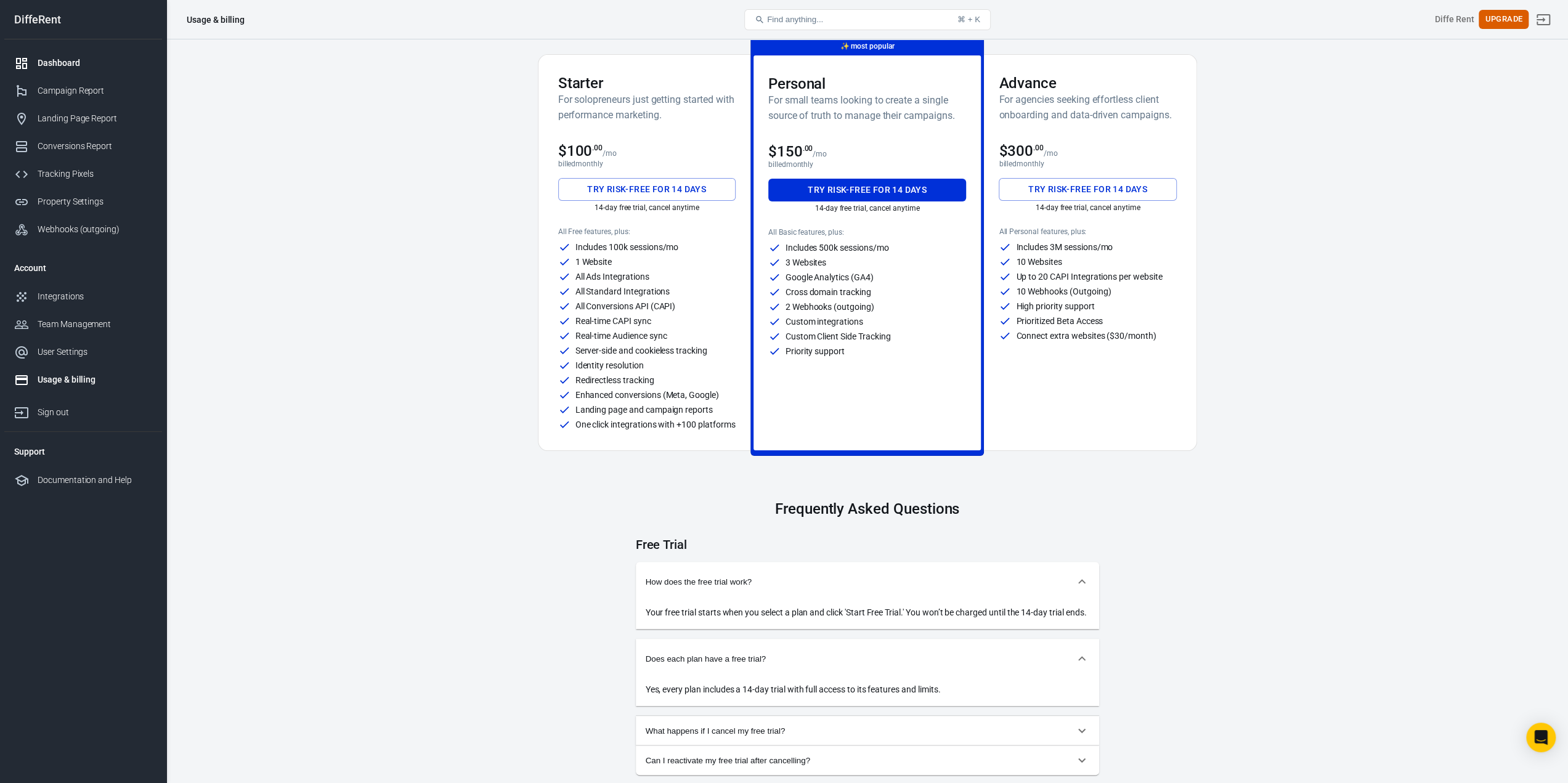
click at [79, 66] on div "Dashboard" at bounding box center [95, 63] width 115 height 13
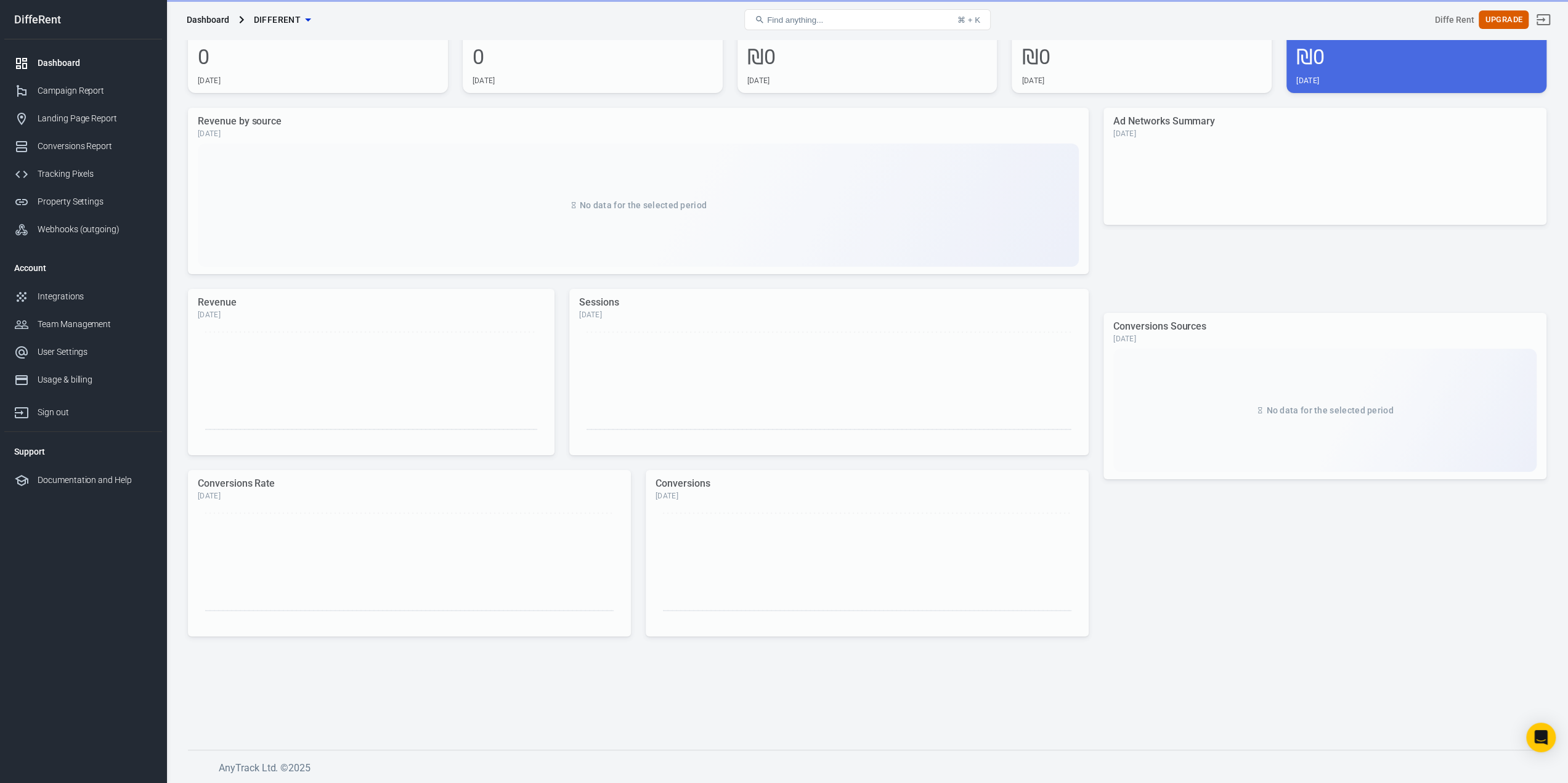
scroll to position [58, 0]
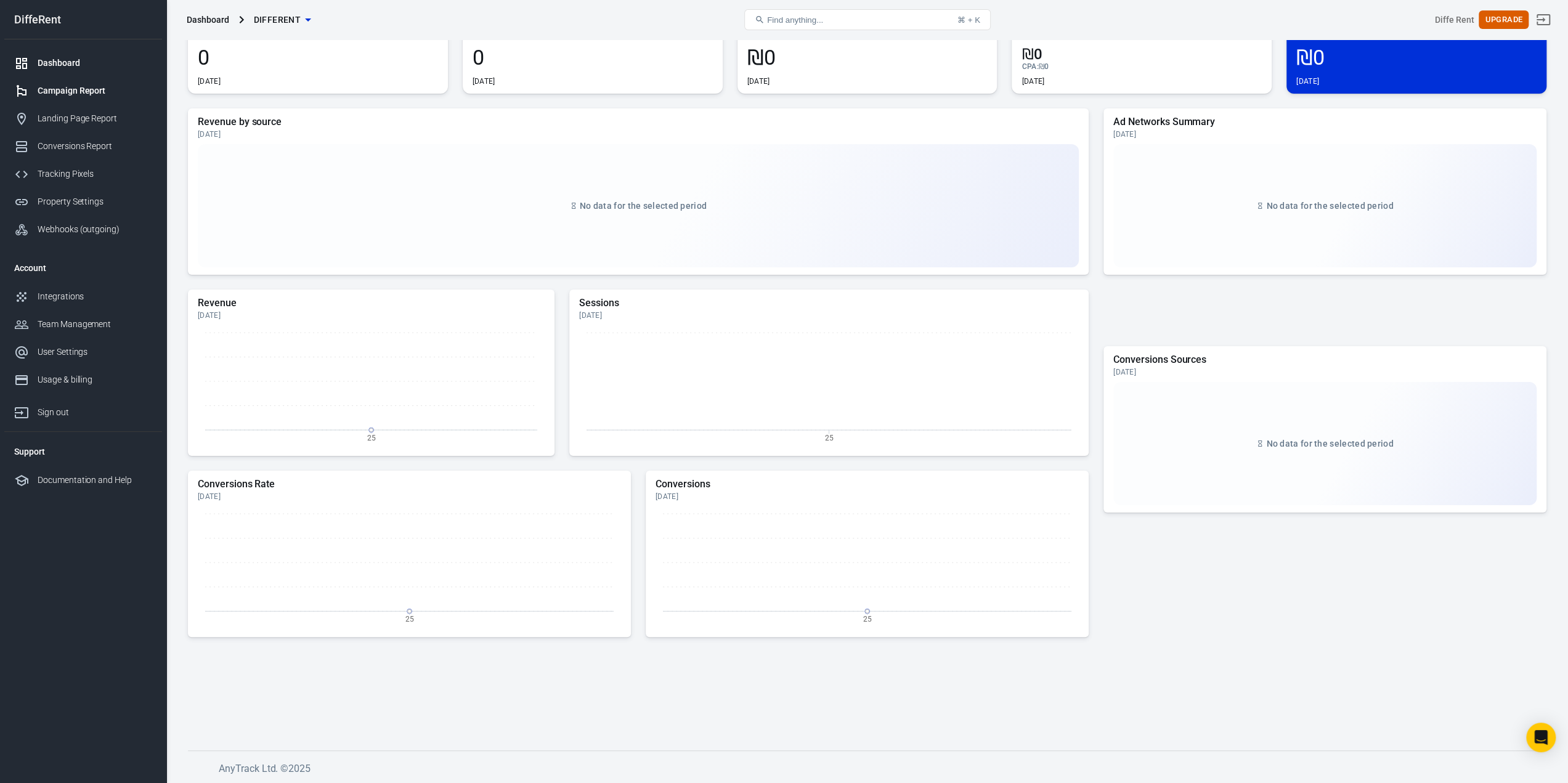
click at [80, 101] on link "Campaign Report" at bounding box center [83, 91] width 158 height 27
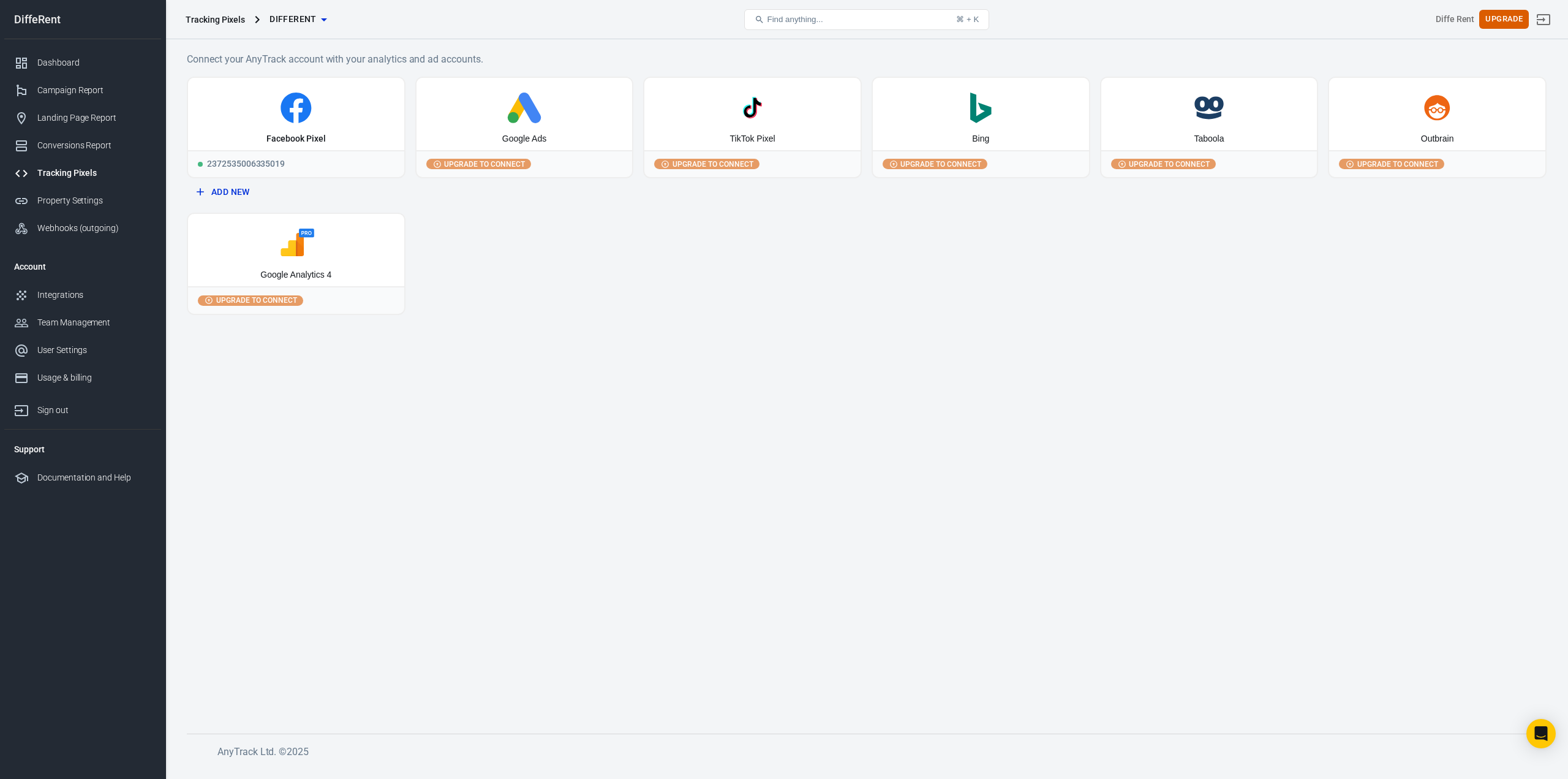
click at [493, 162] on span "Upgrade to connect" at bounding box center [484, 164] width 86 height 11
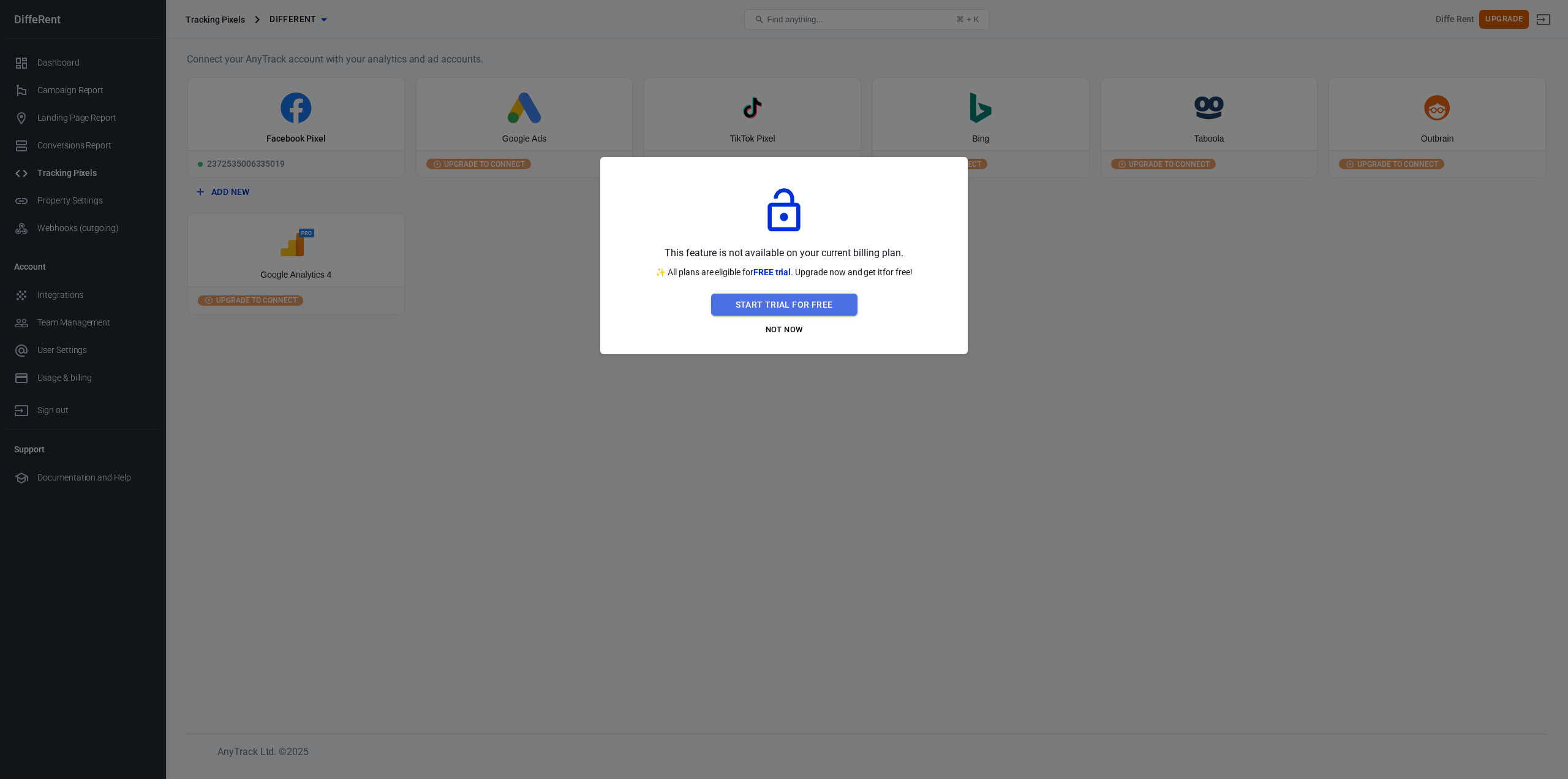
click at [817, 307] on button "Start Trial For Free" at bounding box center [784, 305] width 146 height 23
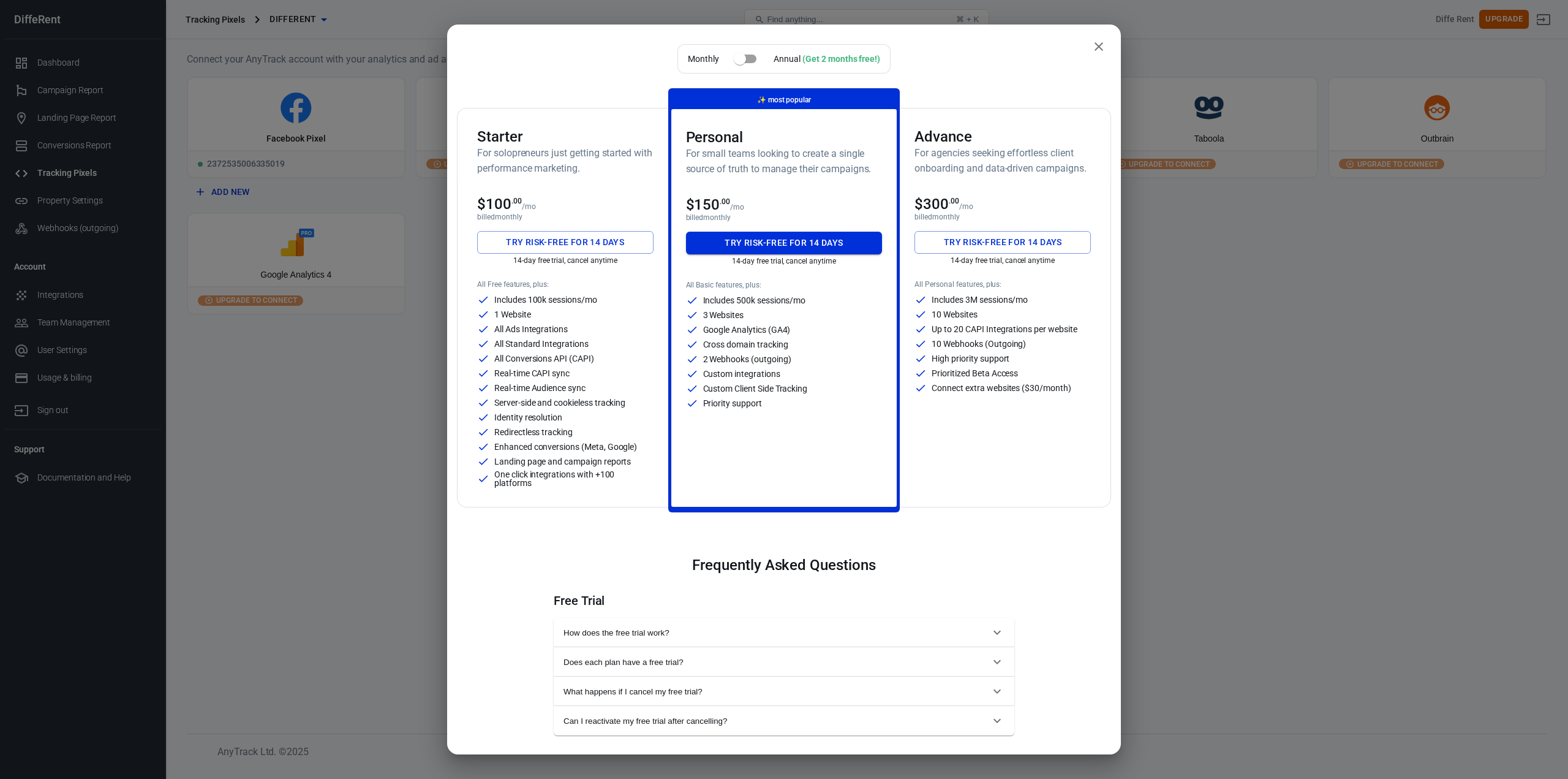
click at [733, 243] on button "Try risk-free for 14 days" at bounding box center [784, 243] width 197 height 23
